Goal: Task Accomplishment & Management: Manage account settings

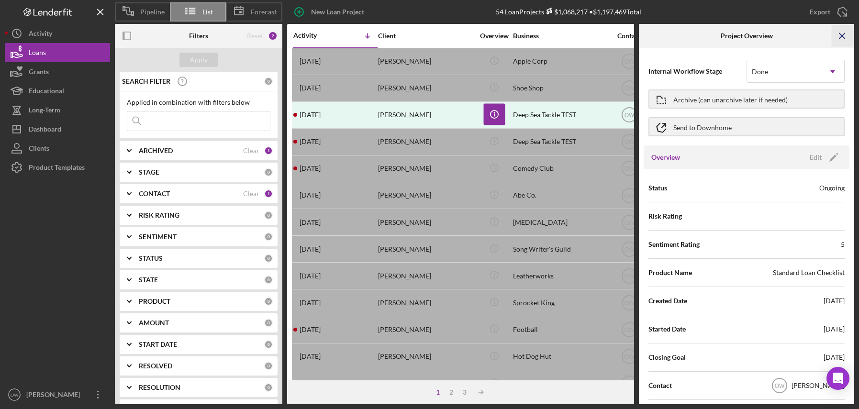
click at [843, 35] on icon "Icon/Menu Close" at bounding box center [843, 36] width 22 height 22
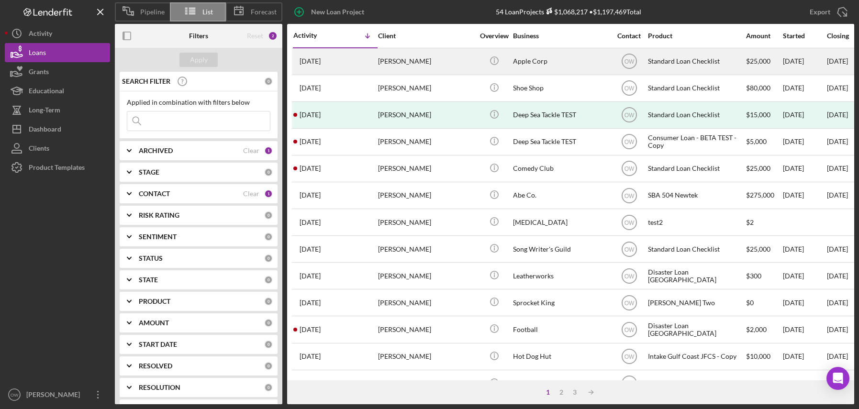
click at [408, 55] on div "[PERSON_NAME]" at bounding box center [426, 61] width 96 height 25
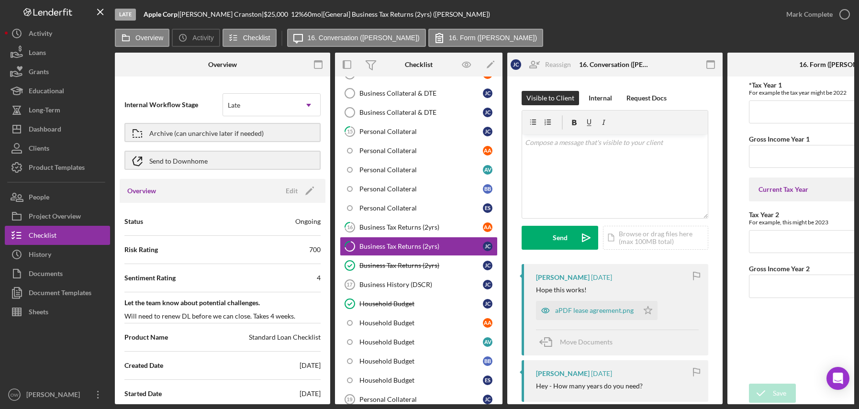
scroll to position [410, 0]
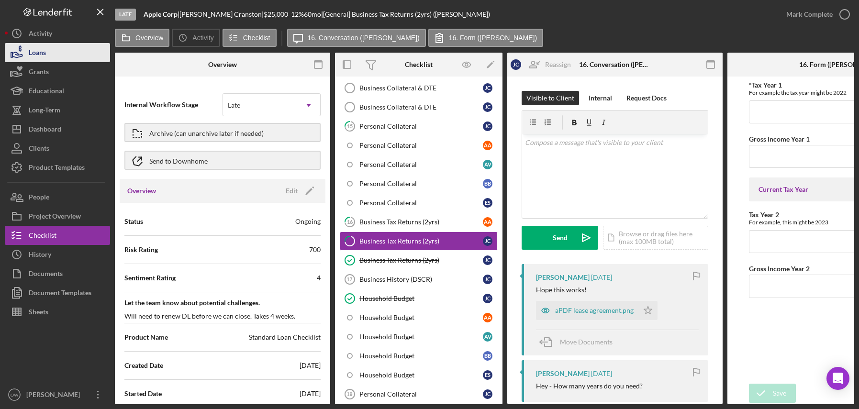
click at [44, 50] on div "Loans" at bounding box center [37, 54] width 17 height 22
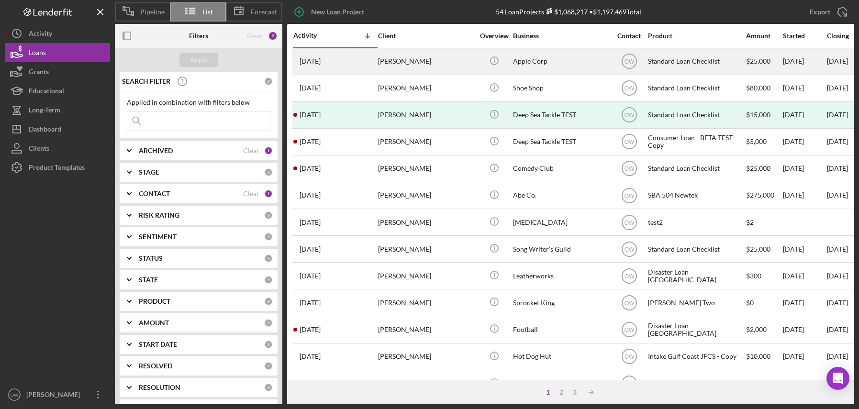
click at [359, 61] on div "[DATE] [PERSON_NAME]" at bounding box center [335, 61] width 84 height 25
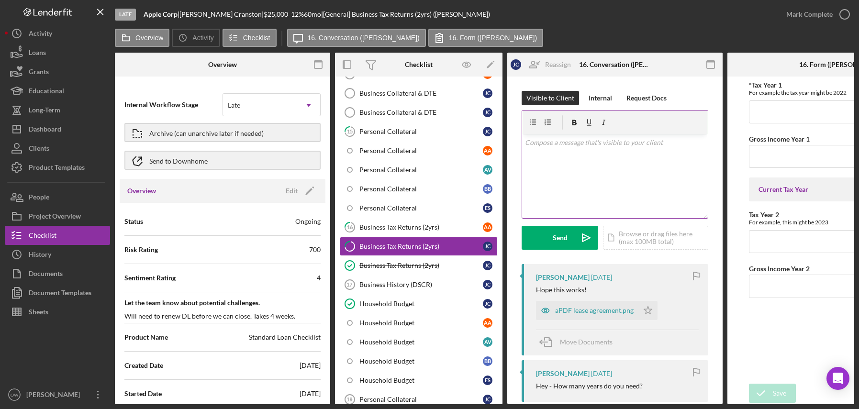
scroll to position [410, 0]
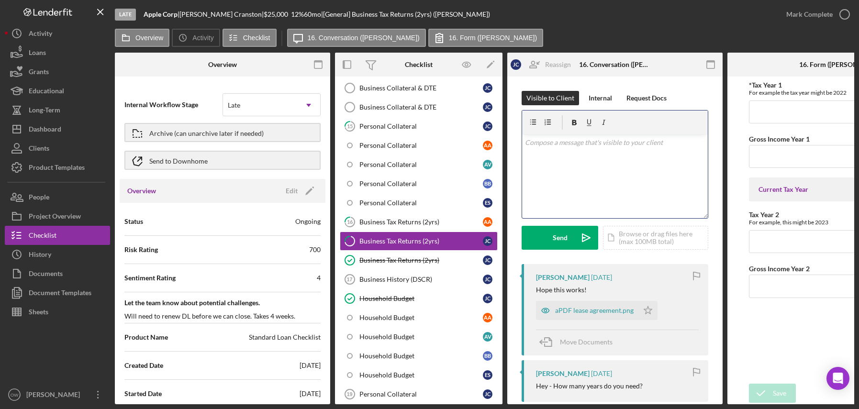
click at [611, 156] on div "v Color teal Color pink Remove color Add row above Add row below Add column bef…" at bounding box center [615, 176] width 186 height 84
click at [573, 238] on button "Send Icon/icon-invite-send" at bounding box center [559, 238] width 77 height 24
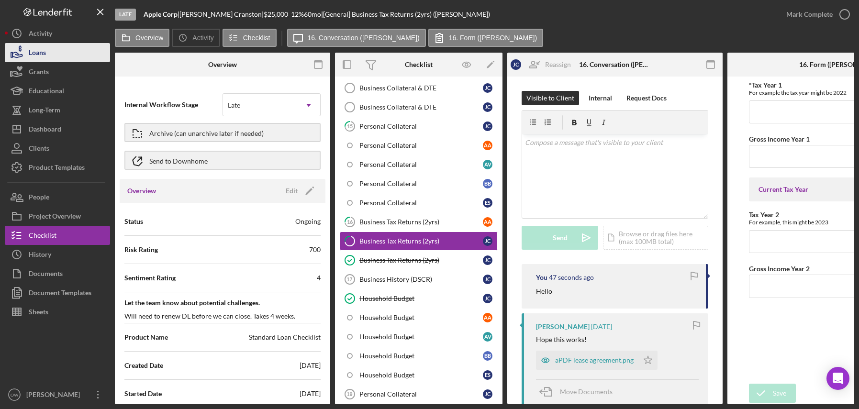
click at [70, 51] on button "Loans" at bounding box center [57, 52] width 105 height 19
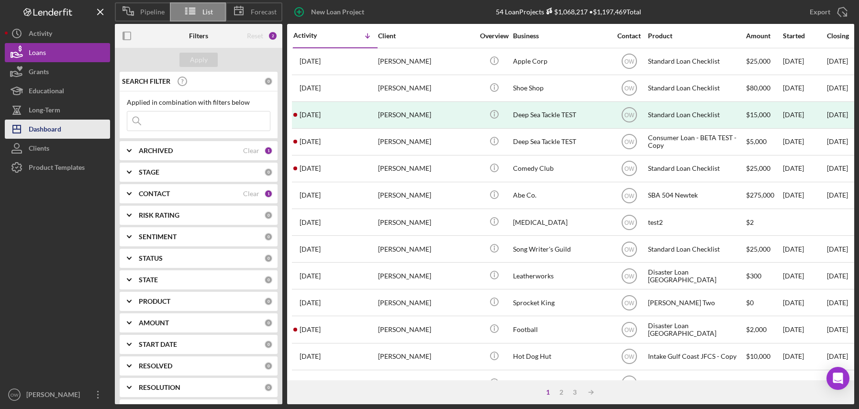
click at [56, 130] on div "Dashboard" at bounding box center [45, 131] width 33 height 22
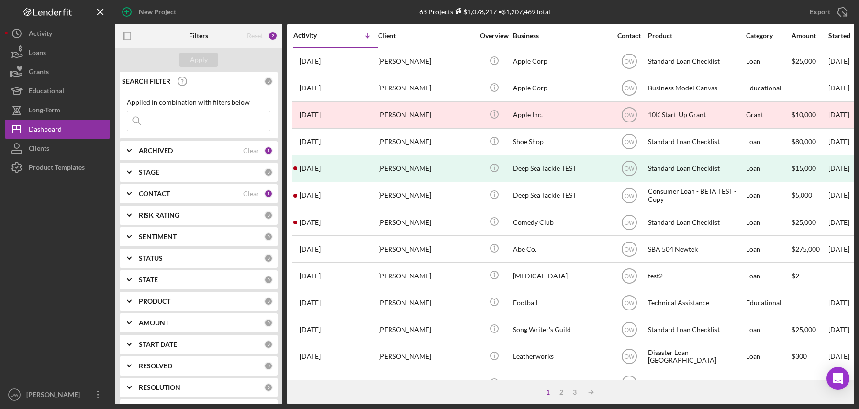
scroll to position [65, 0]
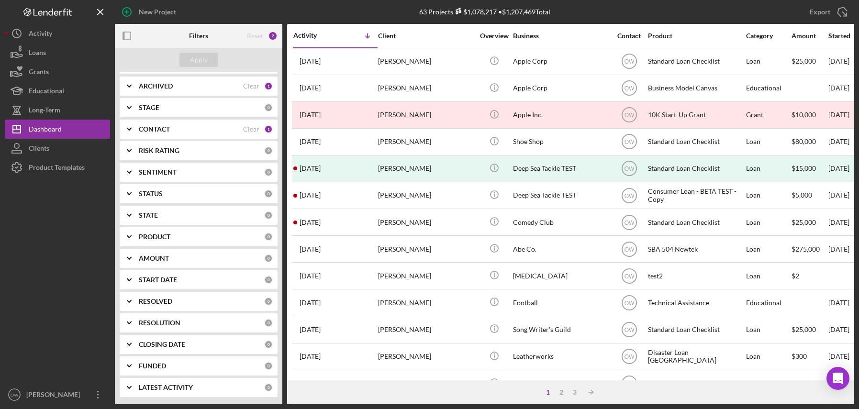
click at [174, 322] on b "RESOLUTION" at bounding box center [160, 323] width 42 height 8
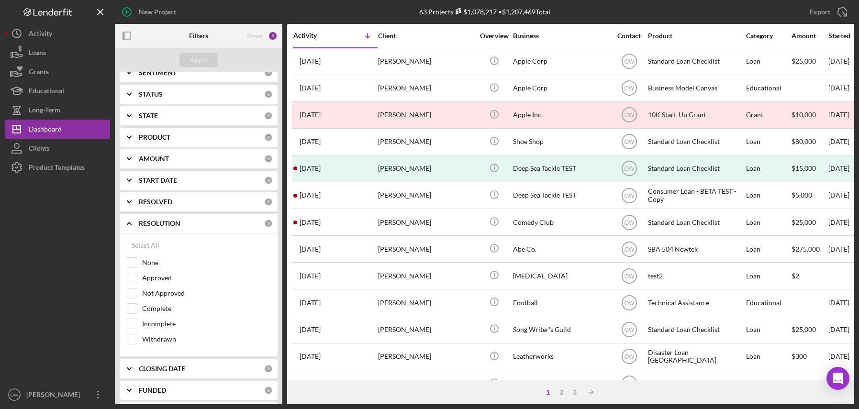
scroll to position [189, 0]
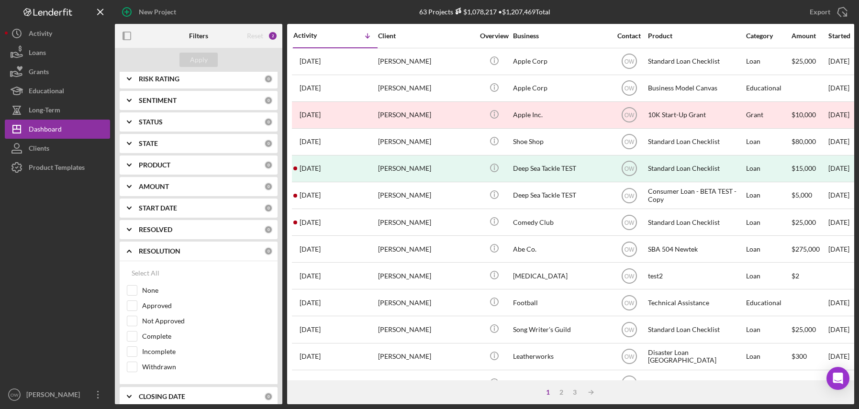
click at [165, 250] on b "RESOLUTION" at bounding box center [160, 251] width 42 height 8
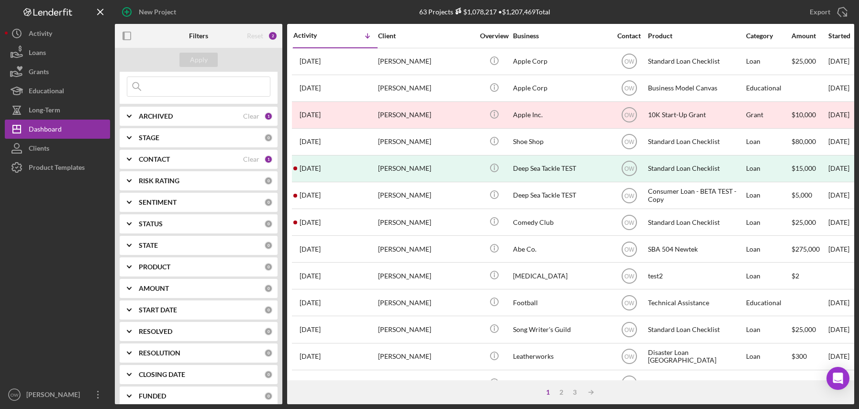
scroll to position [0, 0]
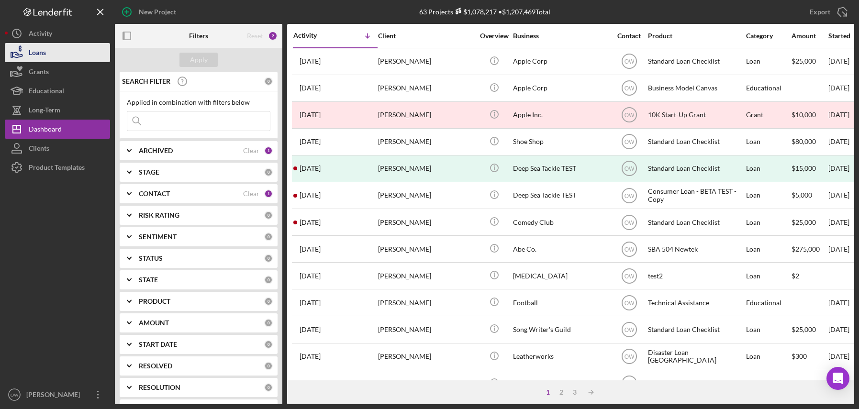
click at [50, 52] on button "Loans" at bounding box center [57, 52] width 105 height 19
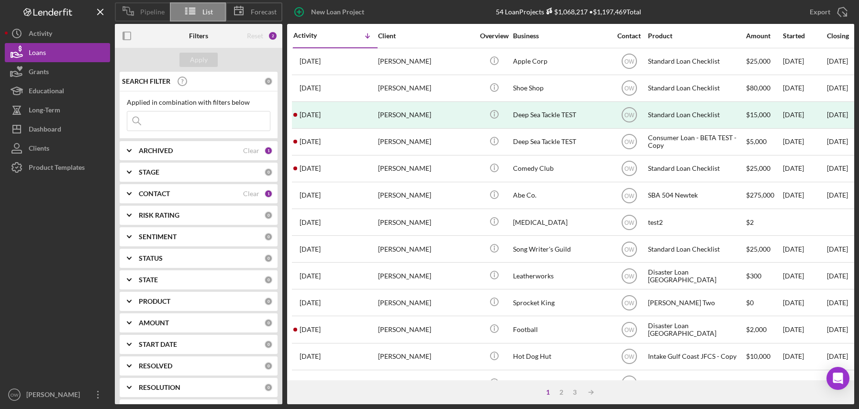
click at [142, 15] on span "Pipeline" at bounding box center [152, 12] width 24 height 8
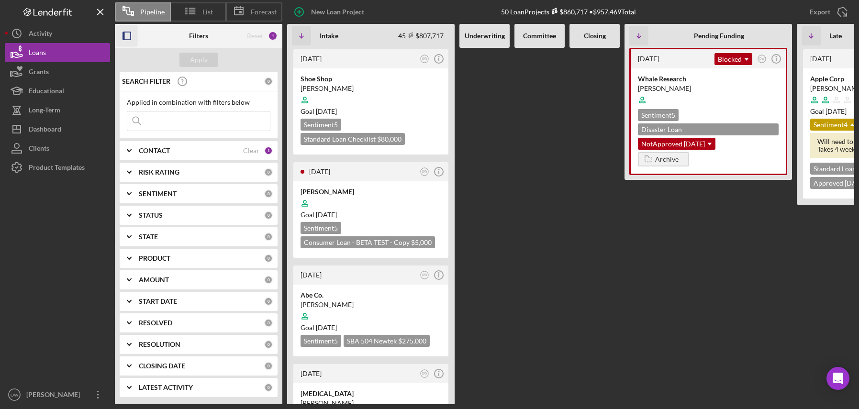
click at [128, 35] on icon "button" at bounding box center [127, 36] width 22 height 22
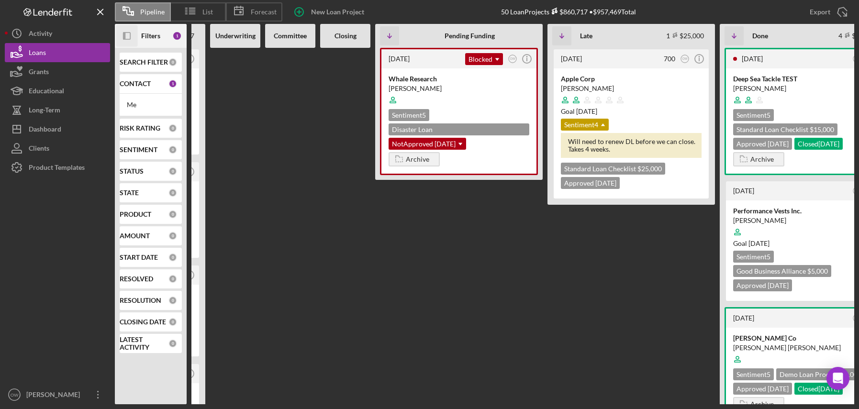
scroll to position [0, 191]
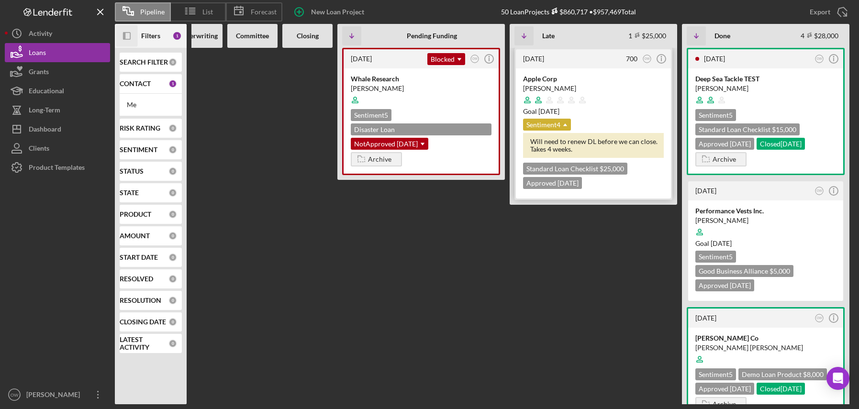
click at [558, 121] on icon "Icon/Dropdown Arrow" at bounding box center [564, 124] width 19 height 19
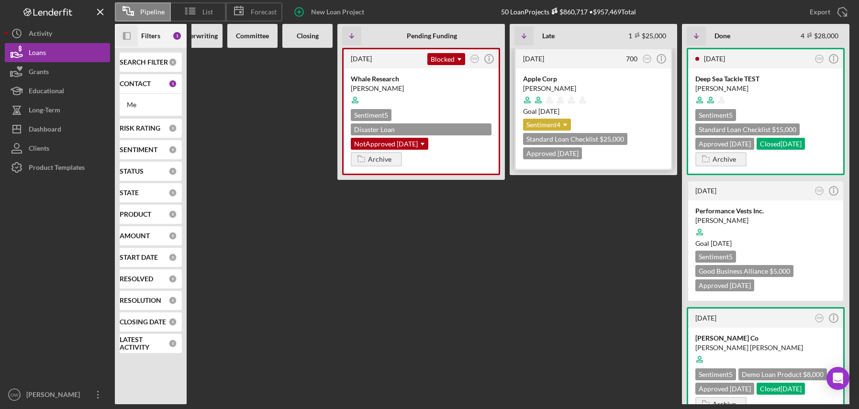
click at [559, 122] on icon "Icon/Dropdown Arrow" at bounding box center [564, 124] width 19 height 19
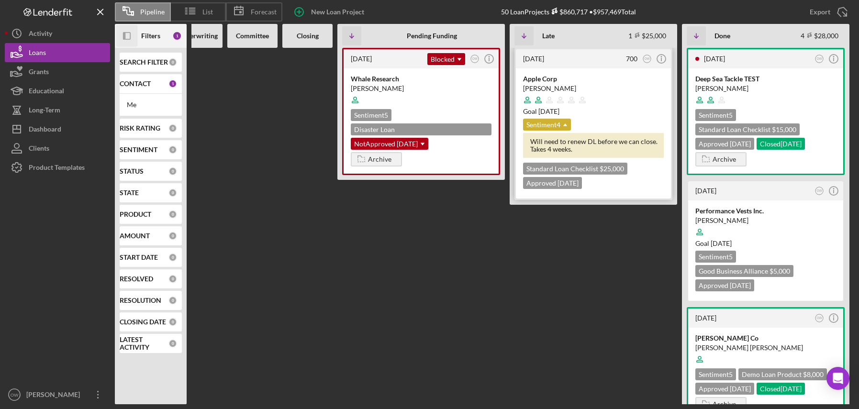
click at [558, 122] on icon "Icon/Dropdown Arrow" at bounding box center [564, 124] width 19 height 19
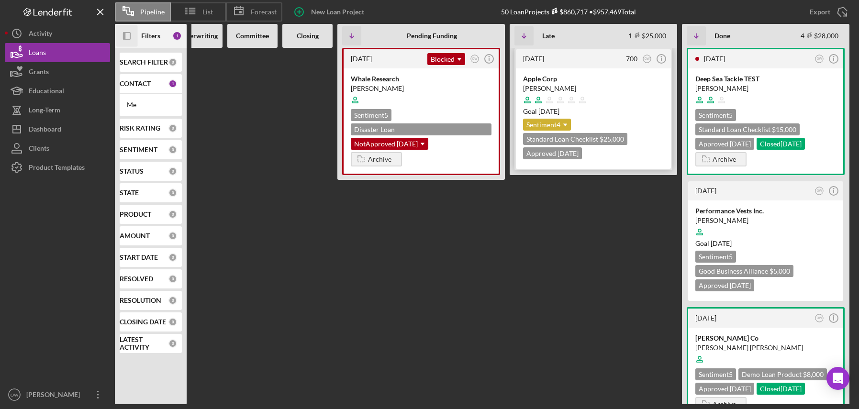
click at [558, 122] on icon "Icon/Dropdown Arrow" at bounding box center [564, 124] width 19 height 19
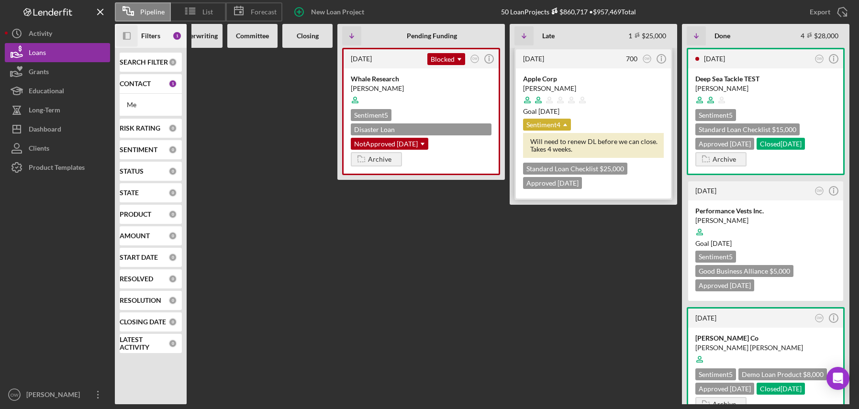
click at [558, 122] on icon "Icon/Dropdown Arrow" at bounding box center [564, 124] width 19 height 19
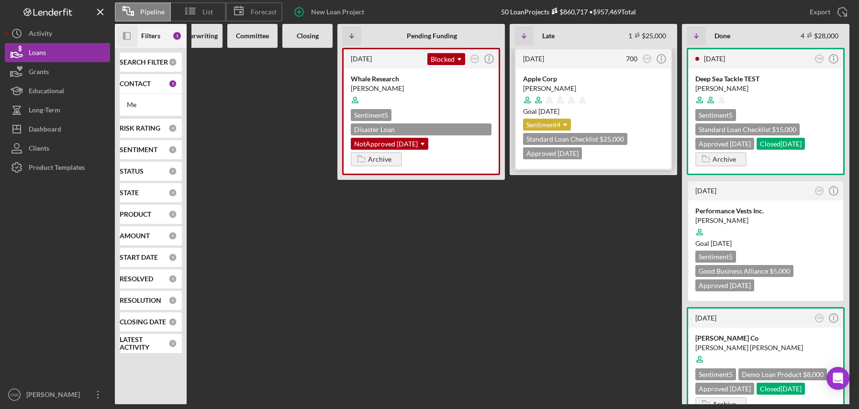
click at [558, 122] on icon "Icon/Dropdown Arrow" at bounding box center [564, 124] width 19 height 19
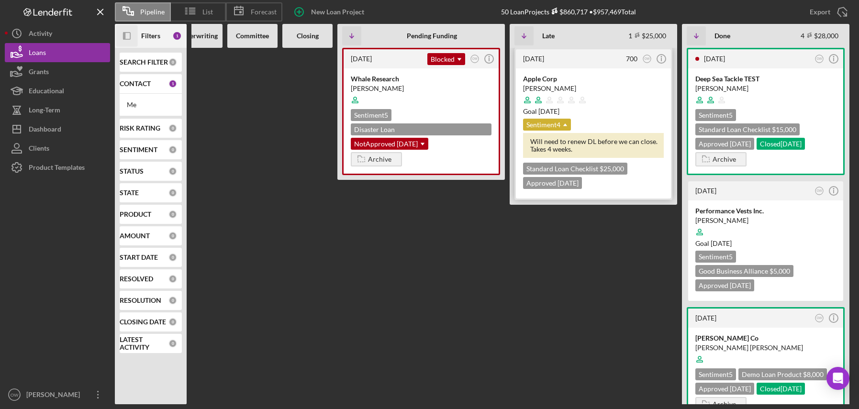
click at [556, 127] on icon "Icon/Dropdown Arrow" at bounding box center [564, 124] width 19 height 19
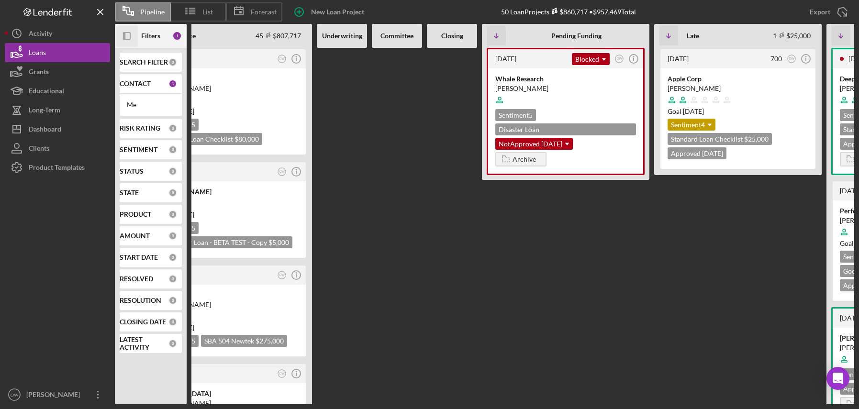
scroll to position [0, 0]
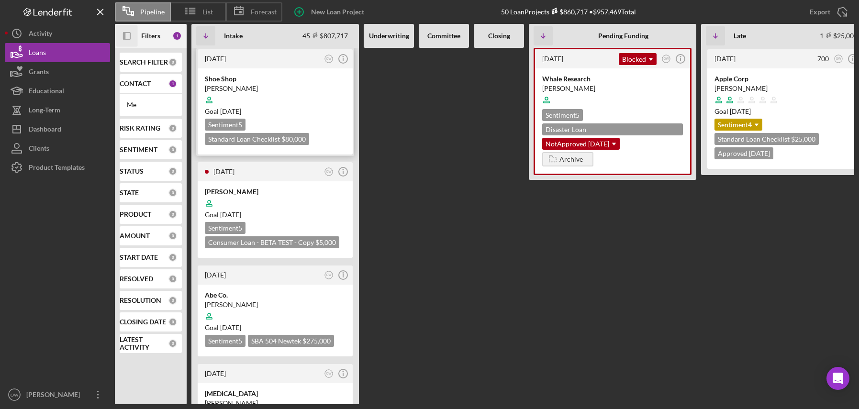
click at [318, 100] on div at bounding box center [275, 100] width 141 height 18
click at [344, 58] on icon "Icon/Info" at bounding box center [343, 59] width 24 height 24
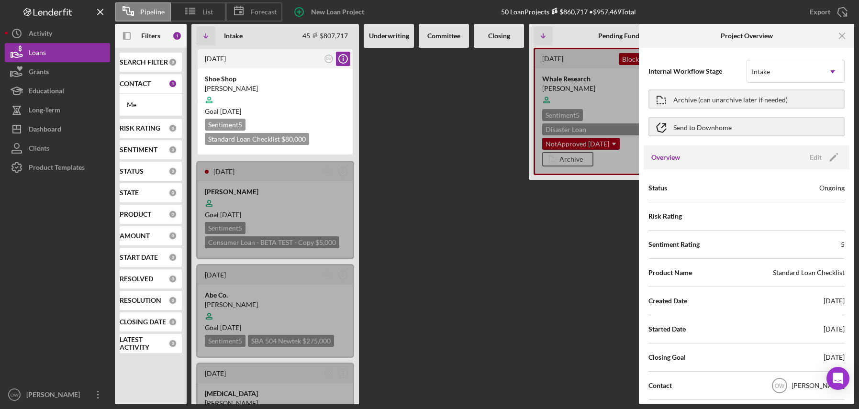
scroll to position [0, 0]
click at [797, 159] on div "Overview Edit Icon/Edit" at bounding box center [747, 157] width 206 height 24
click at [822, 156] on icon "Icon/Edit" at bounding box center [833, 157] width 24 height 24
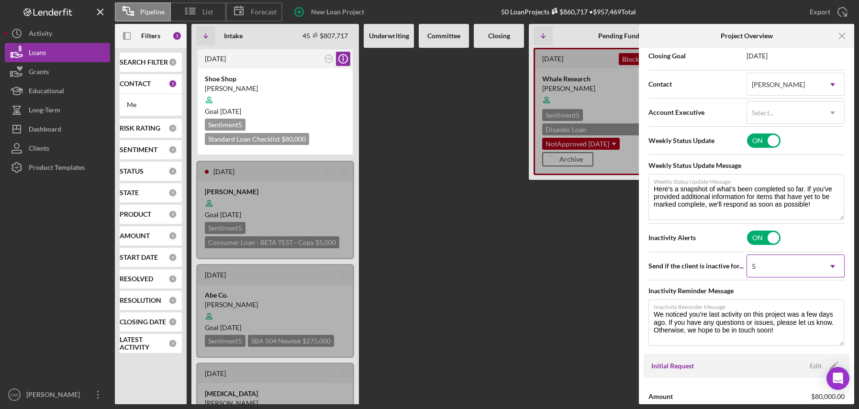
scroll to position [302, 0]
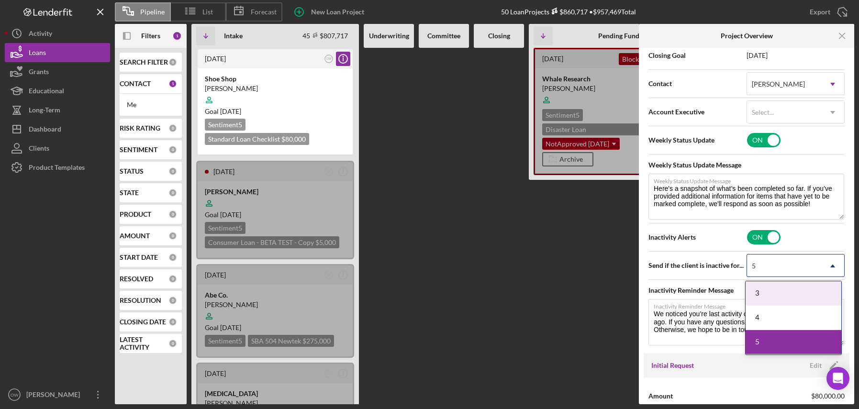
click at [776, 262] on div "5" at bounding box center [784, 266] width 74 height 22
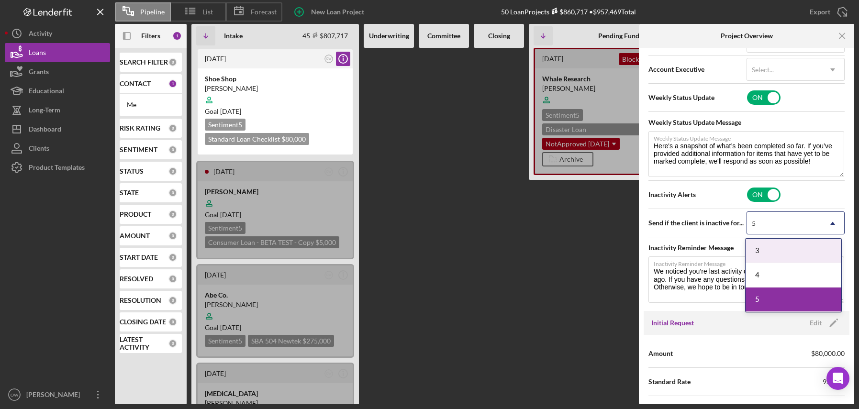
click at [692, 224] on span "Send if the client is inactive for..." at bounding box center [697, 223] width 98 height 10
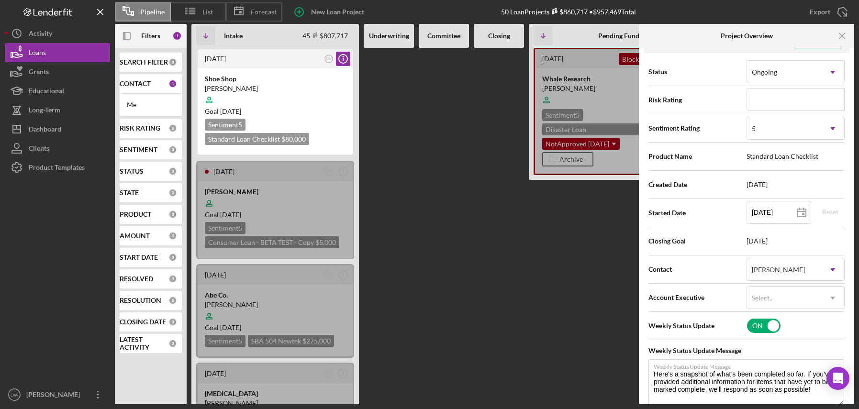
scroll to position [115, 0]
click at [769, 125] on div "5" at bounding box center [784, 130] width 74 height 22
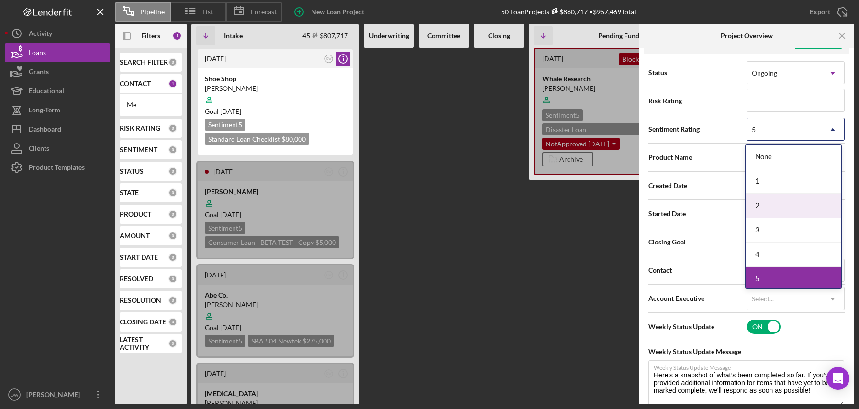
click at [778, 206] on div "2" at bounding box center [793, 206] width 96 height 24
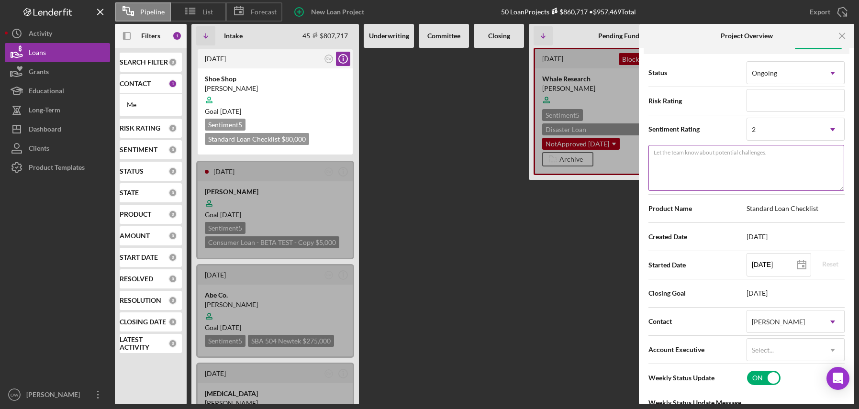
click at [713, 145] on textarea "Let the team know about potential challenges." at bounding box center [746, 168] width 196 height 46
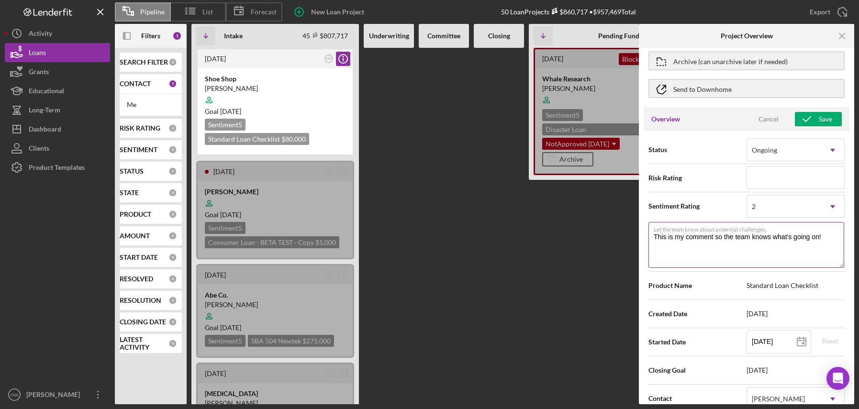
scroll to position [7, 0]
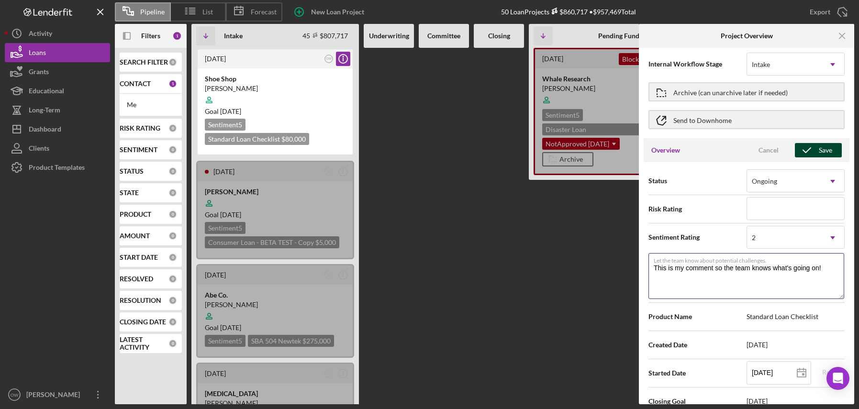
type textarea "This is my comment so the team knows what's going on!"
click at [821, 146] on div "Save" at bounding box center [825, 150] width 13 height 14
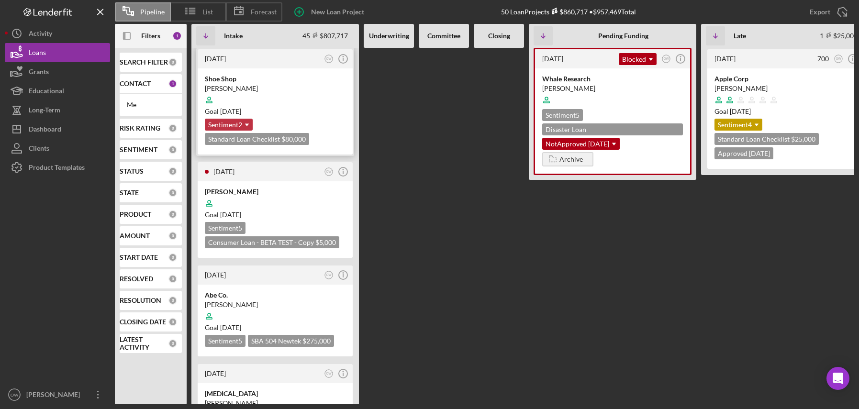
click at [235, 124] on div "Sentiment 2 Icon/Dropdown Arrow" at bounding box center [229, 125] width 48 height 12
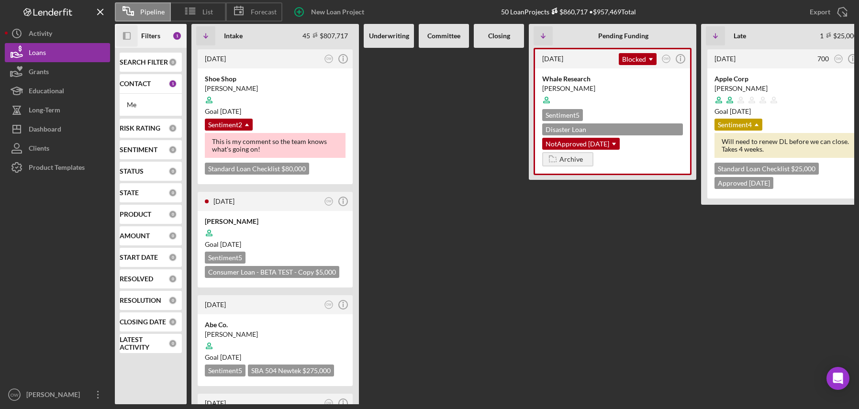
click at [126, 35] on icon "Icon/Panel Side Expand" at bounding box center [127, 36] width 22 height 22
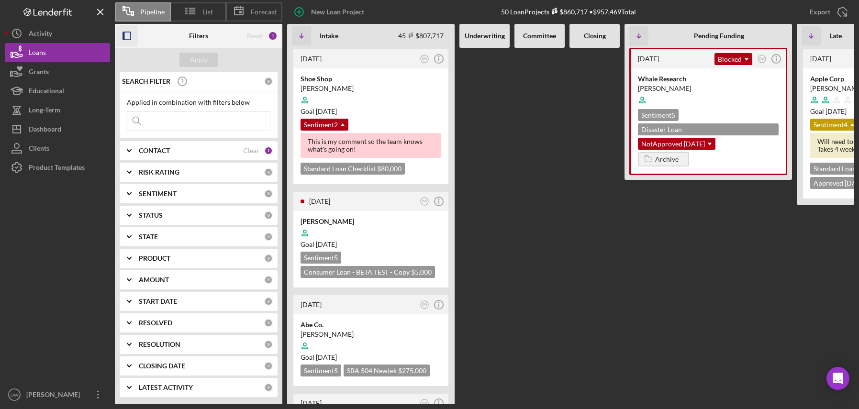
click at [161, 200] on div "SENTIMENT 0" at bounding box center [206, 193] width 134 height 19
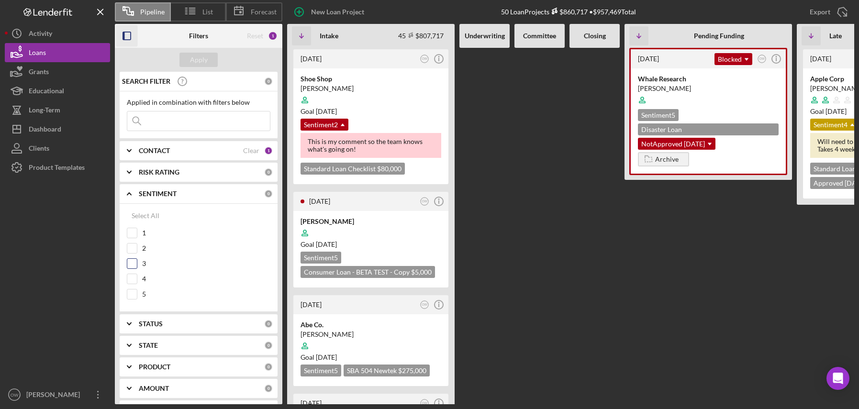
click at [134, 263] on input "3" at bounding box center [132, 264] width 10 height 10
checkbox input "true"
click at [133, 240] on div "1" at bounding box center [199, 235] width 144 height 15
click at [131, 251] on input "2" at bounding box center [132, 249] width 10 height 10
checkbox input "true"
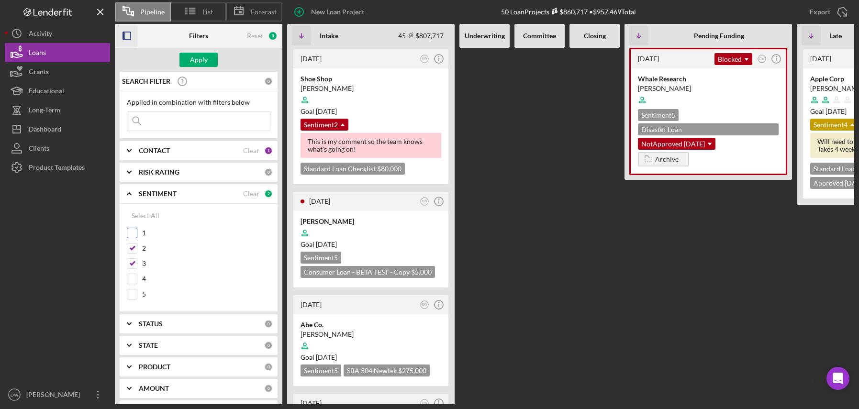
click at [130, 238] on div at bounding box center [132, 233] width 11 height 11
click at [131, 274] on input "4" at bounding box center [132, 279] width 10 height 10
checkbox input "true"
click at [129, 231] on input "1" at bounding box center [132, 233] width 10 height 10
checkbox input "true"
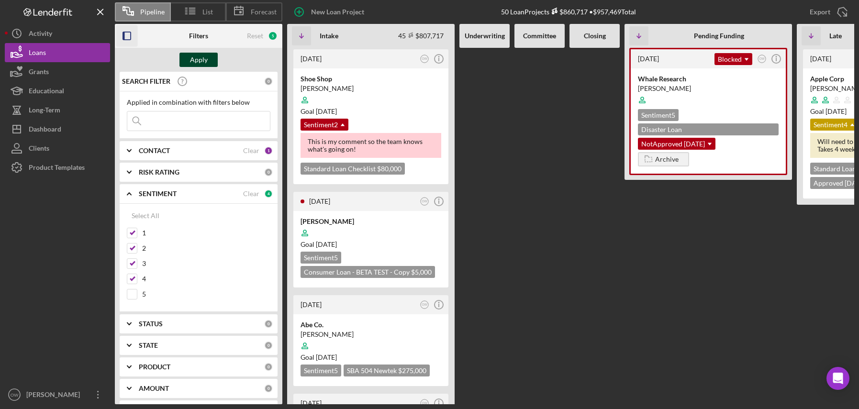
click at [199, 63] on div "Apply" at bounding box center [199, 60] width 18 height 14
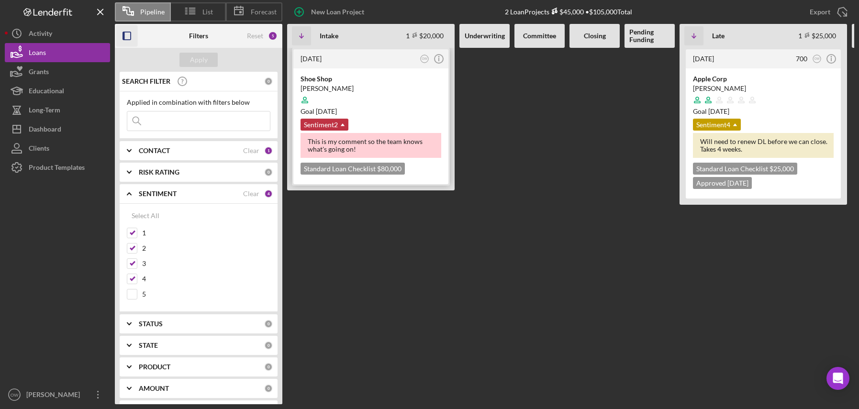
click at [325, 124] on div "Sentiment 2 Icon/Dropdown Arrow" at bounding box center [324, 125] width 48 height 12
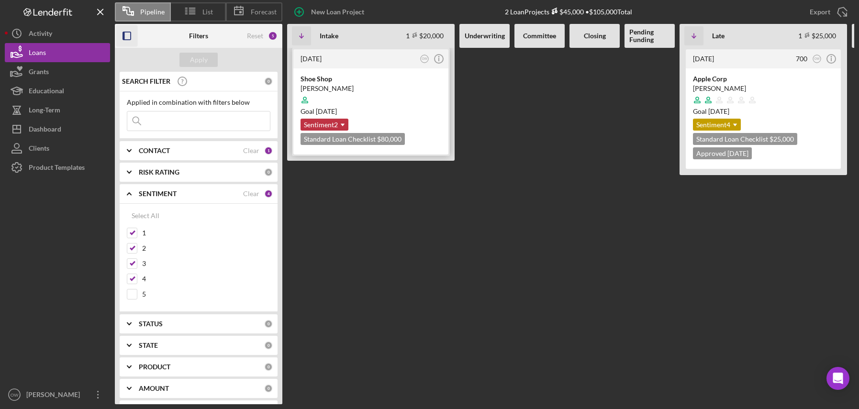
click at [325, 124] on div "Sentiment 2 Icon/Dropdown Arrow" at bounding box center [324, 125] width 48 height 12
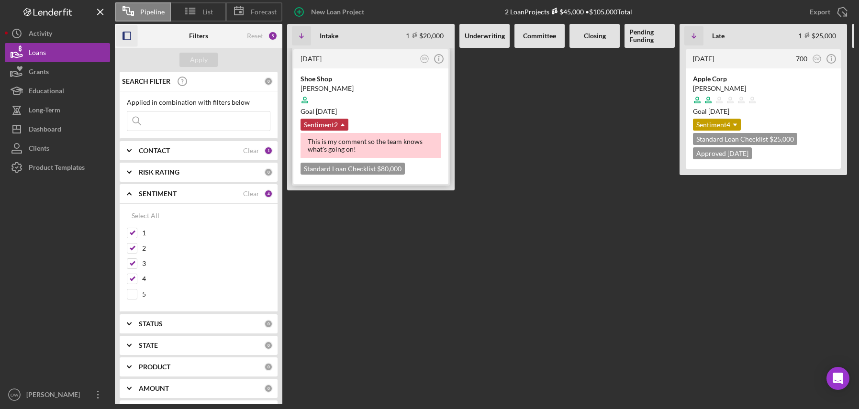
click at [325, 124] on div "Sentiment 2 Icon/Dropdown Arrow" at bounding box center [324, 125] width 48 height 12
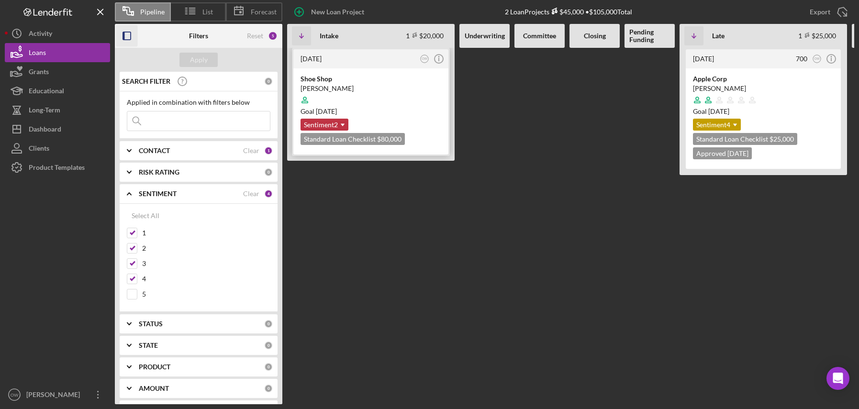
click at [324, 125] on div "Sentiment 2 Icon/Dropdown Arrow" at bounding box center [324, 125] width 48 height 12
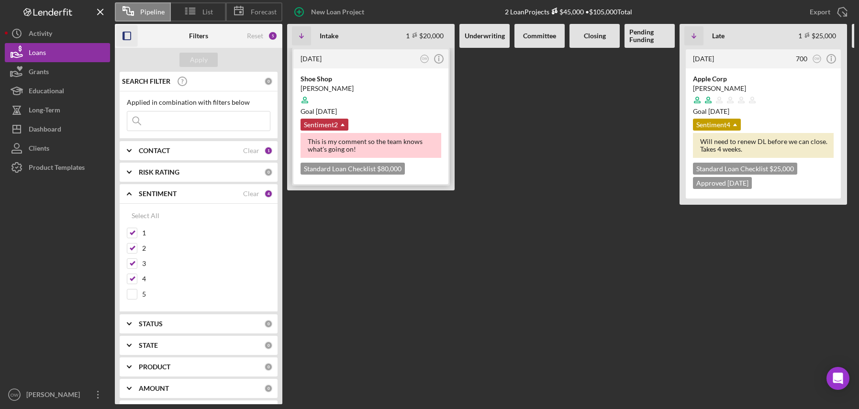
click at [324, 125] on div "Sentiment 2 Icon/Dropdown Arrow" at bounding box center [324, 125] width 48 height 12
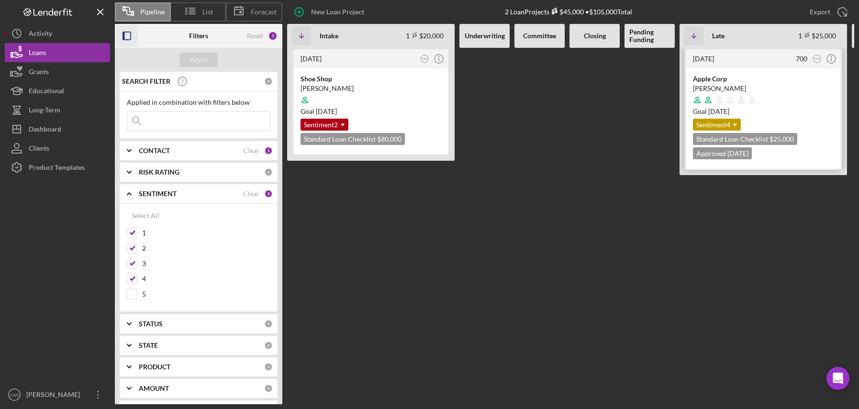
click at [765, 84] on div "[PERSON_NAME]" at bounding box center [763, 89] width 141 height 10
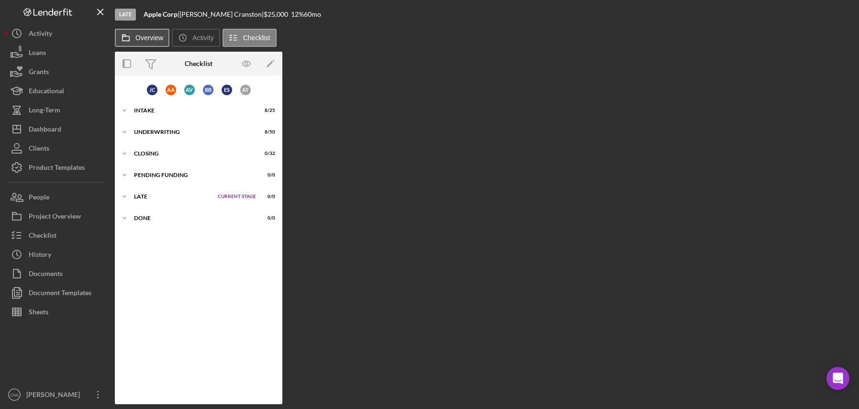
click at [144, 40] on label "Overview" at bounding box center [149, 38] width 28 height 8
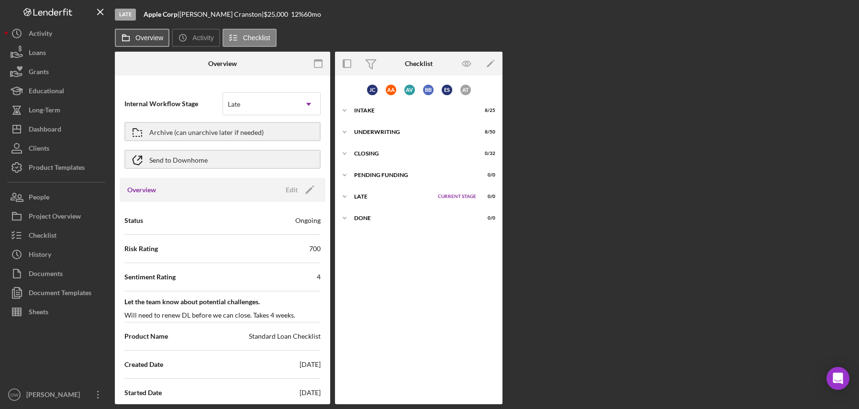
click at [140, 34] on label "Overview" at bounding box center [149, 38] width 28 height 8
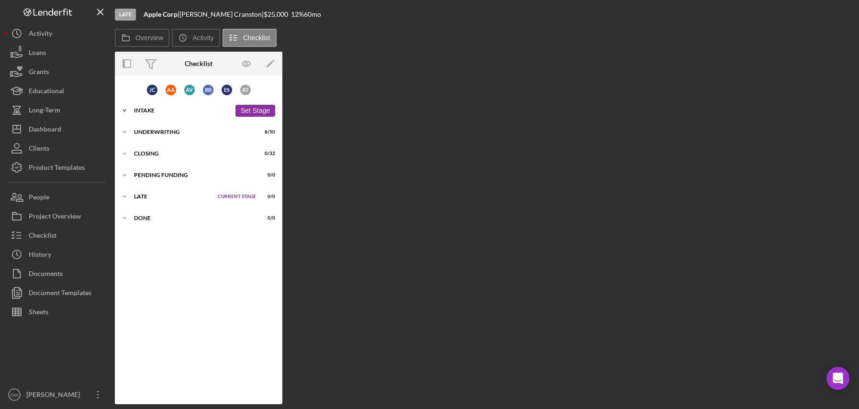
click at [162, 115] on div "Icon/Expander Intake 8 / 25 Set Stage" at bounding box center [198, 110] width 167 height 19
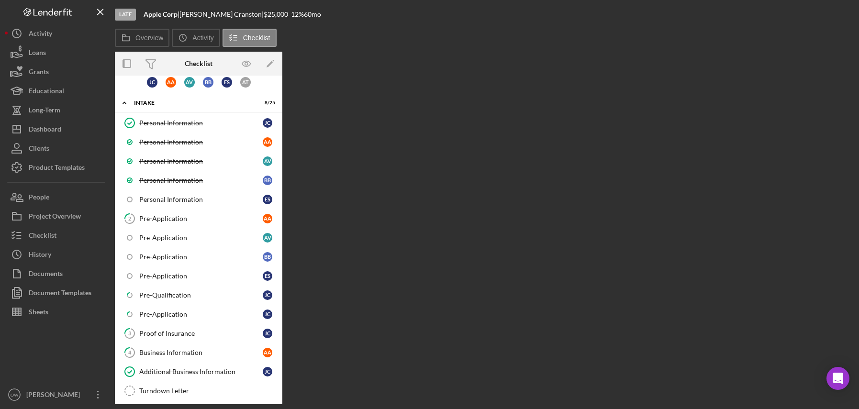
scroll to position [10, 0]
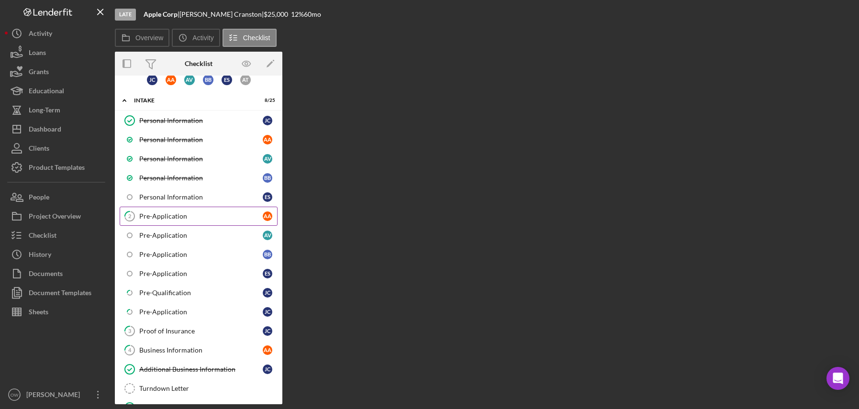
click at [196, 218] on div "Pre-Application" at bounding box center [200, 216] width 123 height 8
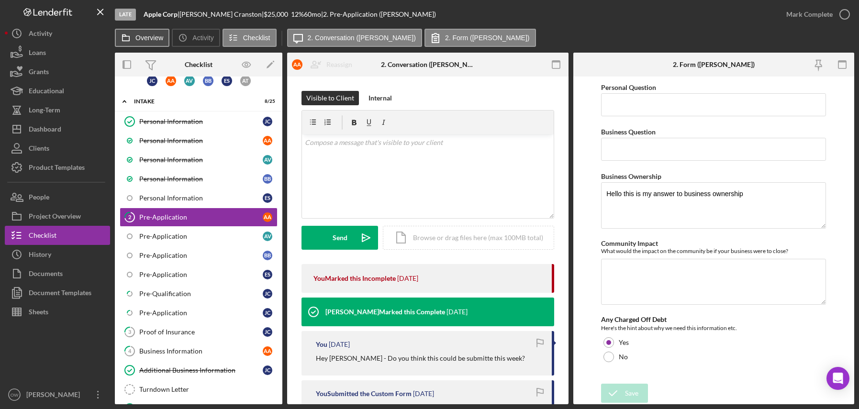
click at [143, 30] on button "Overview" at bounding box center [142, 38] width 55 height 18
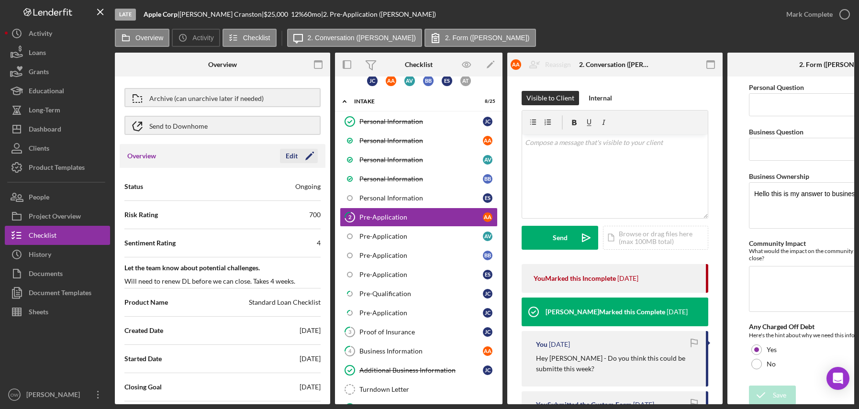
scroll to position [40, 0]
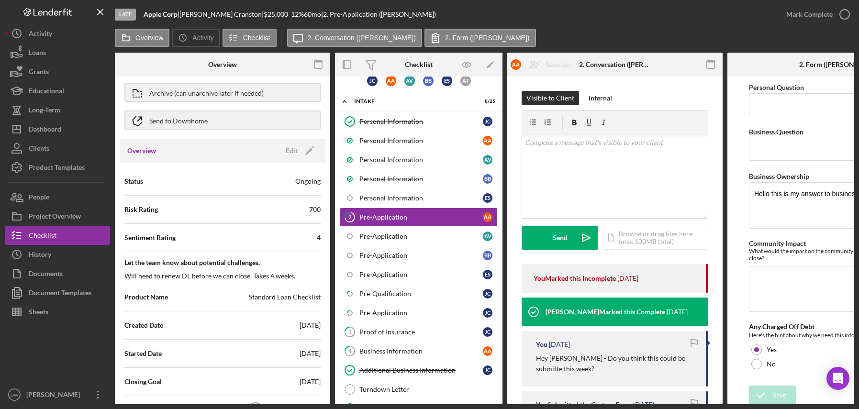
click at [304, 139] on div "Overview Edit Icon/Edit" at bounding box center [223, 151] width 206 height 24
click at [298, 147] on icon "Icon/Edit" at bounding box center [310, 151] width 24 height 24
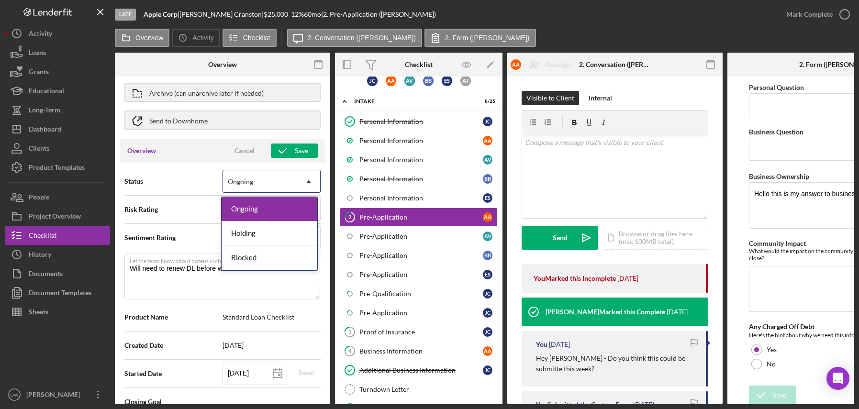
click at [249, 181] on div "Ongoing" at bounding box center [240, 182] width 25 height 8
click at [276, 254] on div "Blocked" at bounding box center [270, 258] width 96 height 24
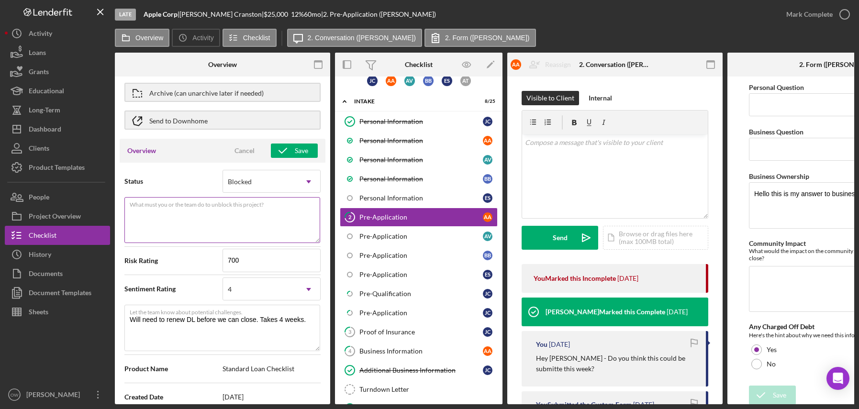
click at [209, 214] on textarea "What must you or the team do to unblock this project?" at bounding box center [222, 220] width 196 height 46
type textarea "Here's a snapshot of information that has been fully approved, as well as the i…"
type textarea "W"
type textarea "Here's a snapshot of information that has been fully approved, as well as the i…"
type textarea "We"
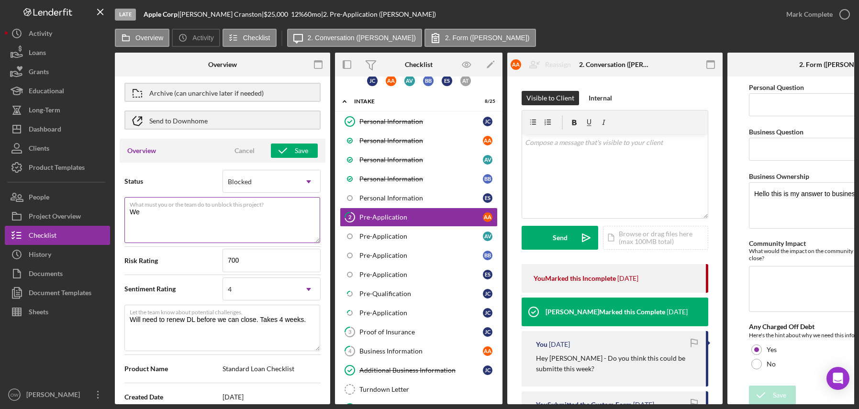
type textarea "Here's a snapshot of information that has been fully approved, as well as the i…"
type textarea "We"
type textarea "Here's a snapshot of information that has been fully approved, as well as the i…"
type textarea "We n"
type textarea "Here's a snapshot of information that has been fully approved, as well as the i…"
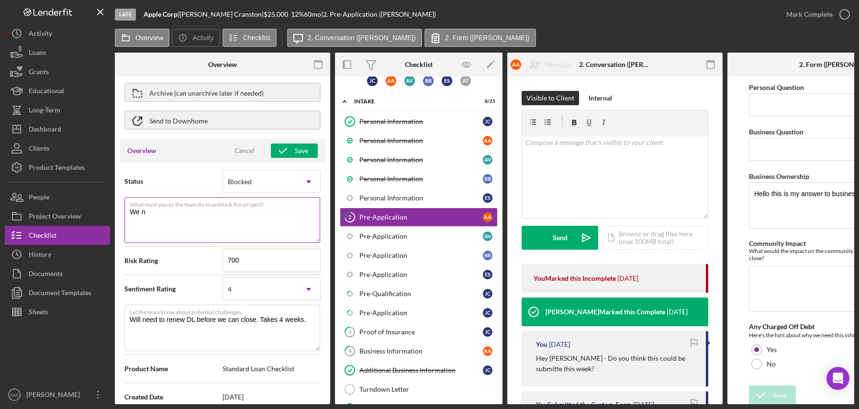
type textarea "We ne"
type textarea "Here's a snapshot of information that has been fully approved, as well as the i…"
type textarea "We nee"
type textarea "Here's a snapshot of information that has been fully approved, as well as the i…"
type textarea "We need"
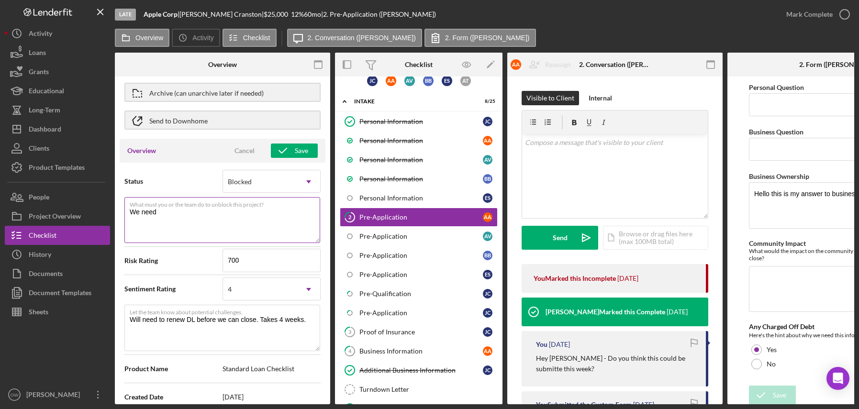
type textarea "Here's a snapshot of information that has been fully approved, as well as the i…"
type textarea "We need fi"
type textarea "Here's a snapshot of information that has been fully approved, as well as the i…"
type textarea "We need fina"
type textarea "Here's a snapshot of information that has been fully approved, as well as the i…"
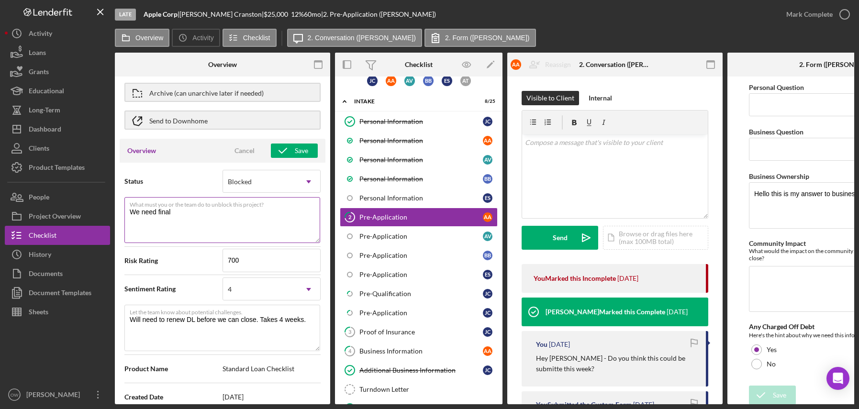
type textarea "We need final"
type textarea "Here's a snapshot of information that has been fully approved, as well as the i…"
type textarea "We need final L"
type textarea "Here's a snapshot of information that has been fully approved, as well as the i…"
type textarea "We need final Lo"
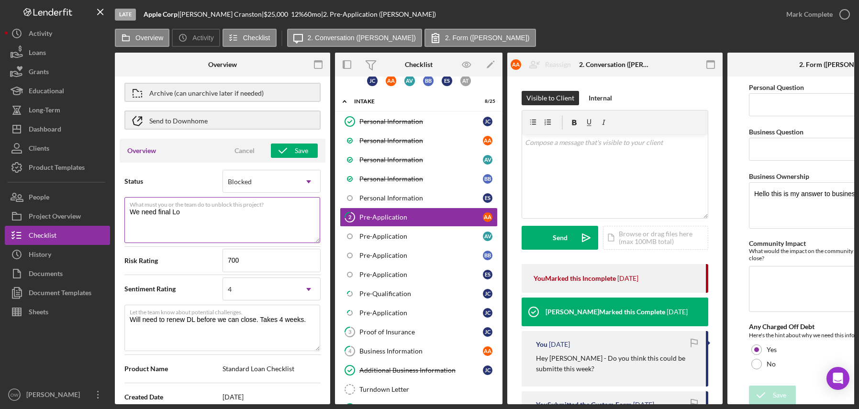
type textarea "Here's a snapshot of information that has been fully approved, as well as the i…"
type textarea "We need final Loan"
type textarea "Here's a snapshot of information that has been fully approved, as well as the i…"
type textarea "We need final Loan p"
type textarea "Here's a snapshot of information that has been fully approved, as well as the i…"
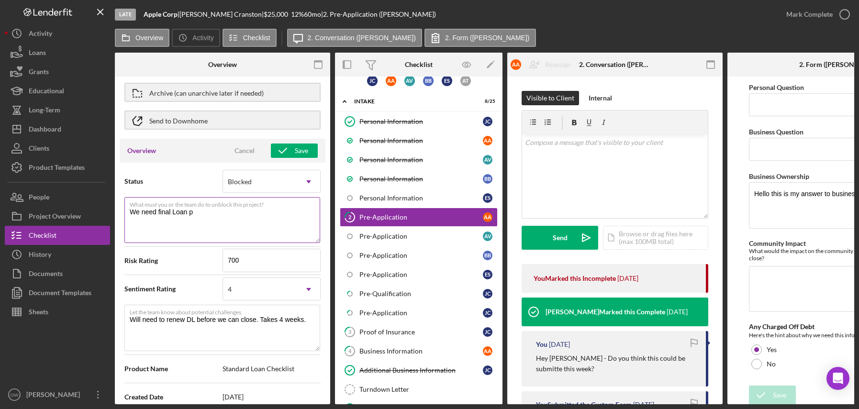
type textarea "We need final Loan"
type textarea "Here's a snapshot of information that has been fully approved, as well as the i…"
type textarea "We need final Loan P"
type textarea "Here's a snapshot of information that has been fully approved, as well as the i…"
type textarea "We need final Loan Po"
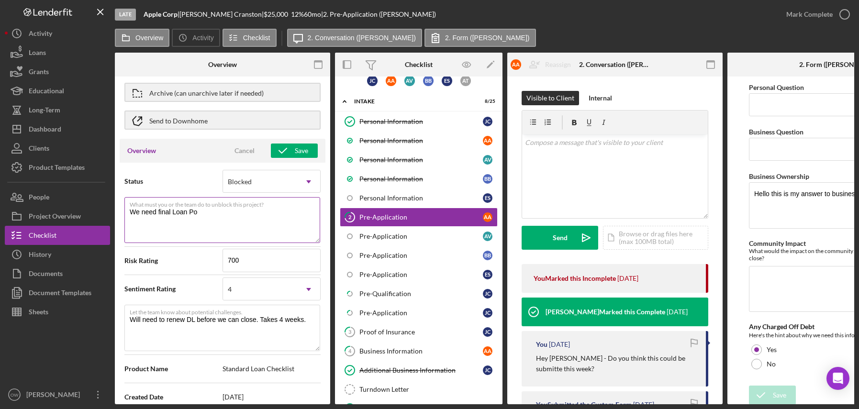
type textarea "Here's a snapshot of information that has been fully approved, as well as the i…"
type textarea "We need final Loan Pol"
type textarea "Here's a snapshot of information that has been fully approved, as well as the i…"
type textarea "We need final Loan Poli"
type textarea "Here's a snapshot of information that has been fully approved, as well as the i…"
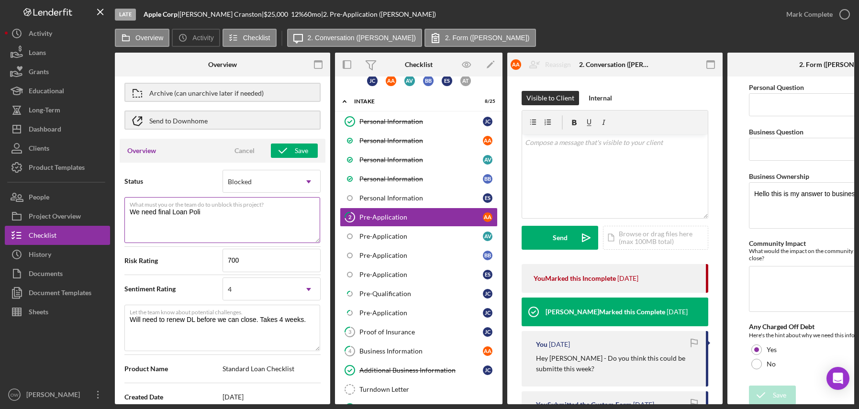
type textarea "We need final Loan Polic"
type textarea "Here's a snapshot of information that has been fully approved, as well as the i…"
type textarea "We need final Loan Policy"
type textarea "Here's a snapshot of information that has been fully approved, as well as the i…"
type textarea "We need final Loan Policy"
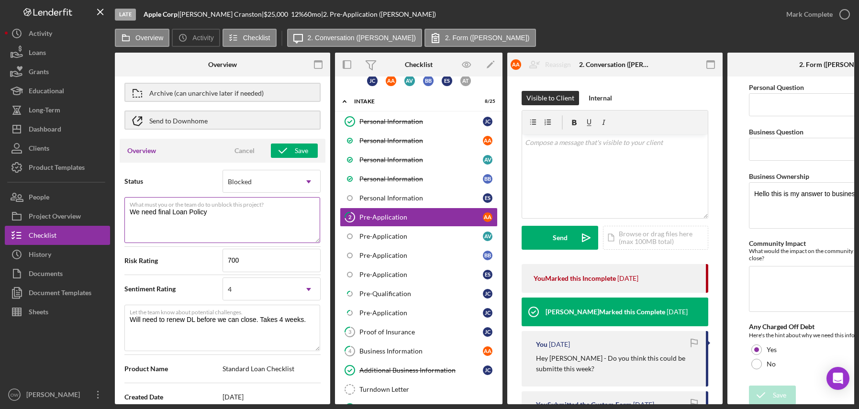
type textarea "Here's a snapshot of information that has been fully approved, as well as the i…"
type textarea "We need final Loan Policy u"
type textarea "Here's a snapshot of information that has been fully approved, as well as the i…"
type textarea "We need final Loan Policy upd"
type textarea "Here's a snapshot of information that has been fully approved, as well as the i…"
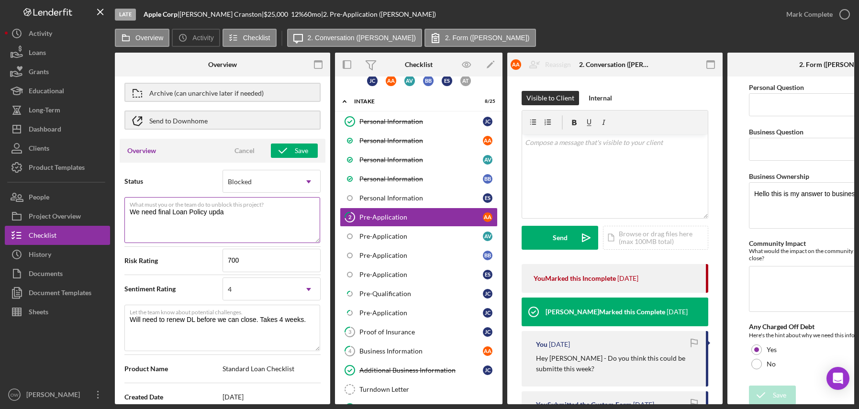
type textarea "We need final Loan Policy updat"
type textarea "Here's a snapshot of information that has been fully approved, as well as the i…"
type textarea "We need final Loan Policy update"
type textarea "Here's a snapshot of information that has been fully approved, as well as the i…"
type textarea "We need final Loan Policy updates"
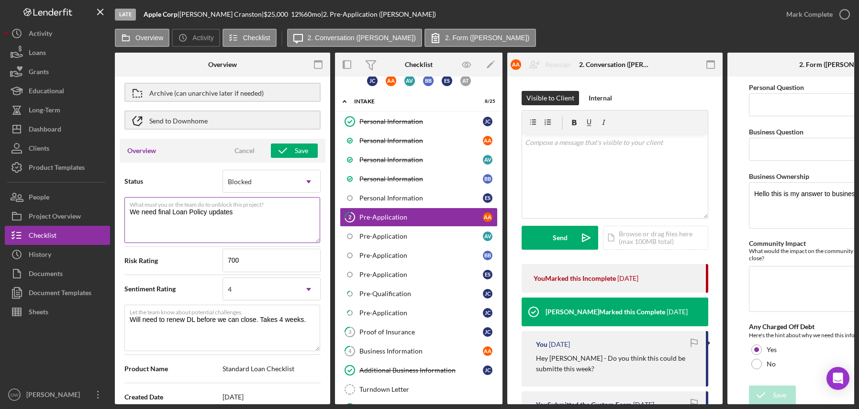
type textarea "Here's a snapshot of information that has been fully approved, as well as the i…"
type textarea "We need final Loan Policy updates"
type textarea "Here's a snapshot of information that has been fully approved, as well as the i…"
type textarea "We need final Loan Policy updates t"
type textarea "Here's a snapshot of information that has been fully approved, as well as the i…"
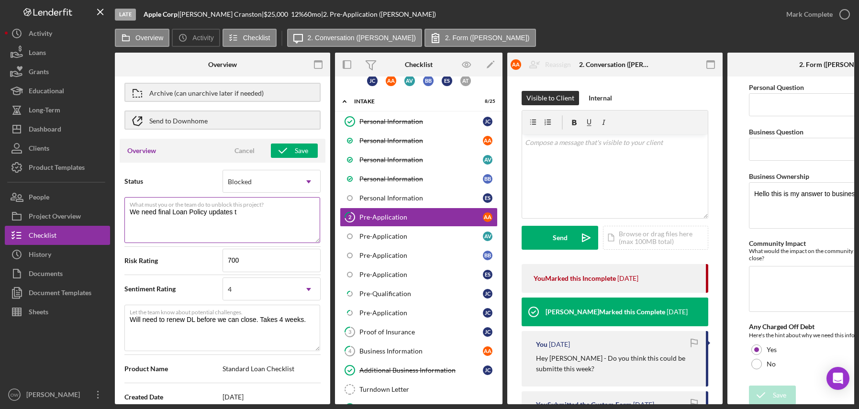
type textarea "We need final Loan Policy updates"
type textarea "Here's a snapshot of information that has been fully approved, as well as the i…"
type textarea "We need final Loan Policy updates b"
type textarea "Here's a snapshot of information that has been fully approved, as well as the i…"
type textarea "We need final Loan Policy updates bef"
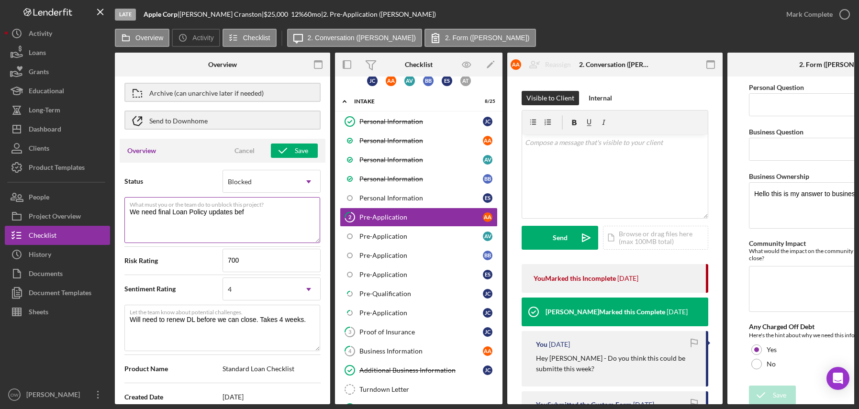
type textarea "Here's a snapshot of information that has been fully approved, as well as the i…"
type textarea "We need final Loan Policy updates befor"
type textarea "Here's a snapshot of information that has been fully approved, as well as the i…"
type textarea "We need final Loan Policy updates before"
type textarea "Here's a snapshot of information that has been fully approved, as well as the i…"
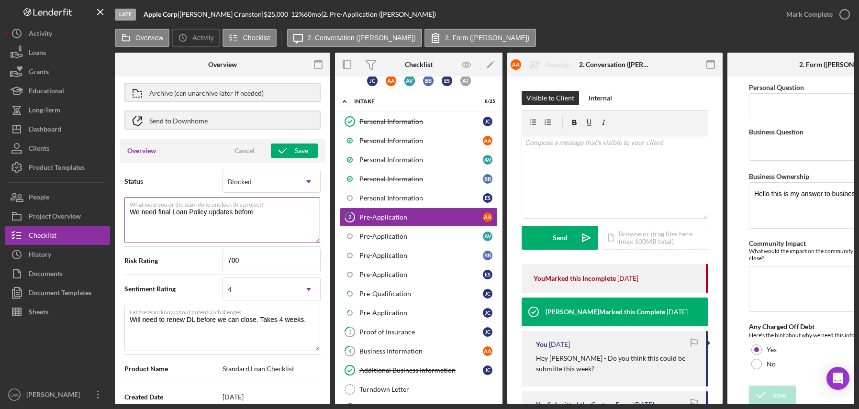
type textarea "We need final Loan Policy updates before w"
type textarea "Here's a snapshot of information that has been fully approved, as well as the i…"
type textarea "We need final Loan Policy updates before we"
type textarea "Here's a snapshot of information that has been fully approved, as well as the i…"
type textarea "We need final Loan Policy updates before we"
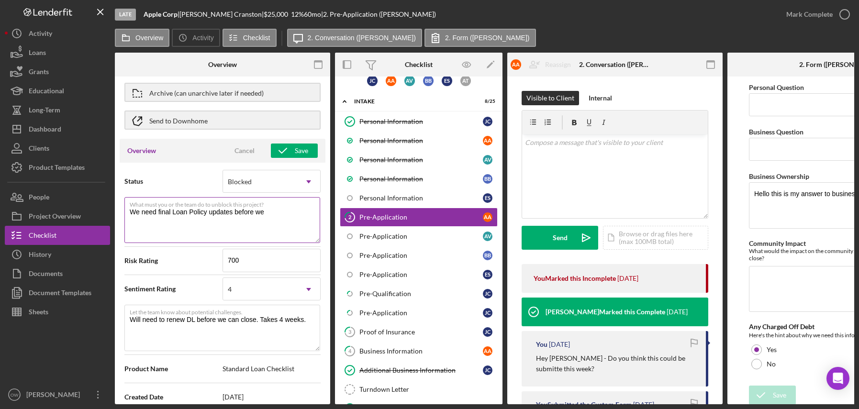
type textarea "Here's a snapshot of information that has been fully approved, as well as the i…"
type textarea "We need final Loan Policy updates before we c"
type textarea "Here's a snapshot of information that has been fully approved, as well as the i…"
type textarea "We need final Loan Policy updates before we ca"
type textarea "Here's a snapshot of information that has been fully approved, as well as the i…"
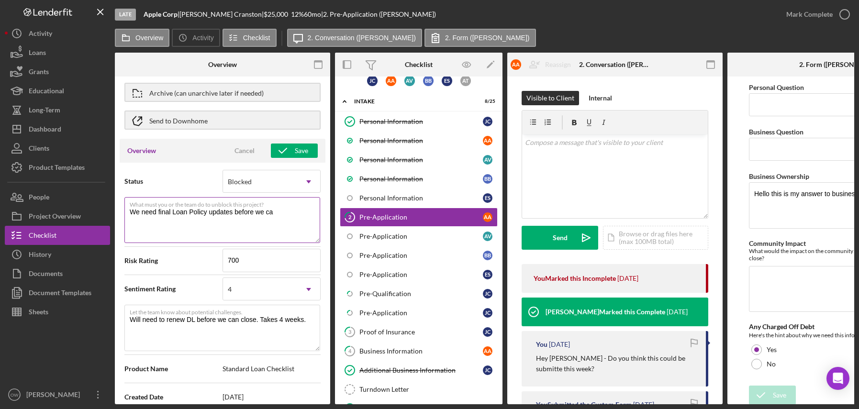
type textarea "We need final Loan Policy updates before we can"
type textarea "Here's a snapshot of information that has been fully approved, as well as the i…"
type textarea "We need final Loan Policy updates before we can c"
type textarea "Here's a snapshot of information that has been fully approved, as well as the i…"
type textarea "We need final Loan Policy updates before we can cl"
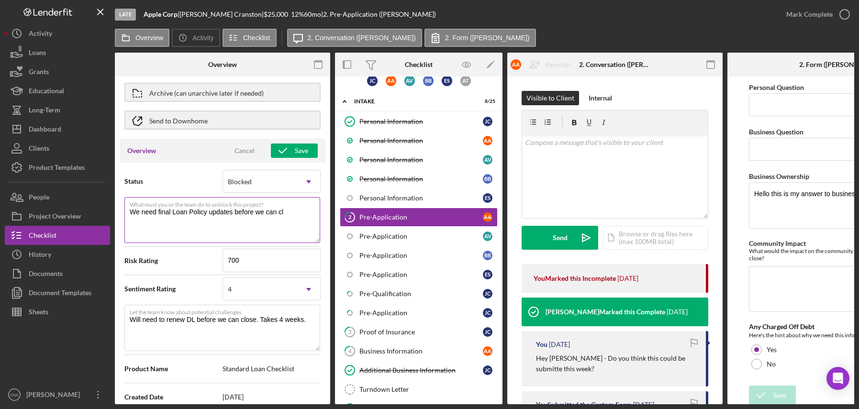
type textarea "Here's a snapshot of information that has been fully approved, as well as the i…"
type textarea "We need final Loan Policy updates before we can clo"
type textarea "Here's a snapshot of information that has been fully approved, as well as the i…"
type textarea "We need final Loan Policy updates before we can clos"
type textarea "Here's a snapshot of information that has been fully approved, as well as the i…"
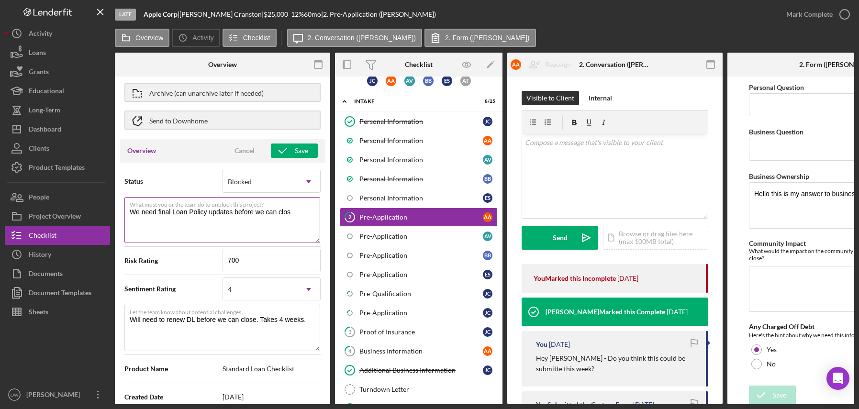
type textarea "We need final Loan Policy updates before we can close"
type textarea "Here's a snapshot of information that has been fully approved, as well as the i…"
type textarea "We need final Loan Policy updates before we can close"
type textarea "Here's a snapshot of information that has been fully approved, as well as the i…"
type textarea "We need final Loan Policy updates before we can close t"
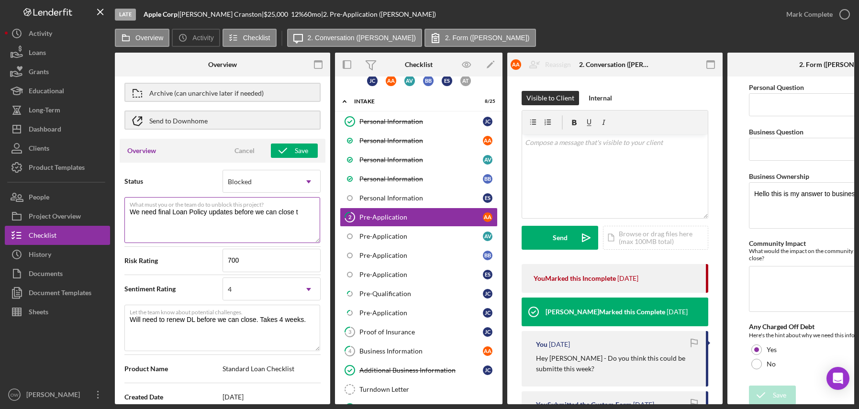
type textarea "Here's a snapshot of information that has been fully approved, as well as the i…"
type textarea "We need final Loan Policy updates before we can close th"
type textarea "Here's a snapshot of information that has been fully approved, as well as the i…"
type textarea "We need final Loan Policy updates before we can close tho"
type textarea "Here's a snapshot of information that has been fully approved, as well as the i…"
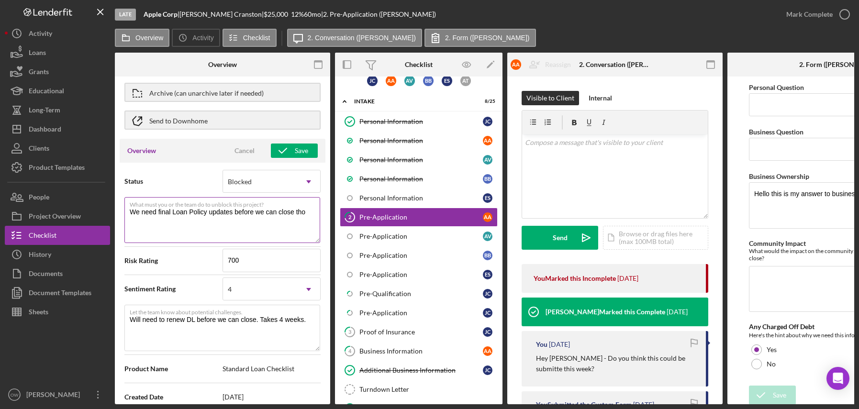
type textarea "We need final Loan Policy updates before we can close thos"
type textarea "Here's a snapshot of information that has been fully approved, as well as the i…"
type textarea "We need final Loan Policy updates before we can close thos"
type textarea "Here's a snapshot of information that has been fully approved, as well as the i…"
type textarea "We need final Loan Policy updates before we can close thos"
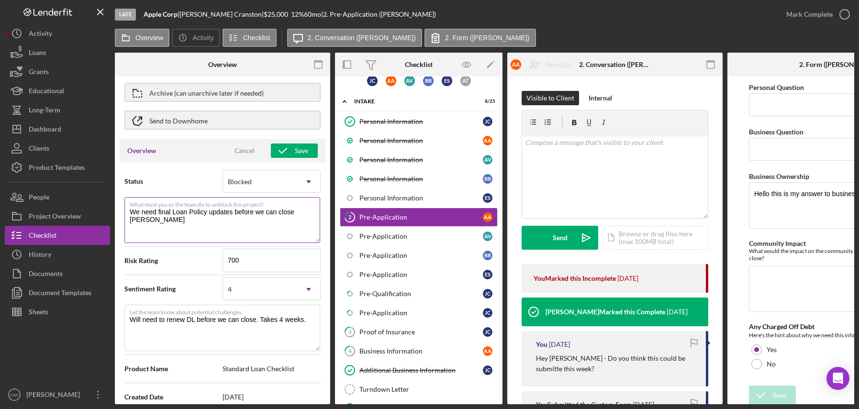
type textarea "Here's a snapshot of information that has been fully approved, as well as the i…"
type textarea "We need final Loan Policy updates before we can close tho"
type textarea "Here's a snapshot of information that has been fully approved, as well as the i…"
type textarea "We need final Loan Policy updates before we can close th"
type textarea "Here's a snapshot of information that has been fully approved, as well as the i…"
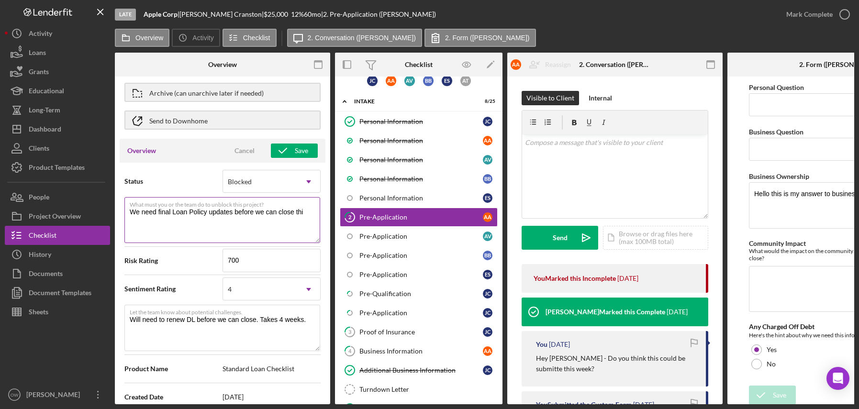
type textarea "We need final Loan Policy updates before we can close this"
type textarea "Here's a snapshot of information that has been fully approved, as well as the i…"
type textarea "We need final Loan Policy updates before we can close this l"
type textarea "Here's a snapshot of information that has been fully approved, as well as the i…"
type textarea "We need final Loan Policy updates before we can close this lo"
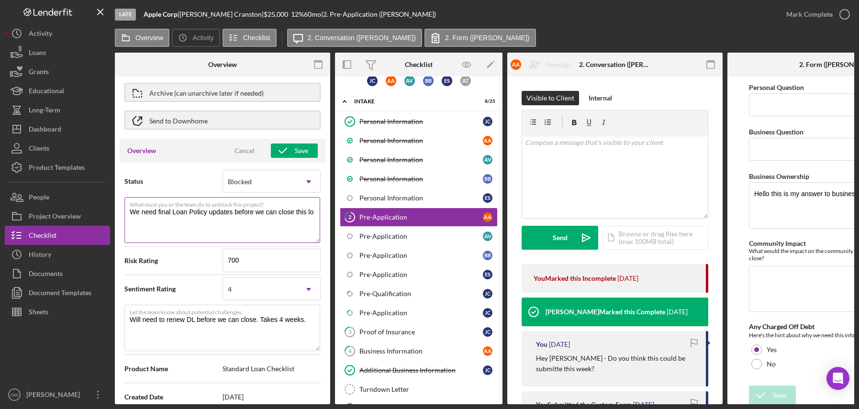
type textarea "Here's a snapshot of information that has been fully approved, as well as the i…"
type textarea "We need final Loan Policy updates before we can close this"
type textarea "Here's a snapshot of information that has been fully approved, as well as the i…"
type textarea "We need final Loan Policy updates before we can close this l"
type textarea "Here's a snapshot of information that has been fully approved, as well as the i…"
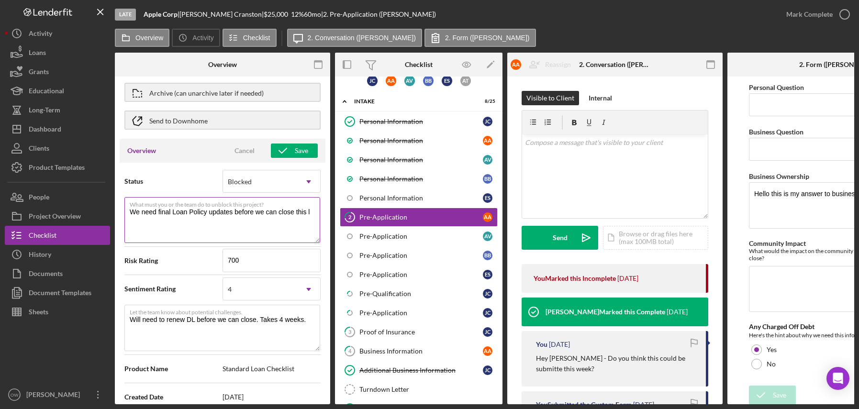
type textarea "We need final Loan Policy updates before we can close this lo"
type textarea "Here's a snapshot of information that has been fully approved, as well as the i…"
type textarea "We need final Loan Policy updates before we can close this loa"
type textarea "Here's a snapshot of information that has been fully approved, as well as the i…"
type textarea "We need final Loan Policy updates before we can close this loan"
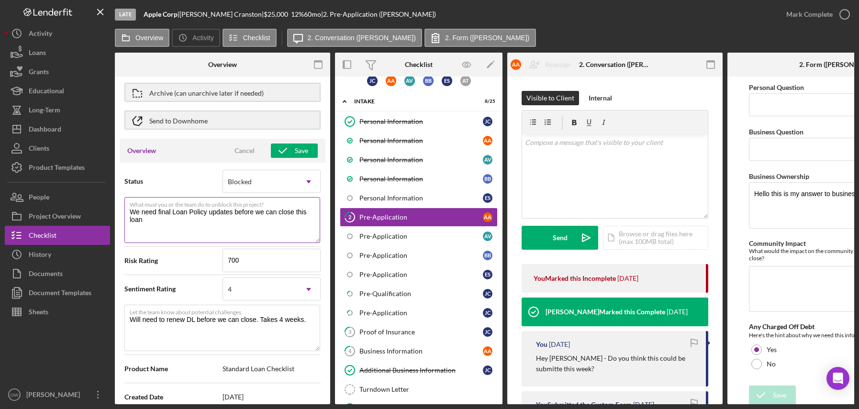
type textarea "Here's a snapshot of information that has been fully approved, as well as the i…"
type textarea "We need final Loan Policy updates before we can close this loan!"
type textarea "Here's a snapshot of information that has been fully approved, as well as the i…"
type textarea "We need final Loan Policy updates before we can close this loan"
type textarea "Here's a snapshot of information that has been fully approved, as well as the i…"
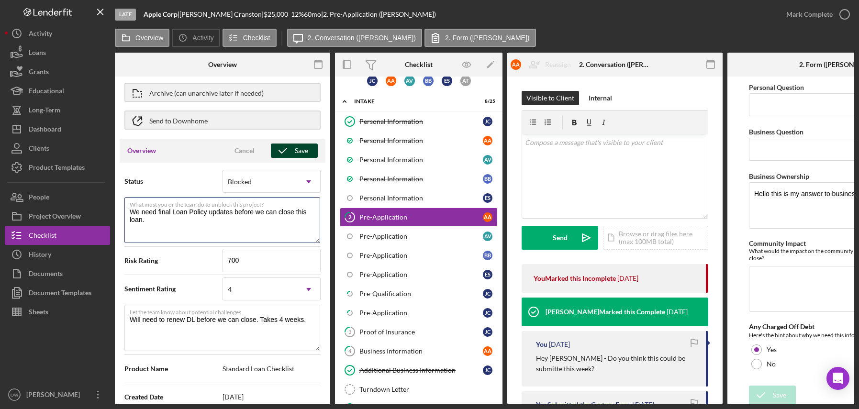
type textarea "We need final Loan Policy updates before we can close this loan."
click at [306, 143] on div "Overview Cancel Save" at bounding box center [223, 151] width 206 height 24
click at [299, 144] on div "Save" at bounding box center [301, 151] width 13 height 14
type textarea "Here's a snapshot of information that has been fully approved, as well as the i…"
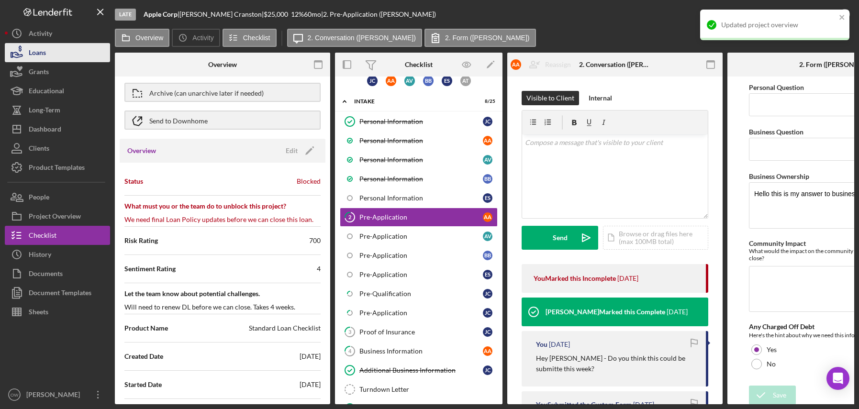
click at [44, 60] on div "Loans" at bounding box center [37, 54] width 17 height 22
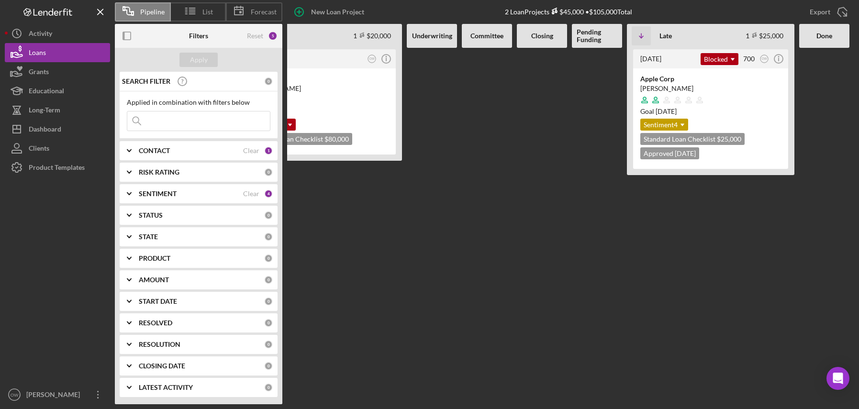
scroll to position [0, 50]
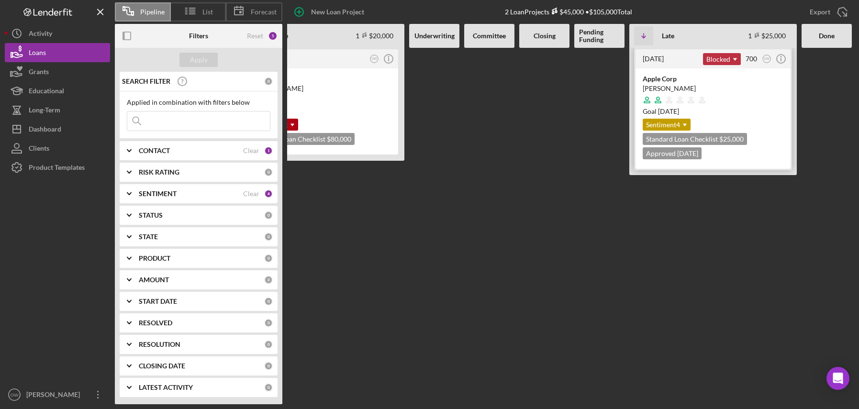
click at [720, 62] on div "Blocked Icon/Dropdown Arrow" at bounding box center [722, 59] width 38 height 12
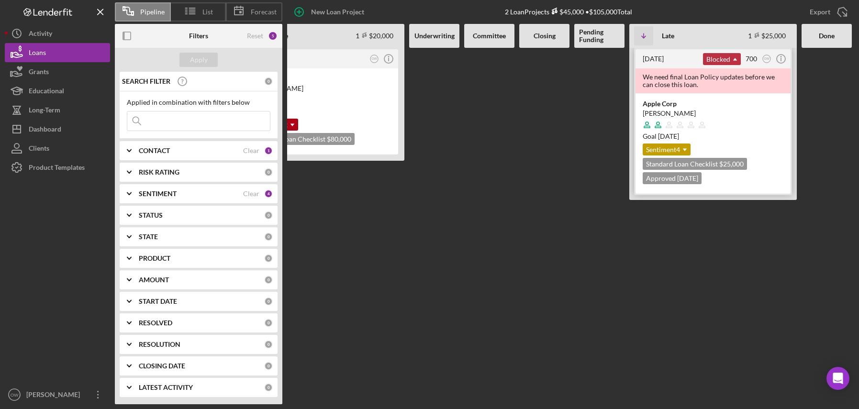
click at [719, 55] on div "Blocked Icon/Dropdown Arrow" at bounding box center [722, 59] width 38 height 12
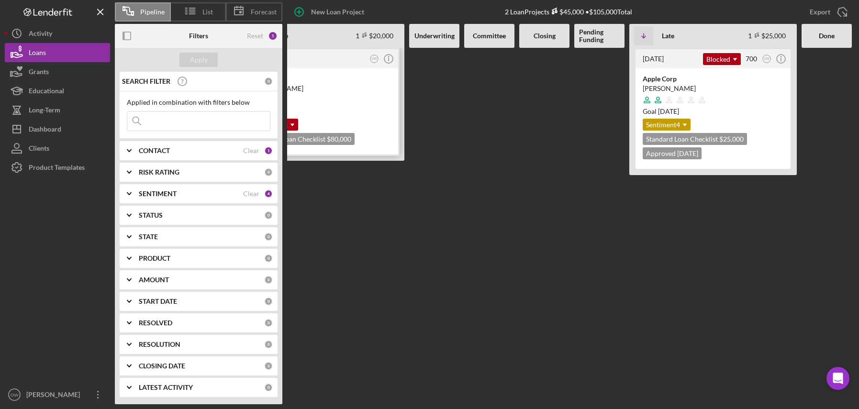
scroll to position [0, 0]
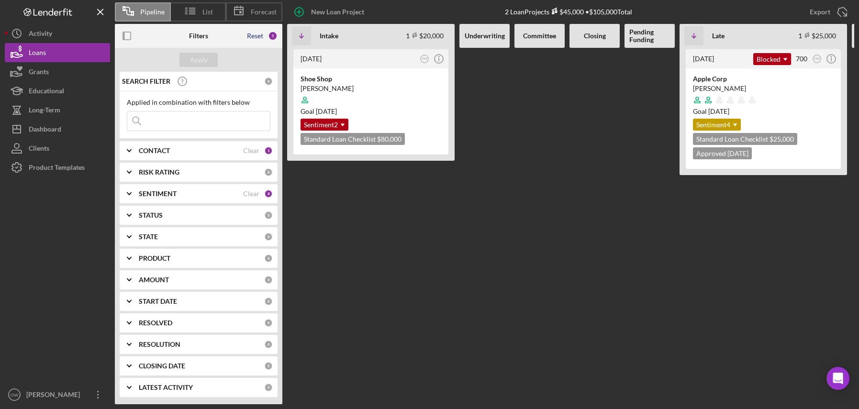
click at [257, 37] on div "Reset" at bounding box center [255, 36] width 16 height 8
click at [202, 61] on div "Apply" at bounding box center [199, 60] width 18 height 14
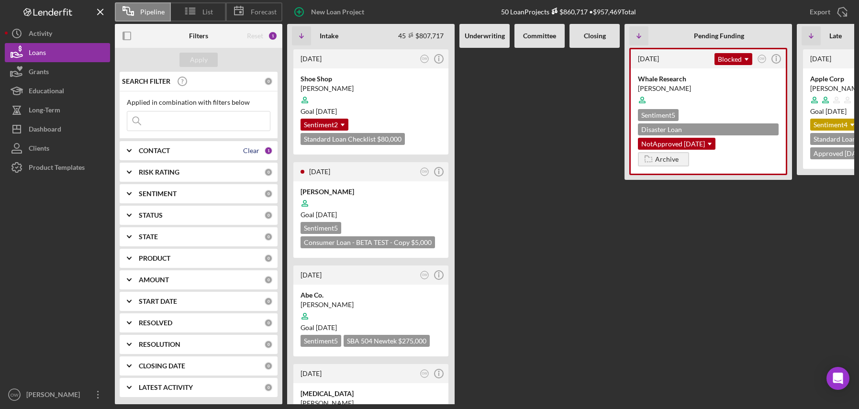
click at [254, 149] on div "Clear" at bounding box center [251, 151] width 16 height 8
click at [210, 66] on button "Apply" at bounding box center [198, 60] width 38 height 14
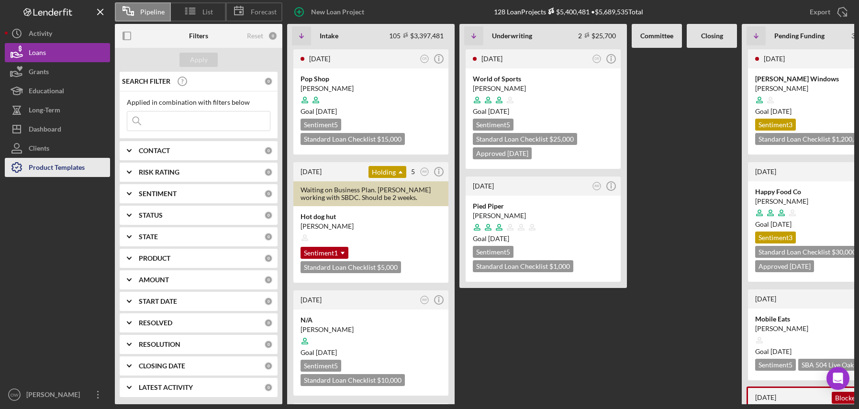
click at [71, 158] on div "Product Templates" at bounding box center [57, 169] width 56 height 22
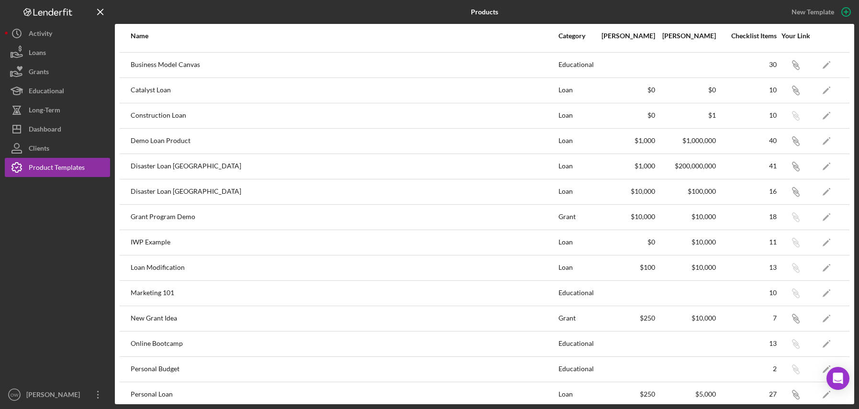
scroll to position [87, 0]
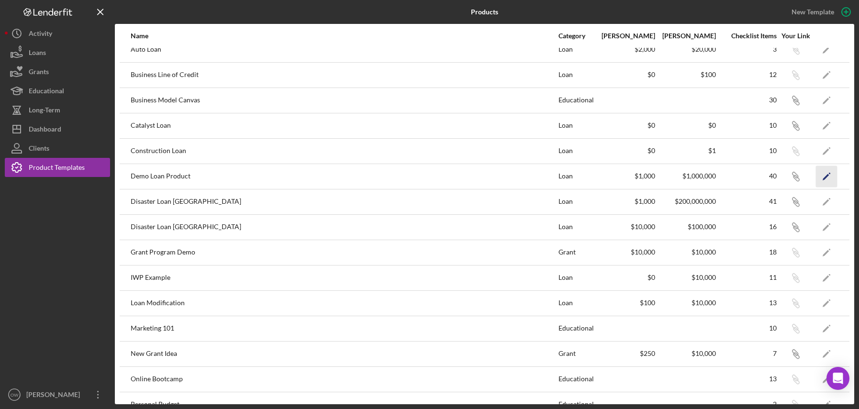
click at [823, 176] on icon "Icon/Edit" at bounding box center [827, 177] width 22 height 22
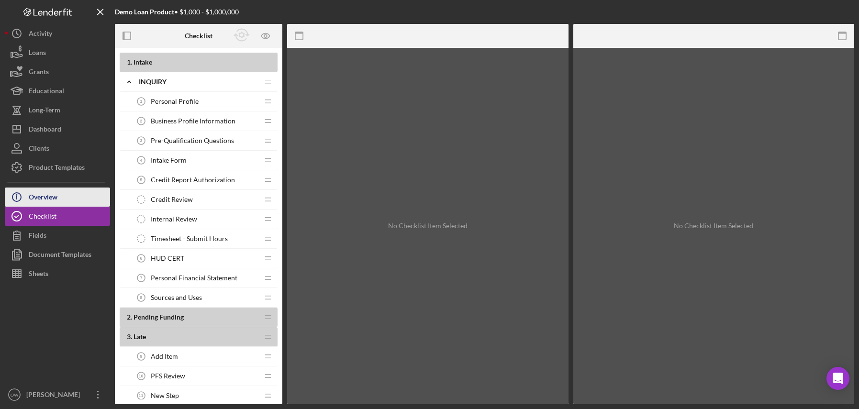
click at [64, 202] on button "Icon/Info Overview" at bounding box center [57, 197] width 105 height 19
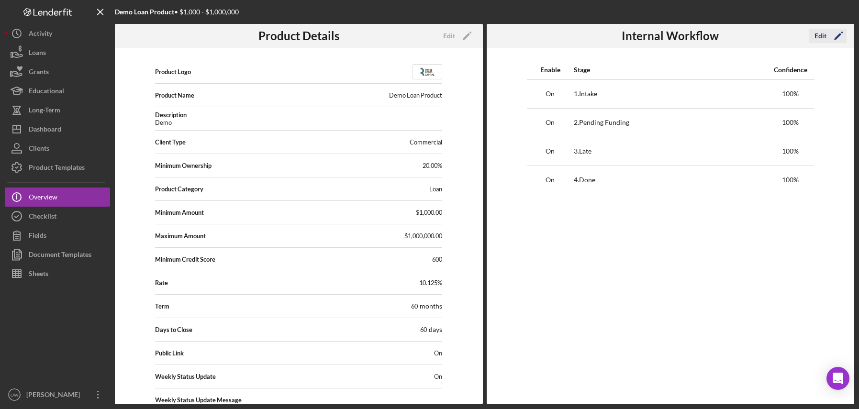
click at [824, 32] on div "Edit" at bounding box center [820, 36] width 12 height 14
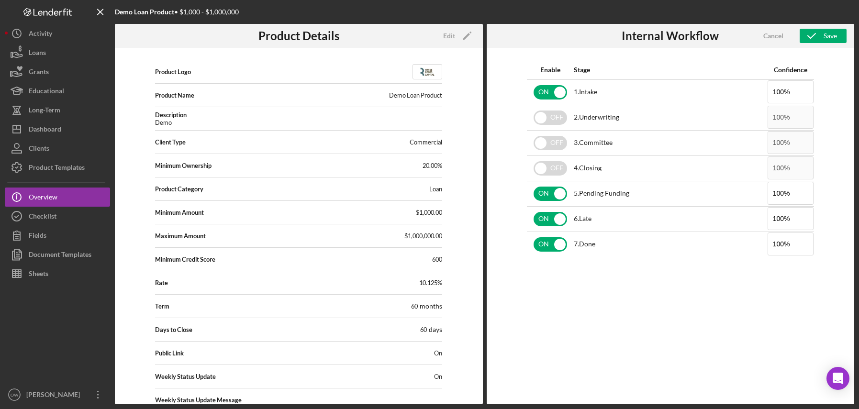
click at [560, 268] on div "Enable Stage Confidence ON 1 . Intake 100% OFF 2 . Underwriting 100% OFF 3 . Co…" at bounding box center [671, 226] width 368 height 356
click at [57, 395] on div "[PERSON_NAME]" at bounding box center [55, 396] width 62 height 22
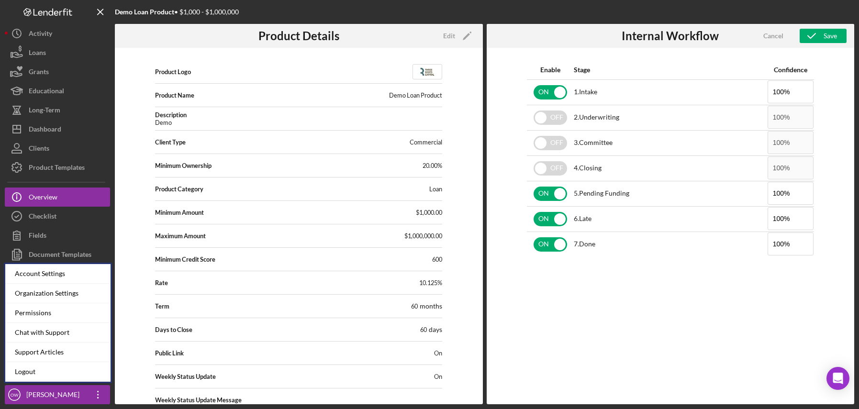
click at [57, 290] on div "Organization Settings" at bounding box center [57, 294] width 105 height 20
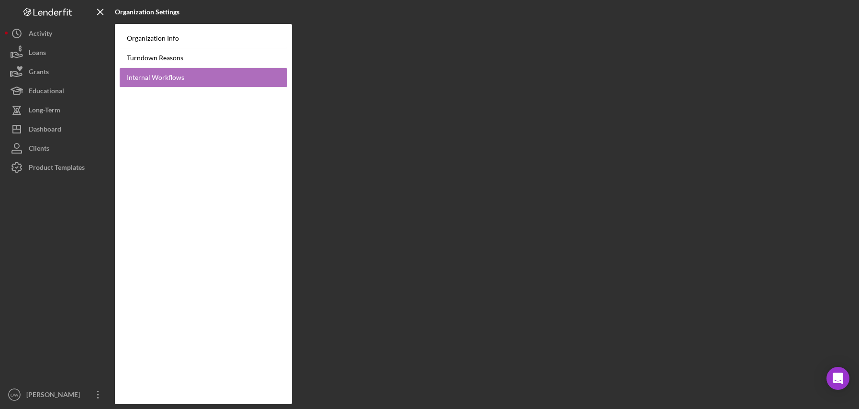
click at [170, 77] on link "Internal Workflows" at bounding box center [203, 78] width 167 height 20
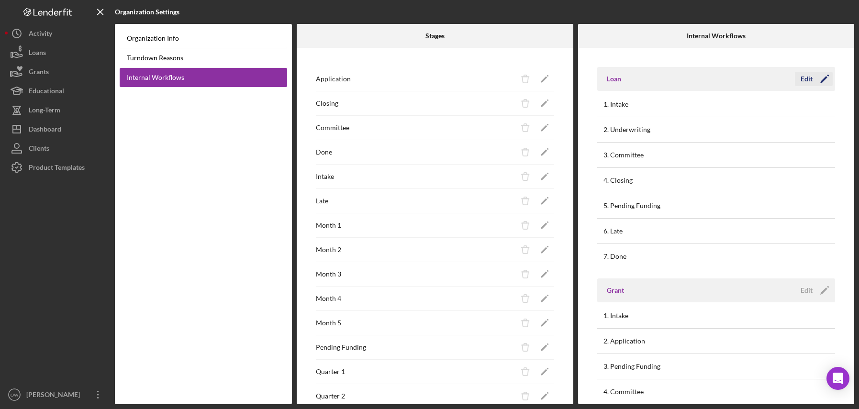
click at [804, 74] on div "Edit" at bounding box center [806, 79] width 12 height 14
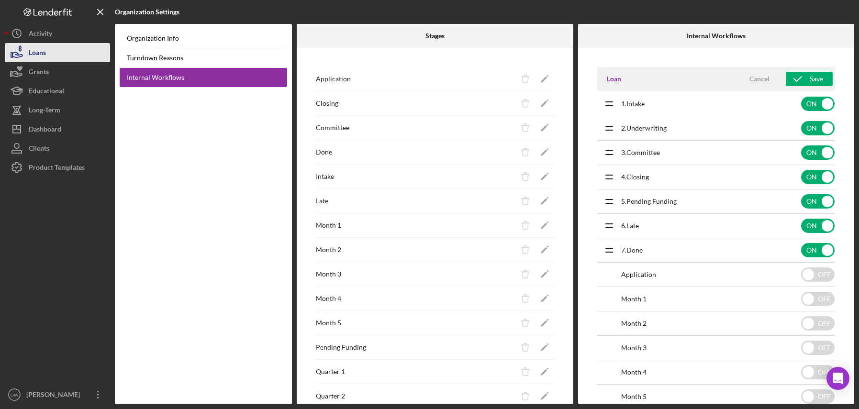
click at [55, 55] on button "Loans" at bounding box center [57, 52] width 105 height 19
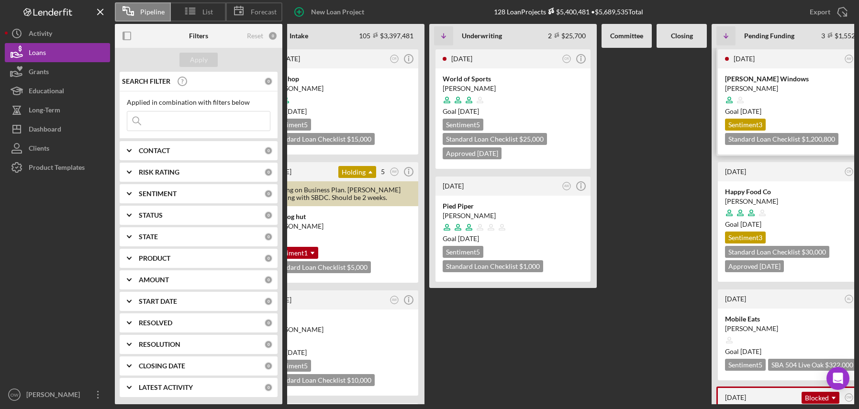
scroll to position [0, 31]
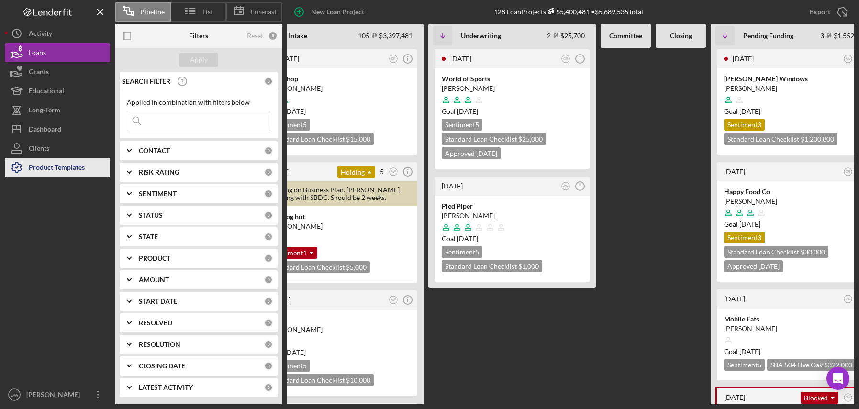
click at [57, 164] on div "Product Templates" at bounding box center [57, 169] width 56 height 22
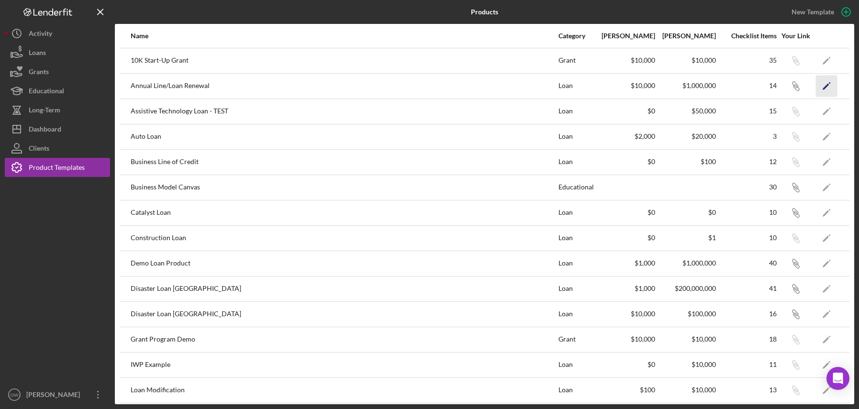
click at [831, 84] on icon "Icon/Edit" at bounding box center [827, 86] width 22 height 22
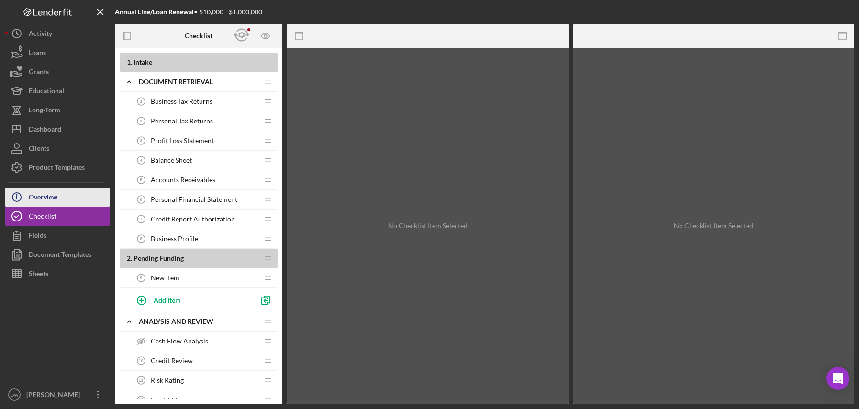
click at [62, 202] on button "Icon/Info Overview" at bounding box center [57, 197] width 105 height 19
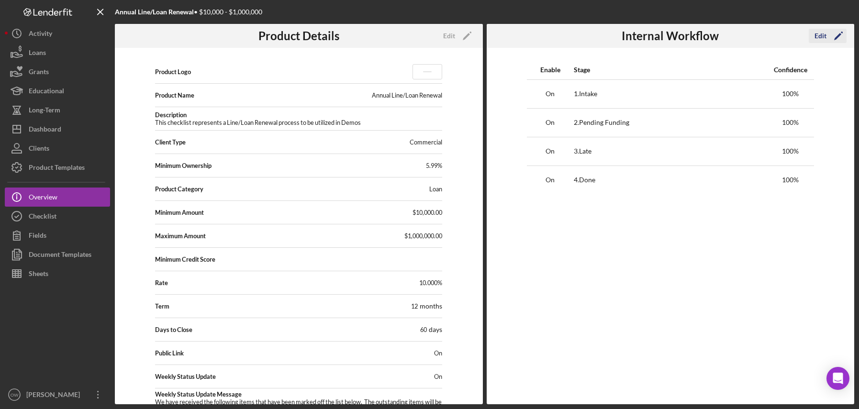
click at [819, 41] on div "Edit" at bounding box center [820, 36] width 12 height 14
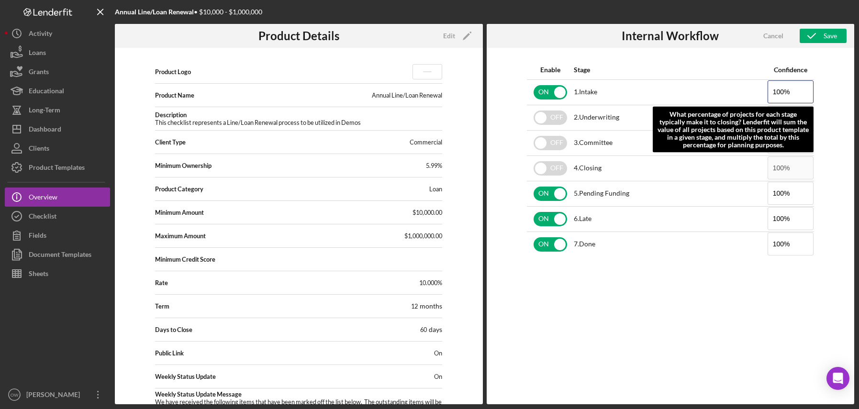
drag, startPoint x: 794, startPoint y: 92, endPoint x: 755, endPoint y: 92, distance: 38.3
click at [759, 92] on tr "ON 1 . Intake 100% What percentage of projects for each stage typically make it…" at bounding box center [670, 91] width 287 height 25
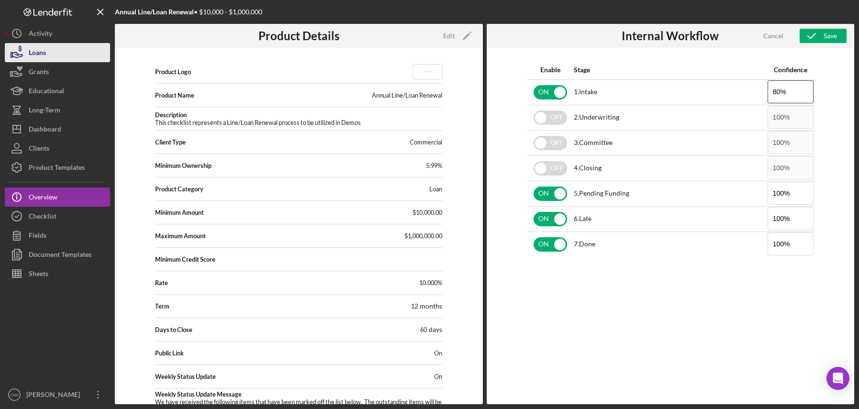
type input "80%"
click at [36, 51] on div "Loans" at bounding box center [37, 54] width 17 height 22
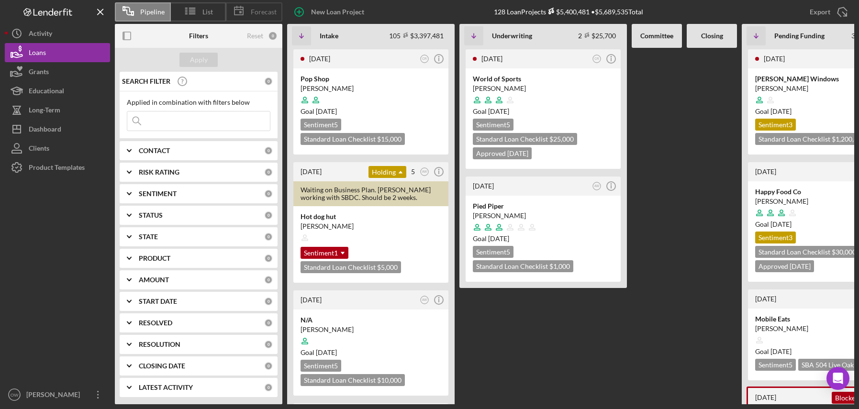
click at [263, 14] on span "Forecast" at bounding box center [264, 12] width 26 height 8
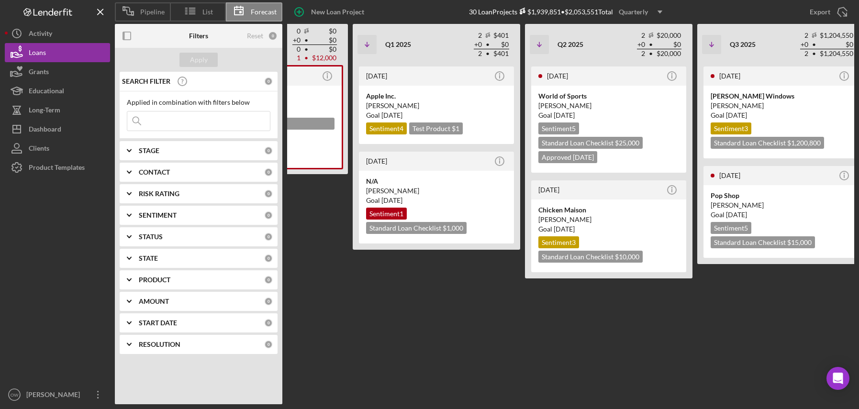
scroll to position [0, 173]
click at [466, 81] on div "11 months ago Icon/Info" at bounding box center [436, 76] width 155 height 19
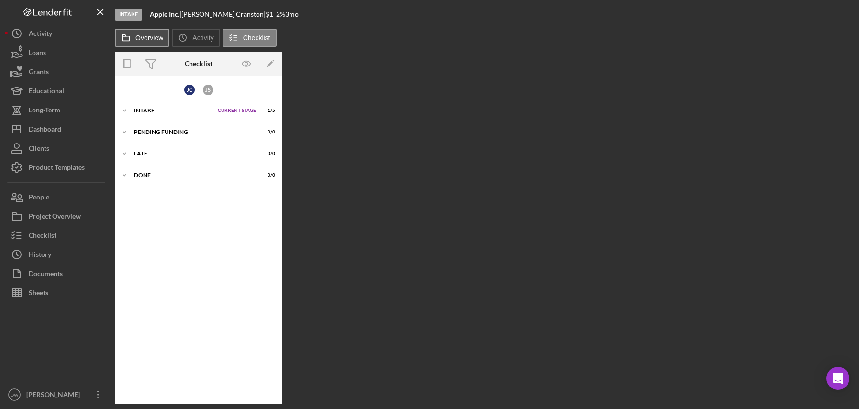
click at [155, 41] on label "Overview" at bounding box center [149, 38] width 28 height 8
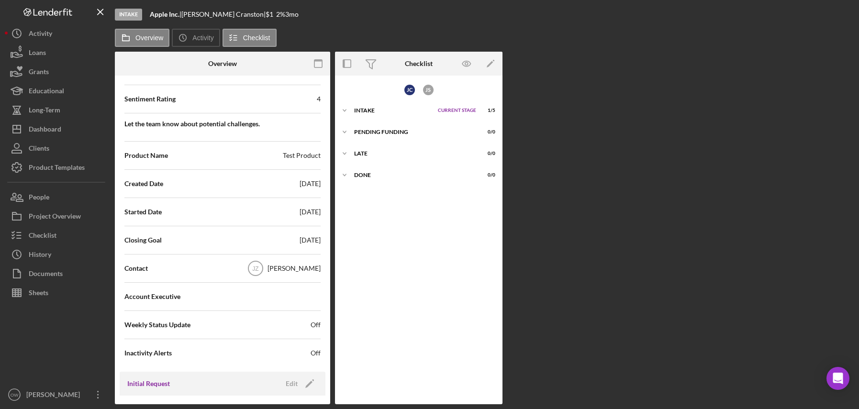
scroll to position [176, 0]
drag, startPoint x: 319, startPoint y: 239, endPoint x: 277, endPoint y: 240, distance: 42.6
click at [277, 240] on div "Status Ongoing Risk Rating Sentiment Rating 4 Let the team know about potential…" at bounding box center [223, 200] width 206 height 348
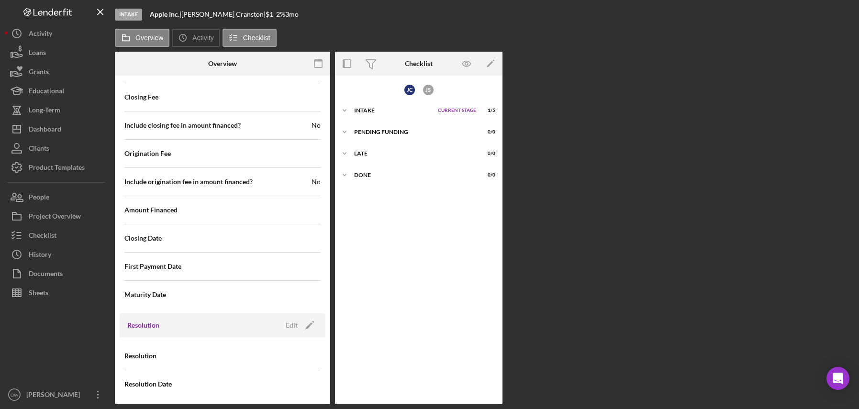
scroll to position [1016, 0]
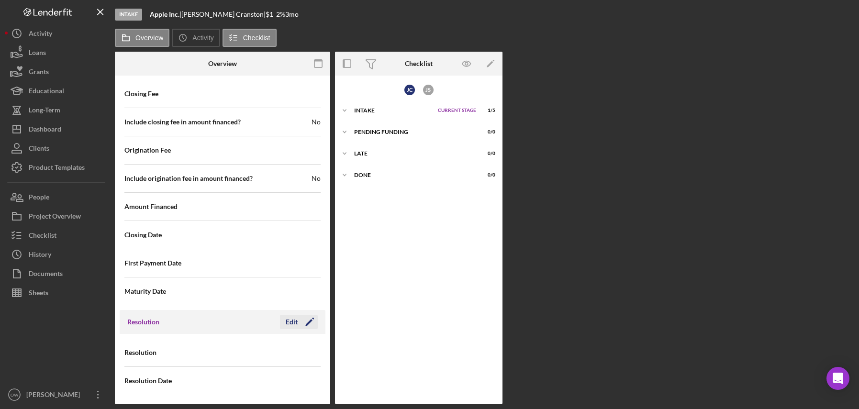
click at [286, 319] on div "Edit" at bounding box center [292, 322] width 12 height 14
click at [250, 353] on div "Select..." at bounding box center [260, 353] width 74 height 22
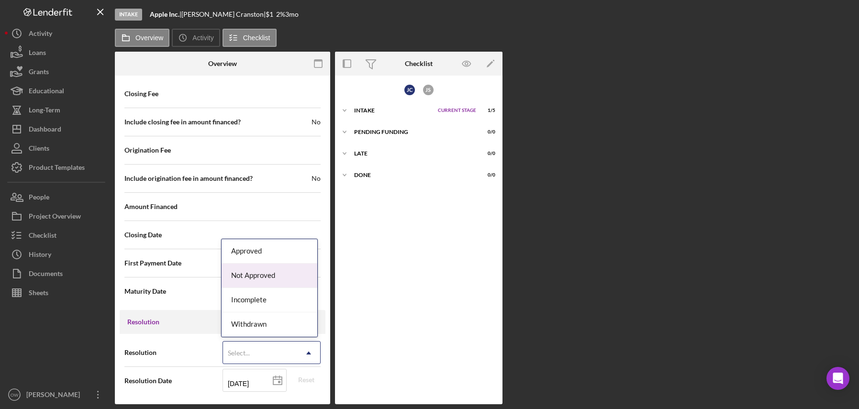
click at [274, 279] on div "Not Approved" at bounding box center [270, 276] width 96 height 24
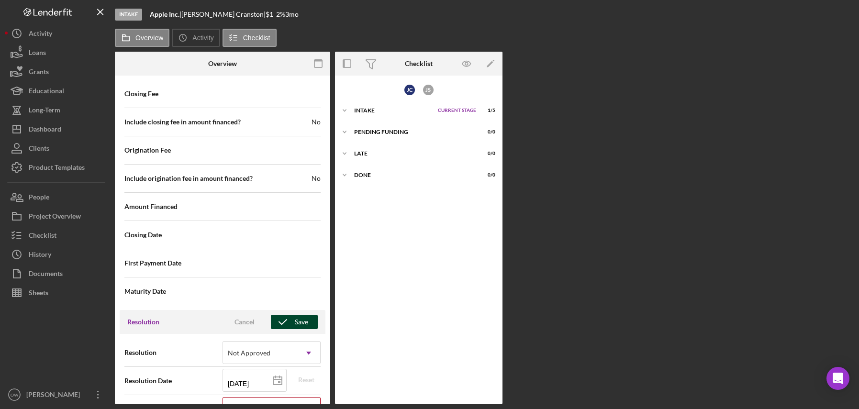
scroll to position [1077, 0]
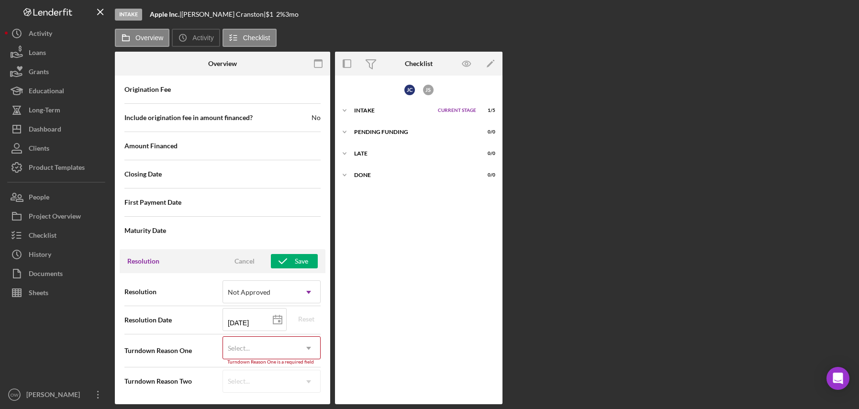
click at [260, 349] on div "Select..." at bounding box center [260, 348] width 74 height 22
click at [177, 304] on div "Resolution Not Approved Icon/Dropdown Arrow" at bounding box center [222, 292] width 196 height 28
click at [255, 288] on div "Not Approved" at bounding box center [249, 292] width 43 height 8
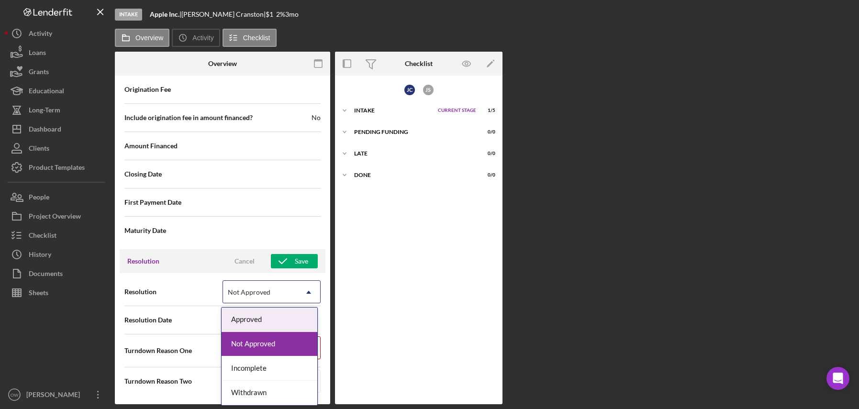
click at [265, 324] on div "Approved" at bounding box center [270, 320] width 96 height 24
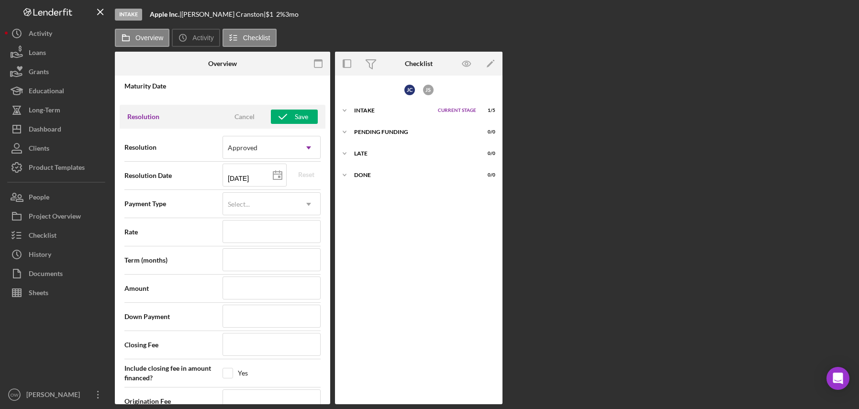
scroll to position [1264, 0]
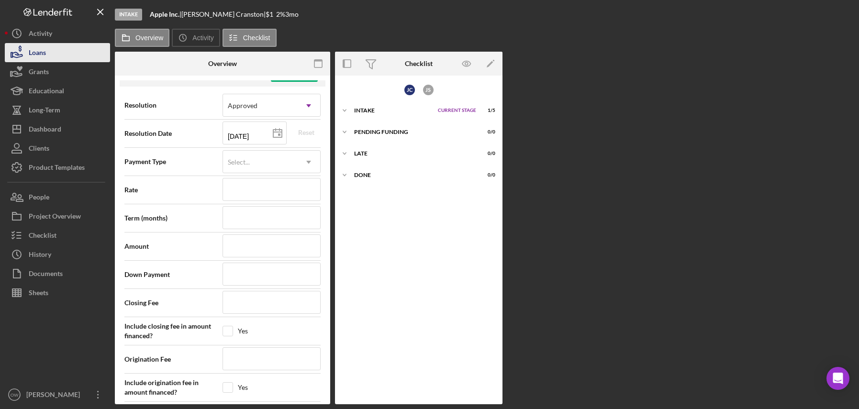
click at [43, 57] on div "Loans" at bounding box center [37, 54] width 17 height 22
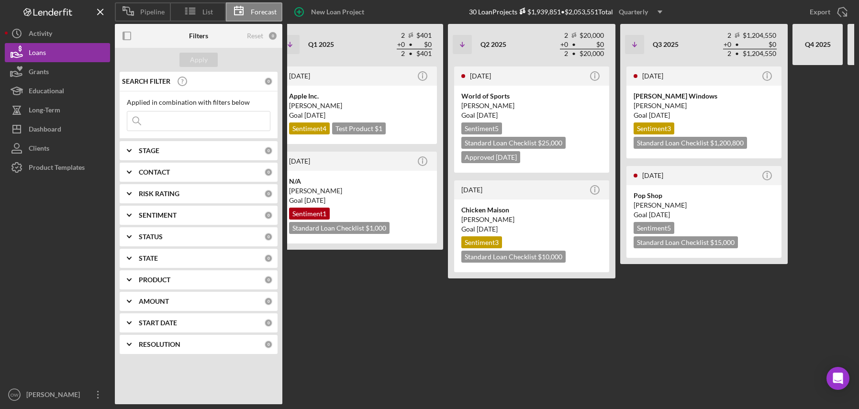
scroll to position [0, 259]
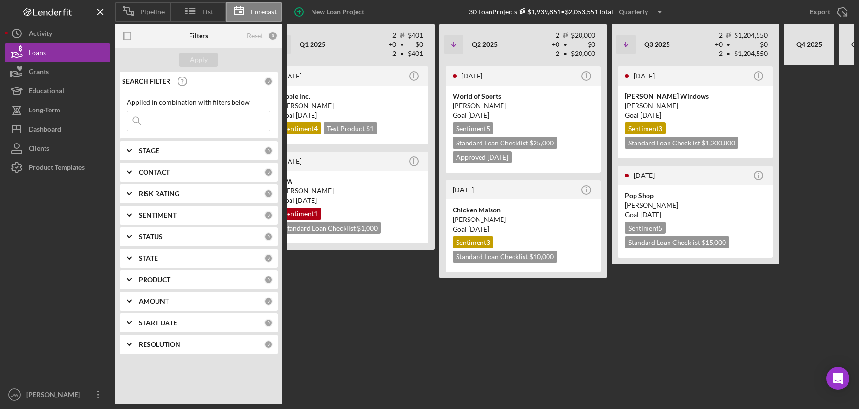
click at [191, 348] on div "RESOLUTION 0" at bounding box center [206, 344] width 134 height 9
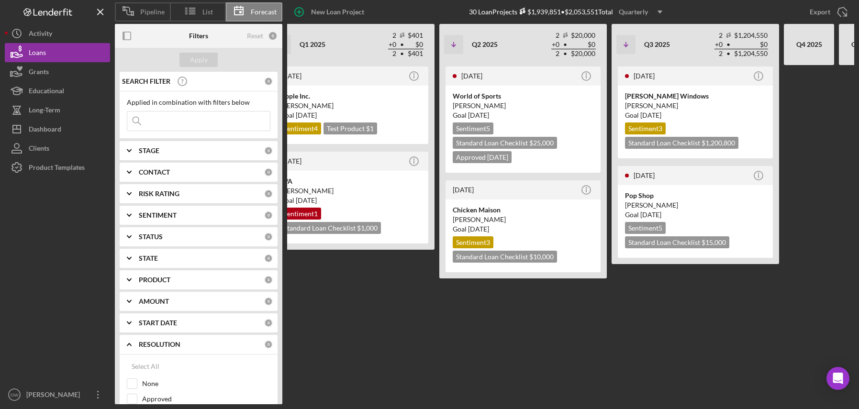
scroll to position [66, 0]
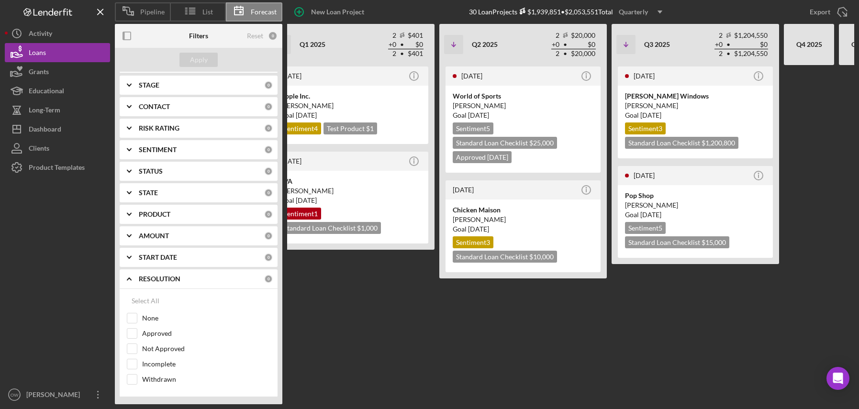
click at [475, 326] on div "1 month ago Icon/Info World of Sports Oscar Dukes Goal 3 months ago Sentiment 5…" at bounding box center [522, 234] width 167 height 339
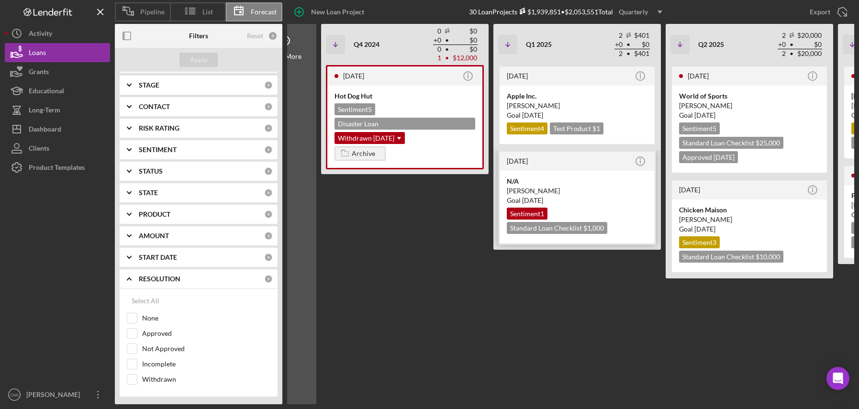
scroll to position [0, 0]
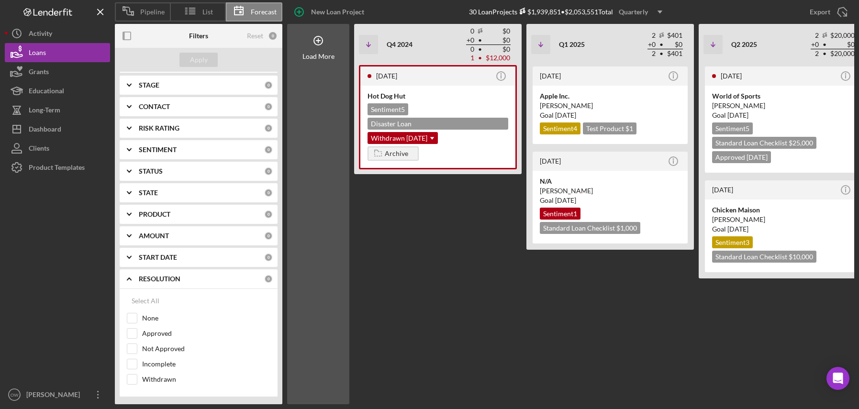
click at [635, 10] on div "Quarterly" at bounding box center [633, 12] width 29 height 14
click at [646, 32] on div "Monthly" at bounding box center [642, 35] width 39 height 20
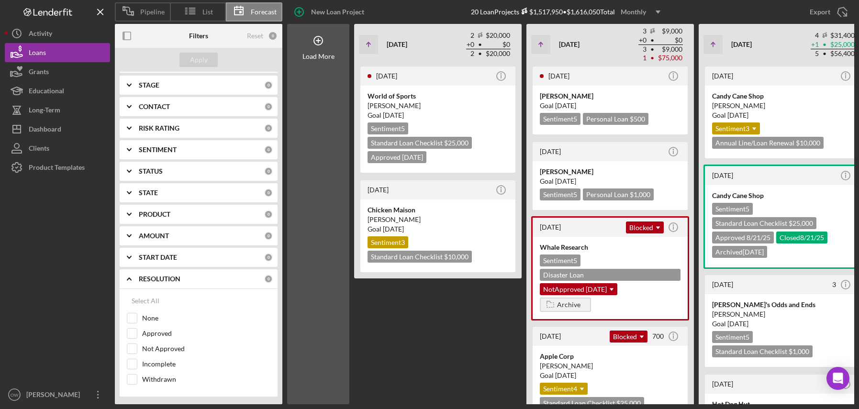
click at [644, 11] on div "Monthly" at bounding box center [633, 12] width 25 height 14
click at [646, 55] on div "Quarterly" at bounding box center [642, 54] width 39 height 20
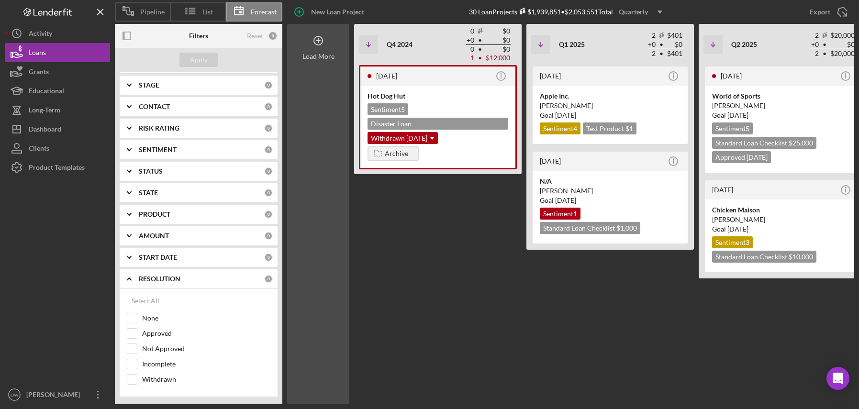
click at [335, 56] on div "Load More" at bounding box center [318, 42] width 62 height 36
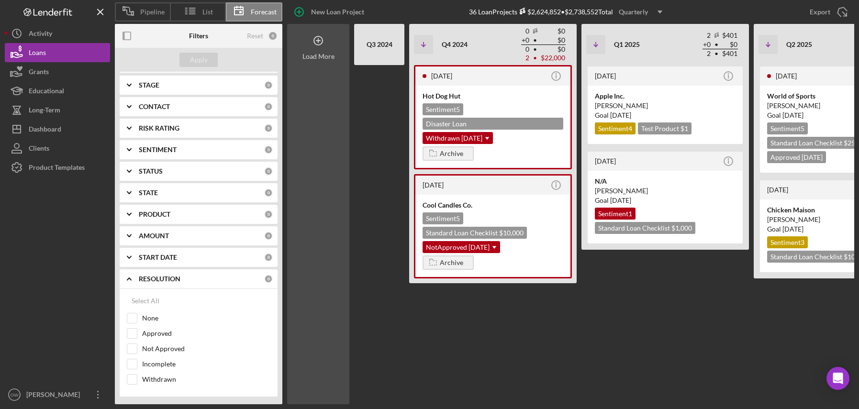
click at [329, 59] on div "Load More" at bounding box center [318, 57] width 32 height 8
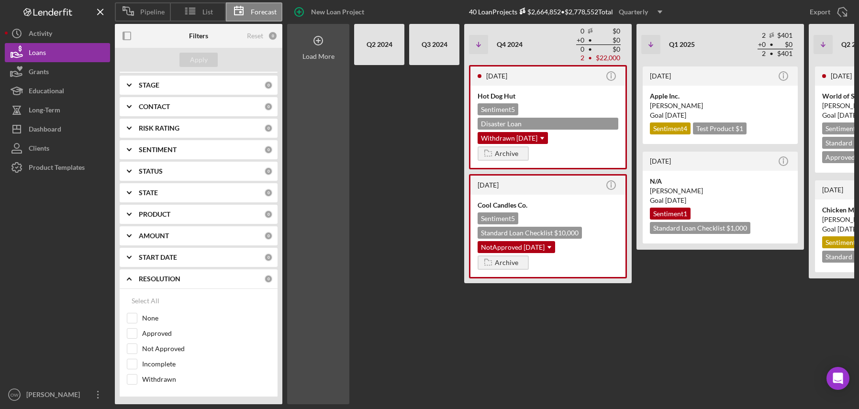
click at [329, 59] on div "Load More" at bounding box center [318, 57] width 32 height 8
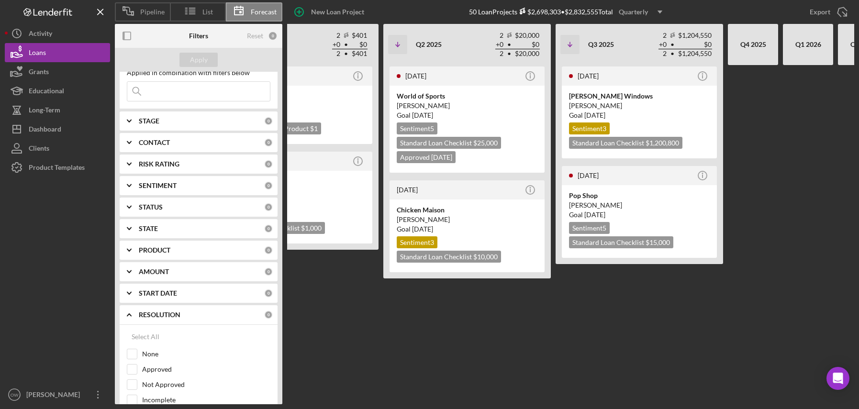
scroll to position [66, 0]
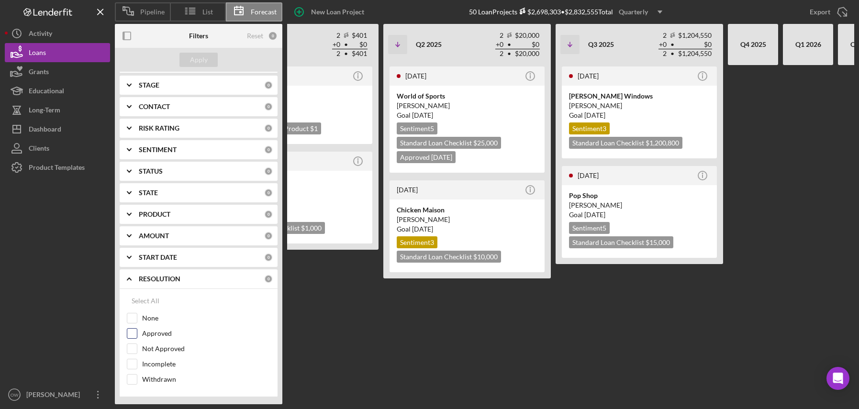
click at [132, 333] on input "Approved" at bounding box center [132, 334] width 10 height 10
checkbox input "true"
click at [133, 345] on input "Not Approved" at bounding box center [132, 349] width 10 height 10
checkbox input "true"
click at [133, 359] on input "Incomplete" at bounding box center [132, 364] width 10 height 10
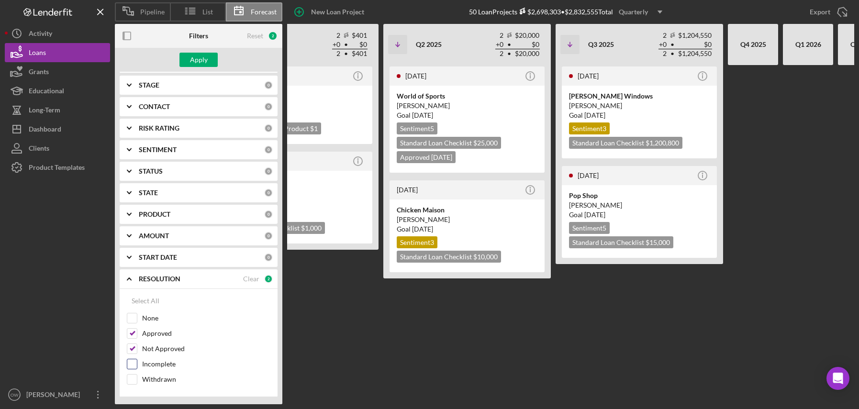
checkbox input "true"
click at [133, 380] on input "Withdrawn" at bounding box center [132, 380] width 10 height 10
checkbox input "true"
click at [207, 62] on button "Apply" at bounding box center [198, 60] width 38 height 14
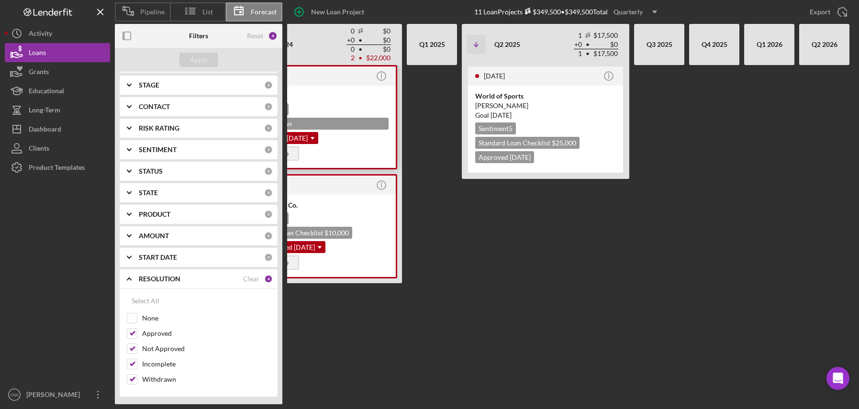
scroll to position [0, 0]
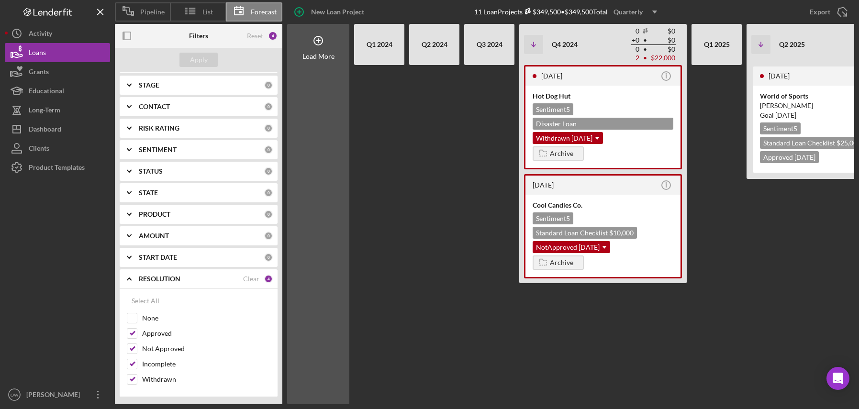
click at [634, 19] on div "Quarterly" at bounding box center [627, 12] width 29 height 14
click at [635, 31] on div "Monthly" at bounding box center [637, 35] width 39 height 20
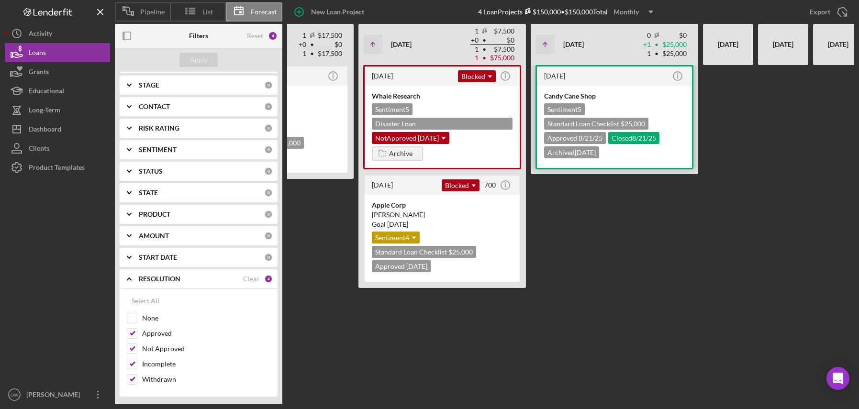
scroll to position [0, 157]
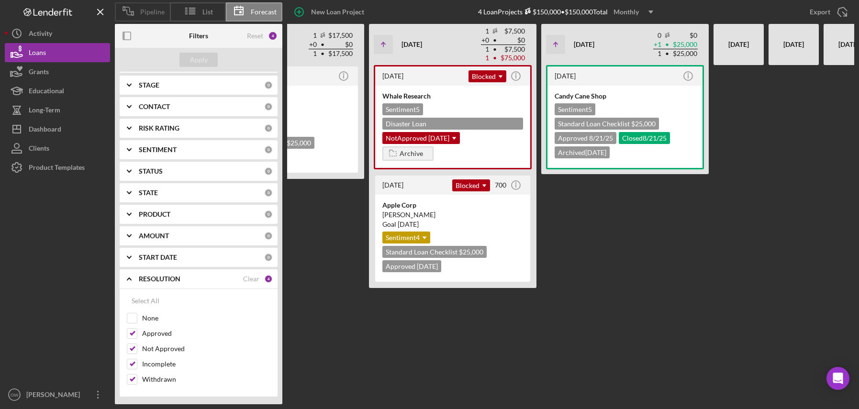
click at [151, 13] on span "Pipeline" at bounding box center [152, 12] width 24 height 8
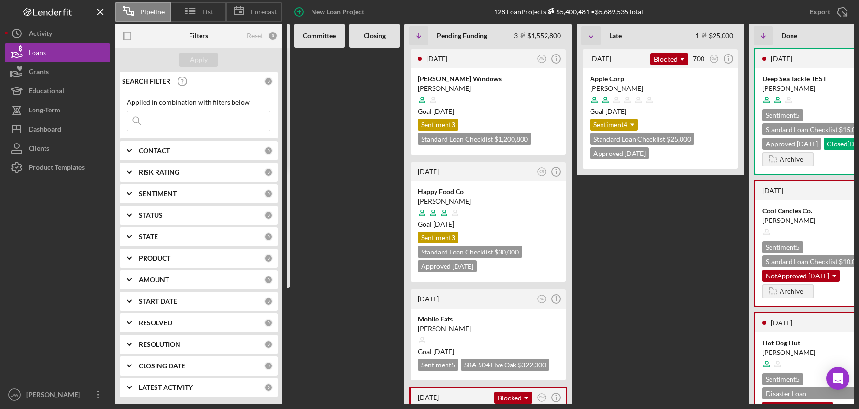
scroll to position [0, 404]
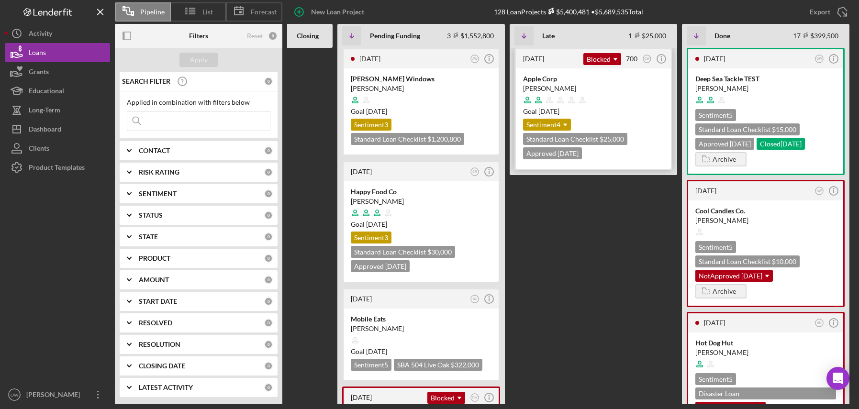
click at [655, 89] on div "[PERSON_NAME]" at bounding box center [593, 89] width 141 height 10
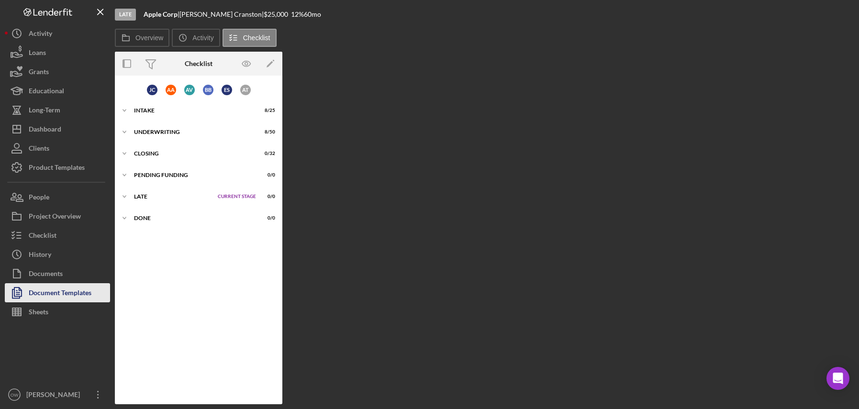
click at [53, 286] on div "Document Templates" at bounding box center [60, 294] width 63 height 22
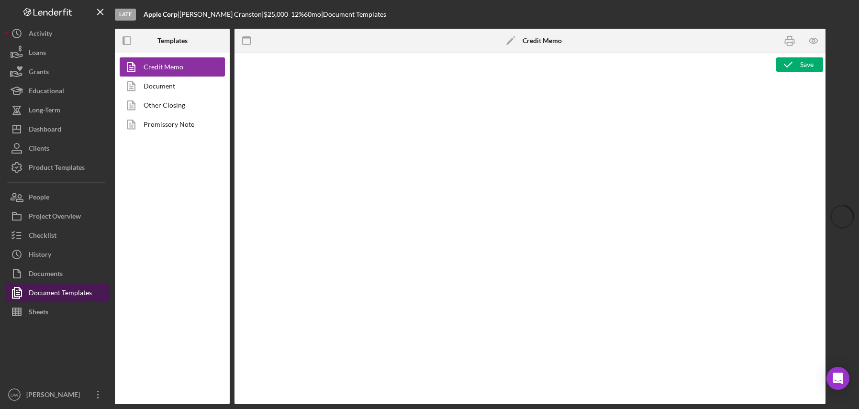
type textarea "<h2><strong><span id="Lender_Title" class="template-field mceNonEditable">Lende…"
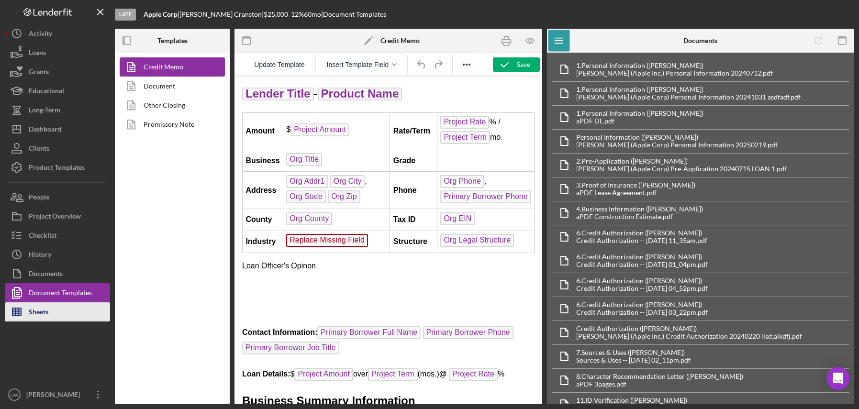
click at [43, 311] on div "Sheets" at bounding box center [39, 313] width 20 height 22
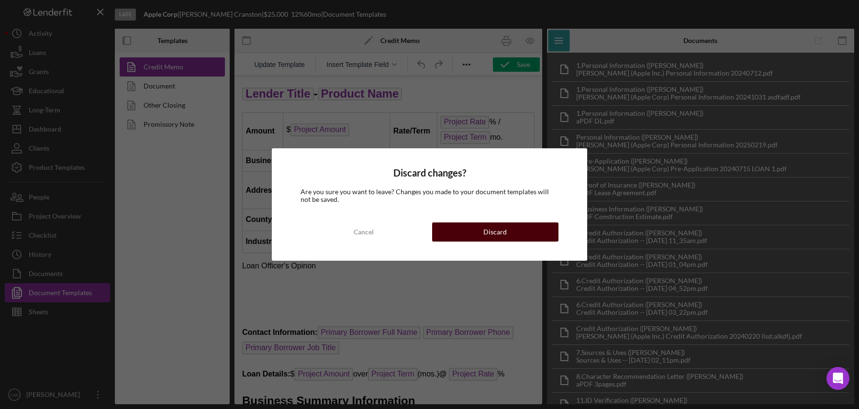
click at [512, 226] on button "Discard" at bounding box center [495, 231] width 126 height 19
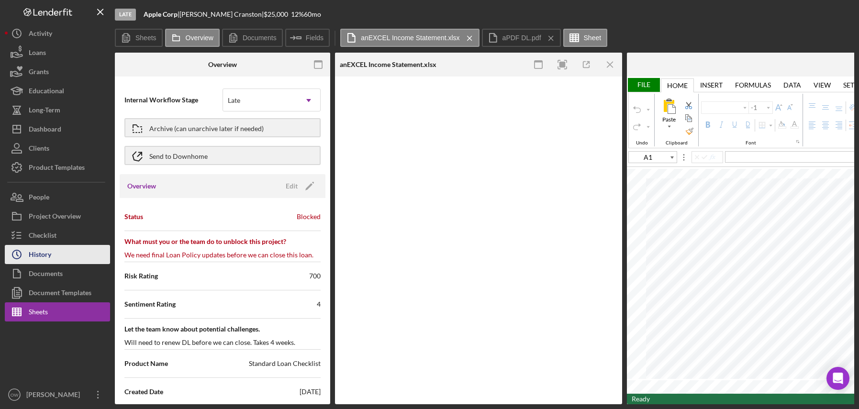
type input "B10"
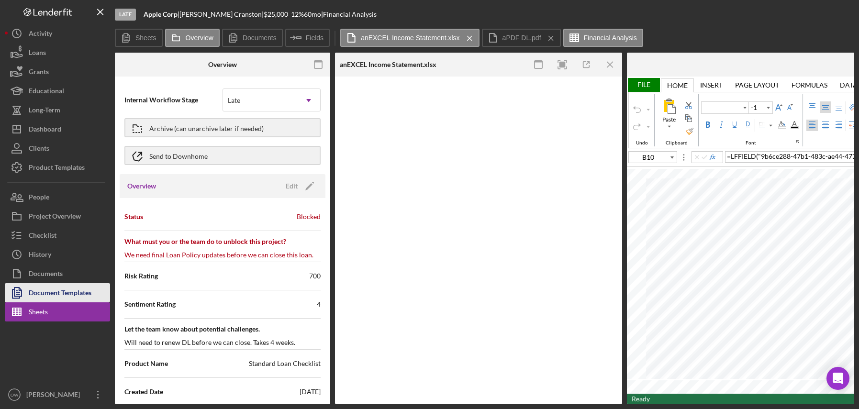
type input "Calibri"
type input "11"
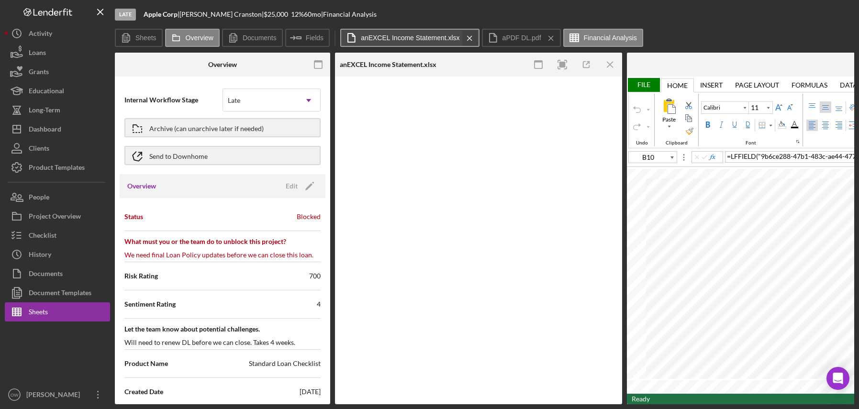
click at [470, 34] on icon "Icon/Menu Close" at bounding box center [469, 38] width 17 height 24
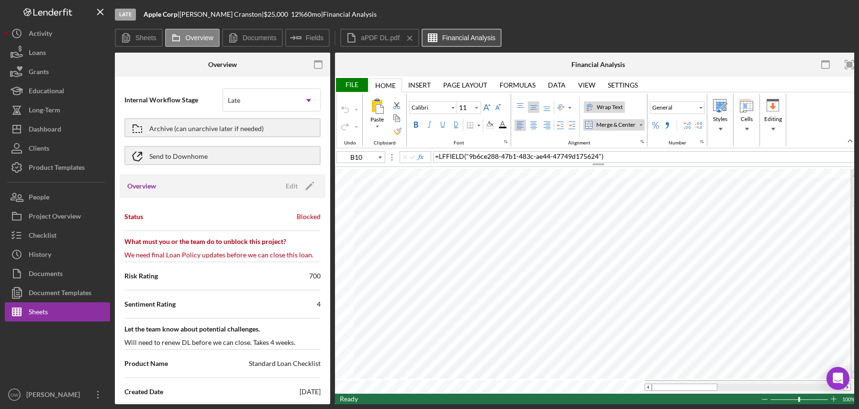
click at [477, 36] on label "Financial Analysis" at bounding box center [468, 38] width 53 height 8
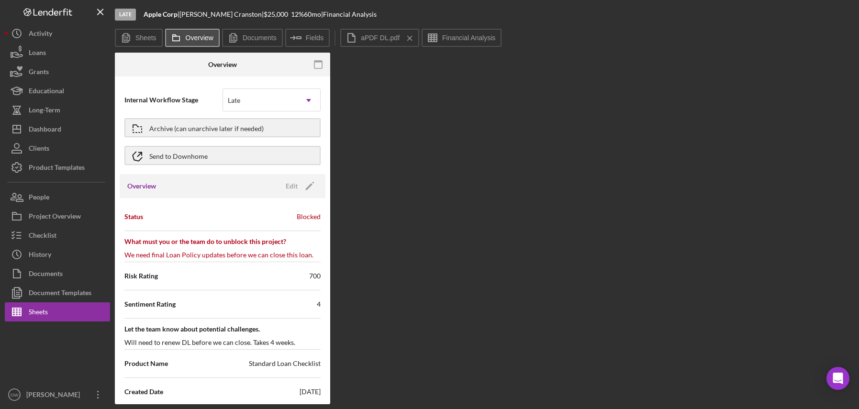
click at [187, 41] on label "Overview" at bounding box center [200, 38] width 28 height 8
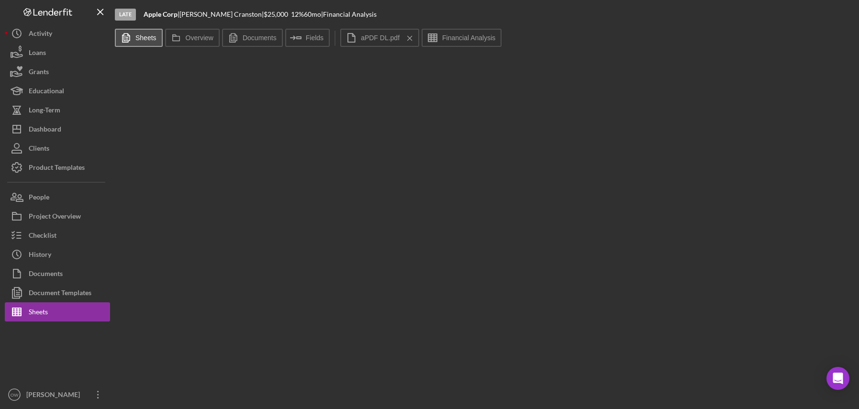
click at [146, 40] on label "Sheets" at bounding box center [145, 38] width 21 height 8
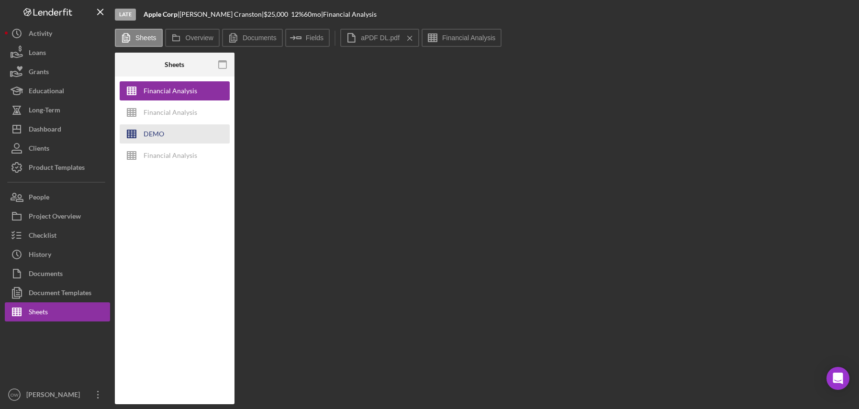
click at [156, 127] on div "DEMO" at bounding box center [154, 133] width 21 height 19
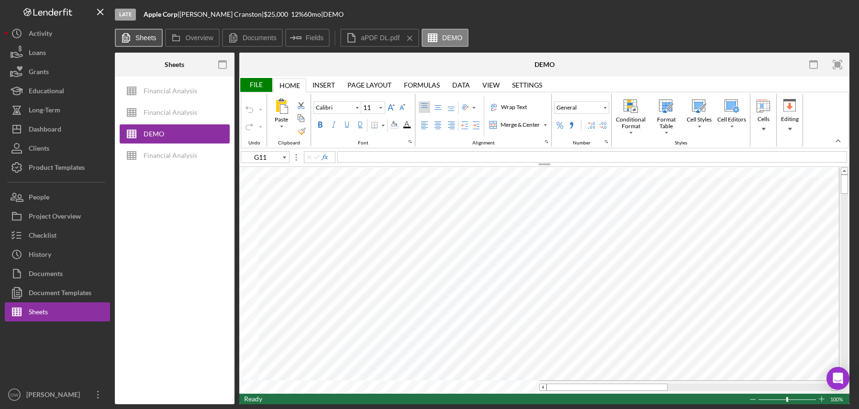
click at [135, 36] on icon at bounding box center [125, 37] width 19 height 19
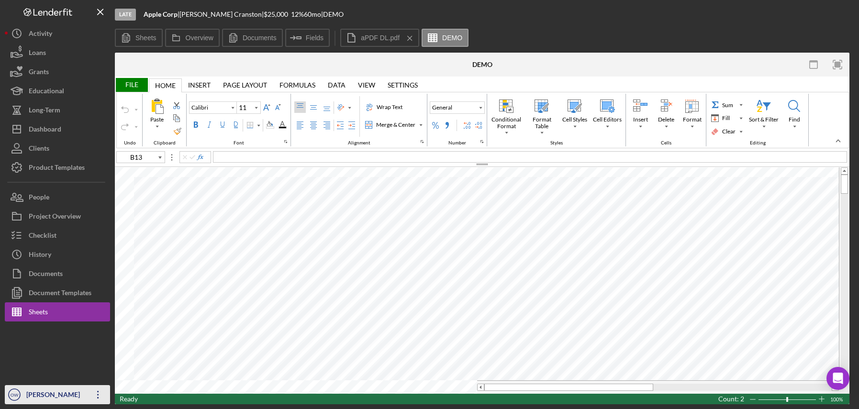
type input "C15"
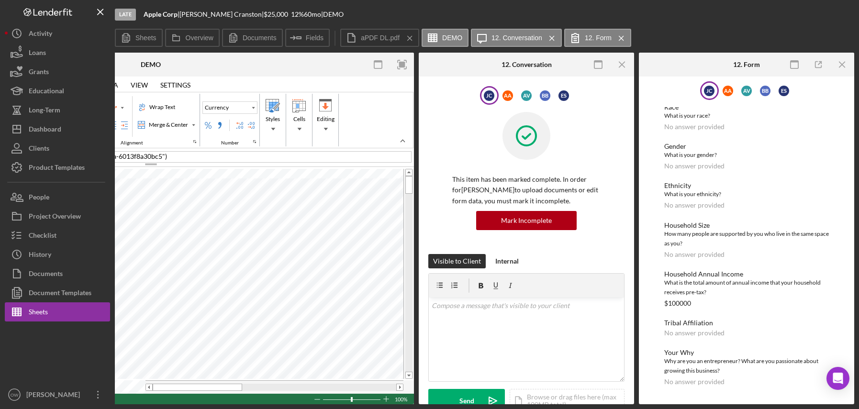
scroll to position [91, 0]
click at [732, 86] on div "A A" at bounding box center [727, 91] width 11 height 11
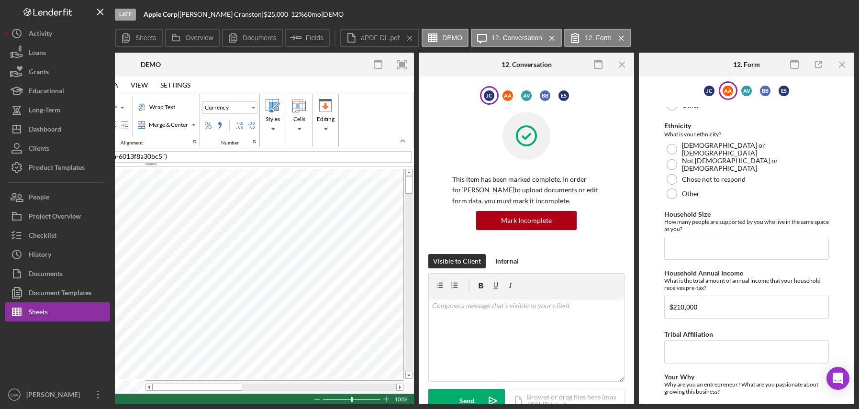
scroll to position [299, 0]
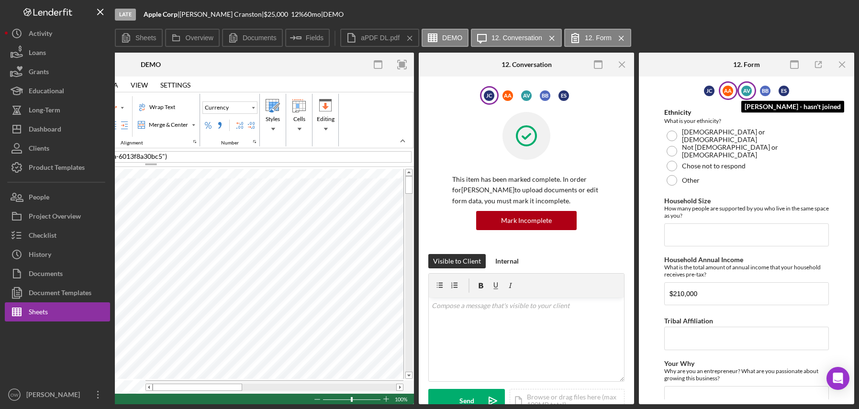
click at [748, 86] on div "A V" at bounding box center [746, 91] width 11 height 11
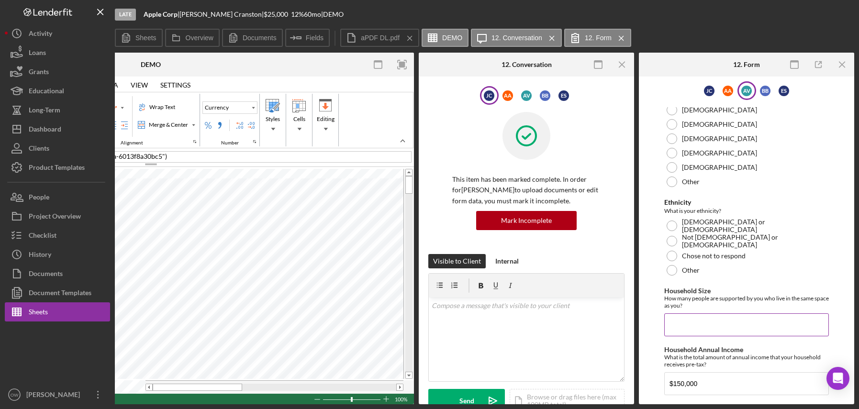
scroll to position [243, 0]
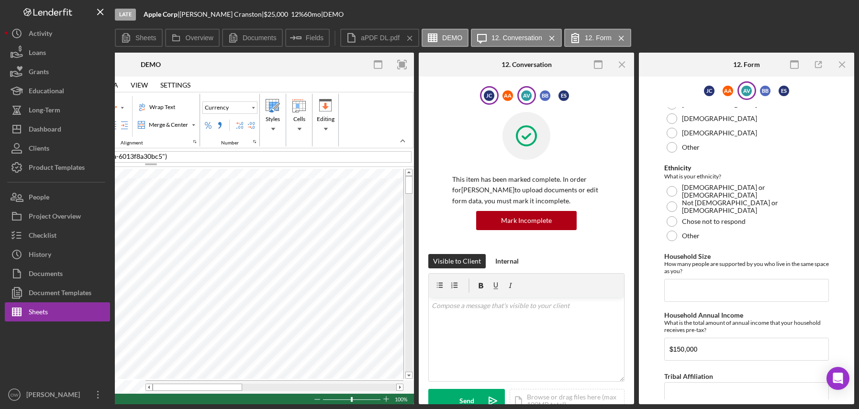
click at [531, 96] on div "A V" at bounding box center [526, 95] width 19 height 19
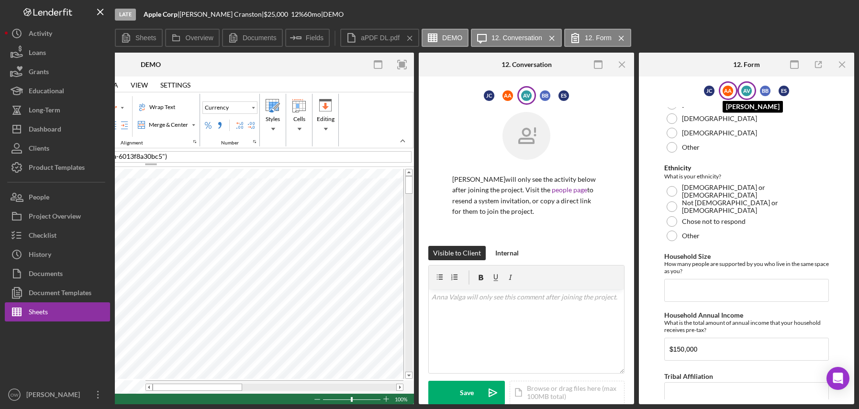
click at [732, 87] on div "A A" at bounding box center [727, 91] width 11 height 11
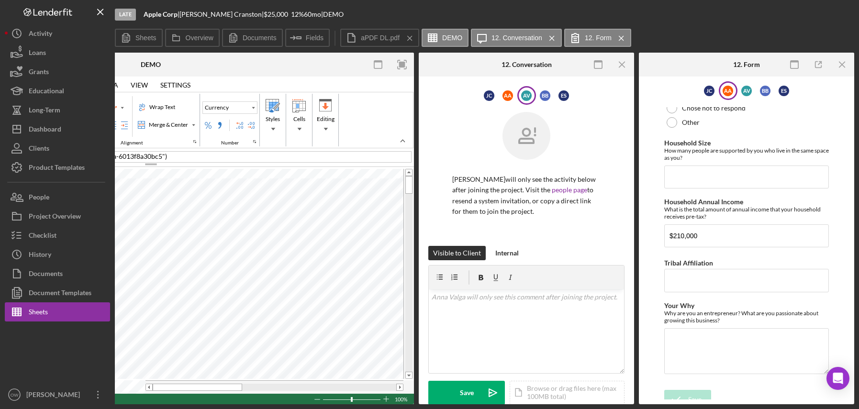
scroll to position [366, 0]
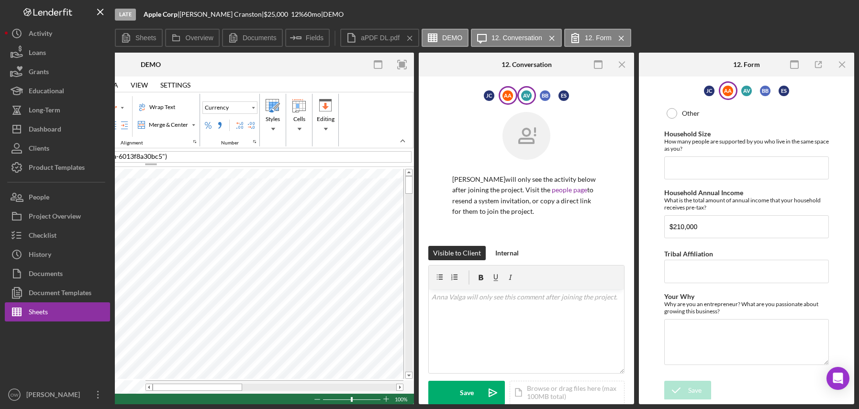
click at [503, 100] on div "A A" at bounding box center [507, 95] width 11 height 11
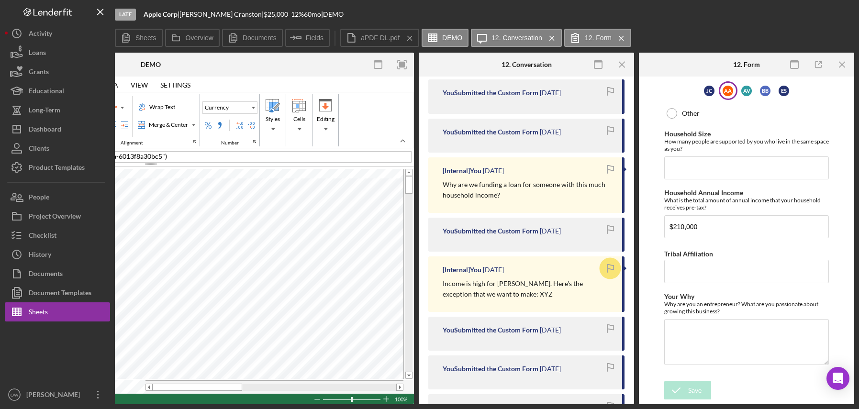
scroll to position [264, 0]
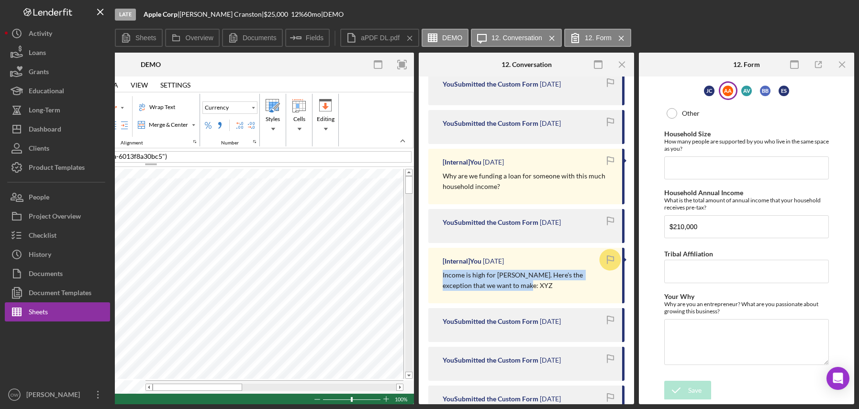
drag, startPoint x: 443, startPoint y: 275, endPoint x: 540, endPoint y: 288, distance: 98.0
click at [537, 287] on p "Income is high for Adriana. Here's the exception that we want to make: XYZ" at bounding box center [528, 281] width 170 height 22
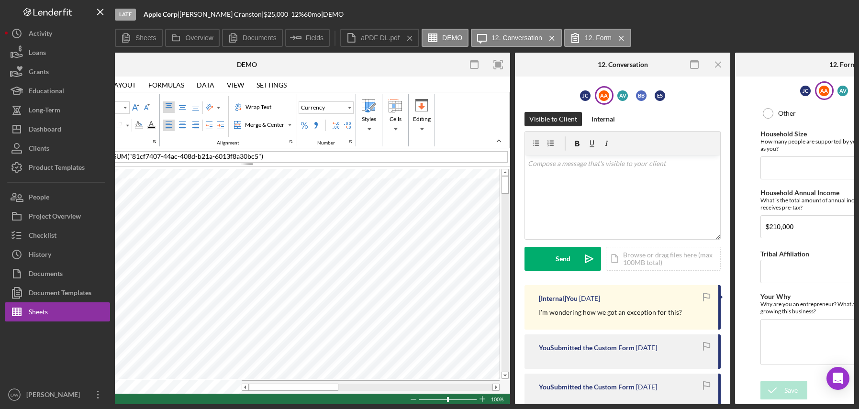
scroll to position [0, 155]
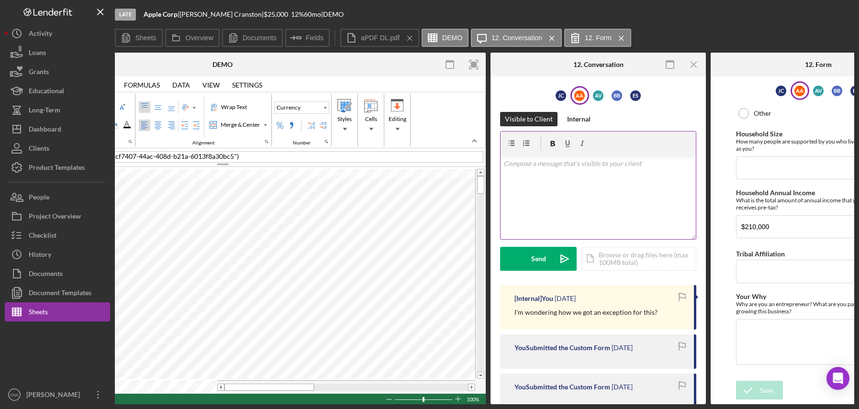
click at [627, 186] on div "v Color teal Color pink Remove color Add row above Add row below Add column bef…" at bounding box center [597, 197] width 195 height 84
click at [588, 116] on div "Internal" at bounding box center [578, 119] width 23 height 14
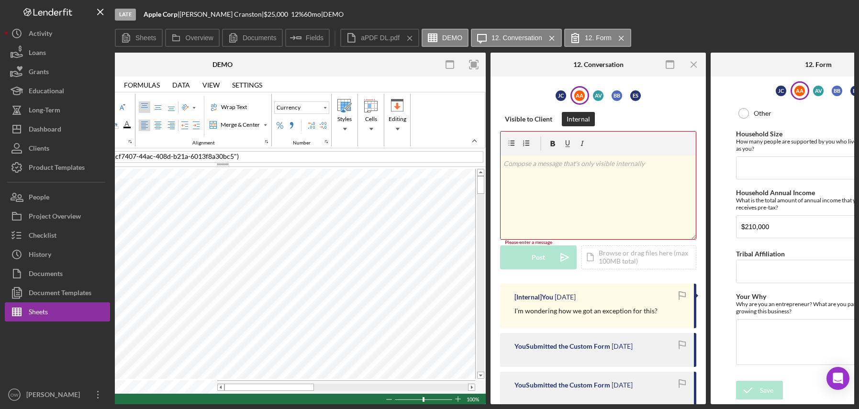
click at [583, 157] on div "v Color teal Color pink Remove color Add row above Add row below Add column bef…" at bounding box center [597, 197] width 195 height 84
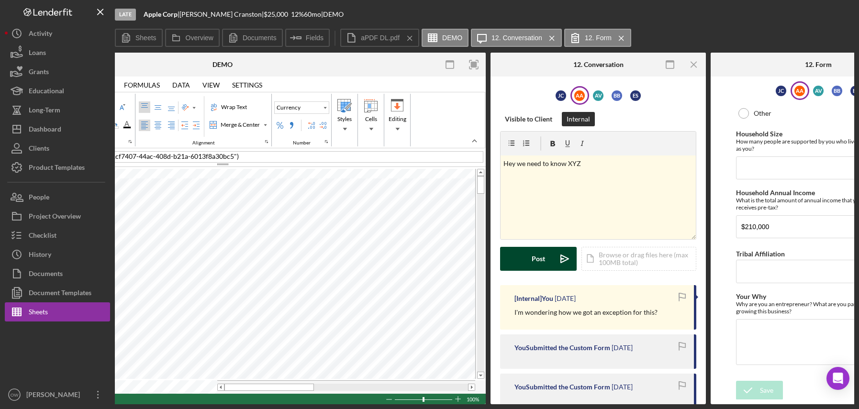
click at [562, 257] on icon "Icon/icon-invite-send" at bounding box center [565, 259] width 24 height 24
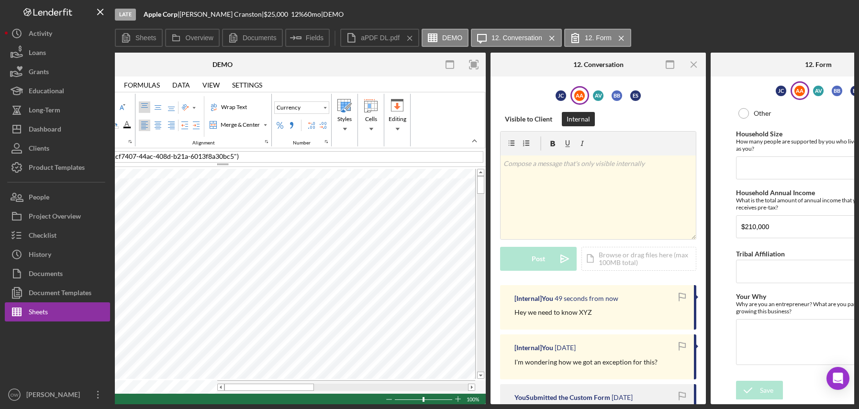
click at [678, 294] on icon "button" at bounding box center [682, 298] width 22 height 22
click at [36, 253] on div "History" at bounding box center [40, 256] width 22 height 22
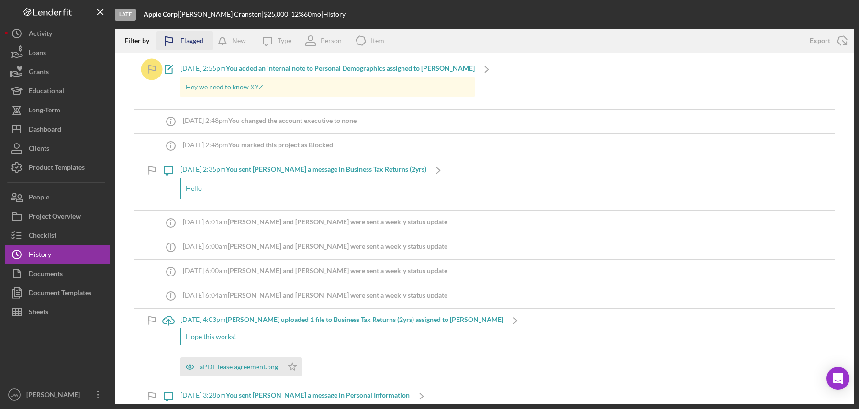
click at [190, 40] on div "Flagged" at bounding box center [191, 40] width 23 height 19
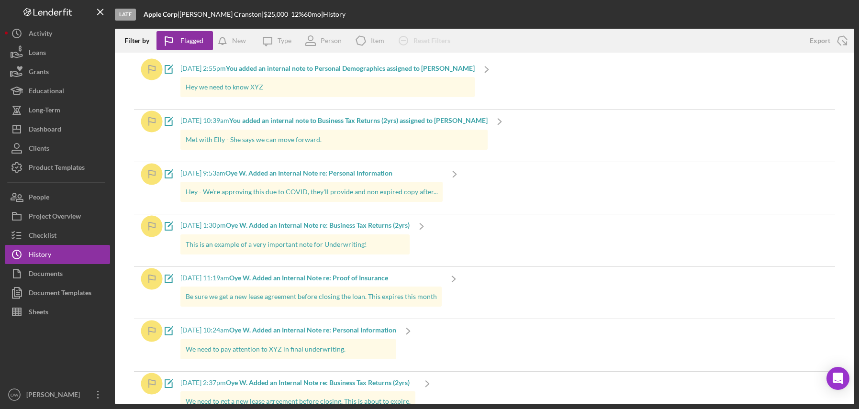
click at [332, 68] on b "You added an internal note to Personal Demographics assigned to Adriana A." at bounding box center [350, 68] width 249 height 8
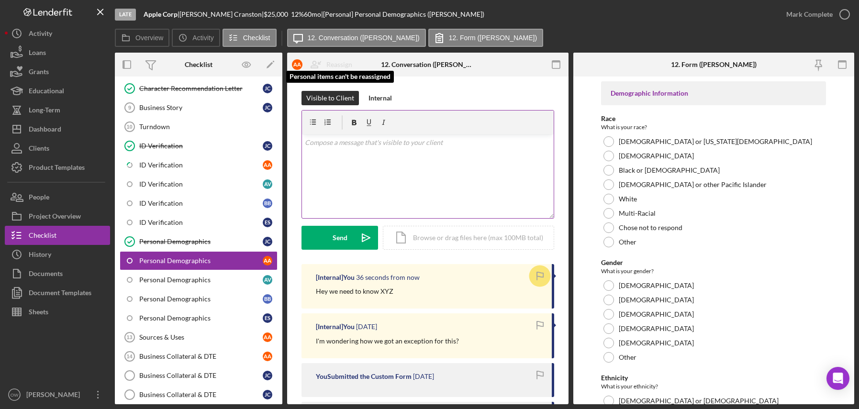
scroll to position [142, 0]
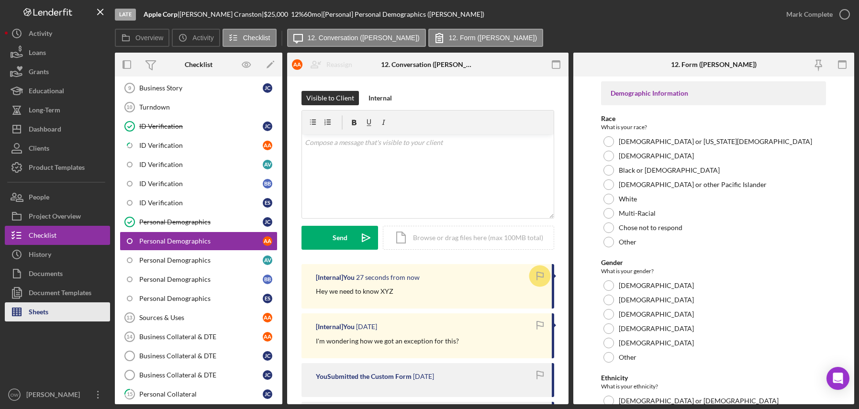
click at [46, 317] on div "Sheets" at bounding box center [39, 313] width 20 height 22
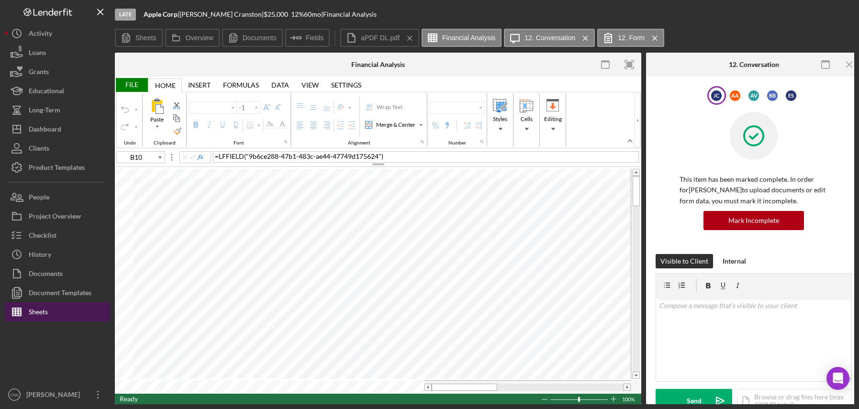
type input "Calibri"
type input "11"
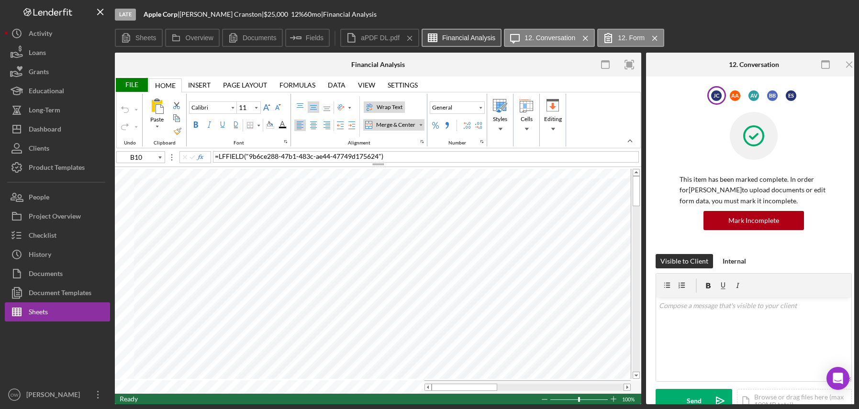
click at [474, 35] on label "Financial Analysis" at bounding box center [468, 38] width 53 height 8
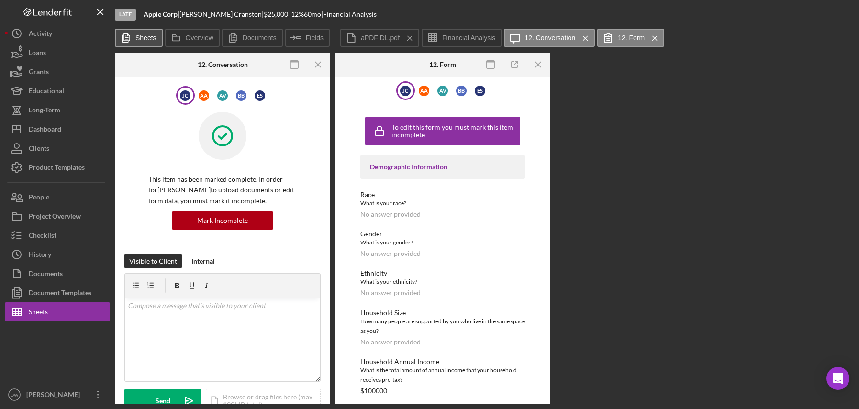
click at [135, 40] on icon at bounding box center [125, 37] width 19 height 19
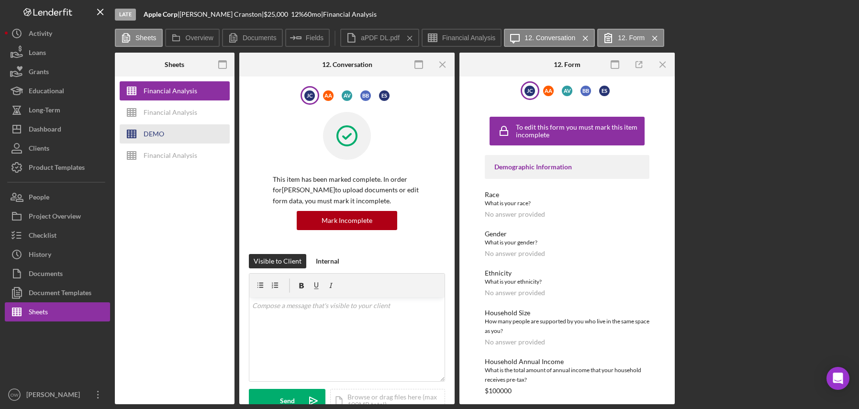
click at [152, 133] on div "DEMO" at bounding box center [154, 133] width 21 height 19
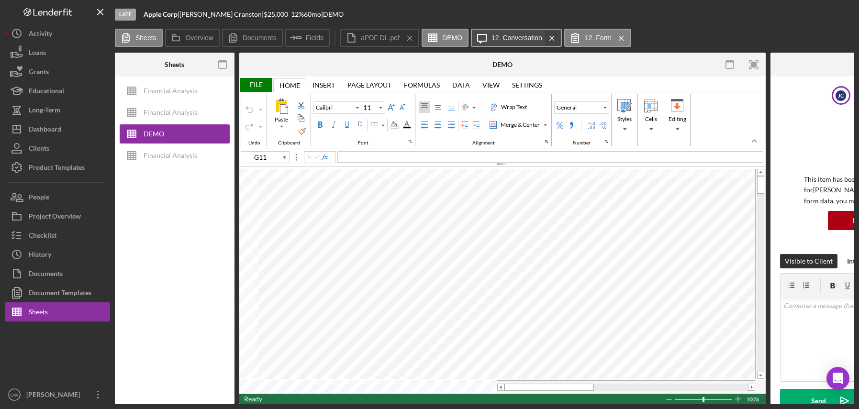
click at [551, 37] on icon "Icon/Menu Close" at bounding box center [552, 38] width 17 height 24
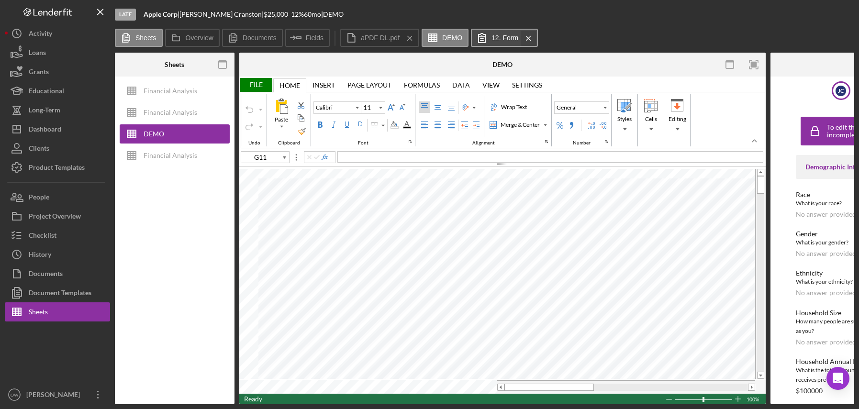
click at [529, 39] on icon "Icon/Menu Close" at bounding box center [528, 38] width 17 height 24
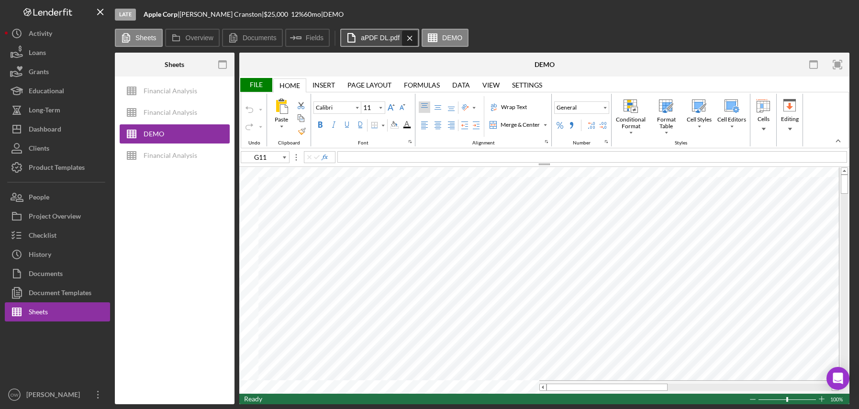
click at [412, 36] on icon "Icon/Menu Close" at bounding box center [409, 38] width 17 height 24
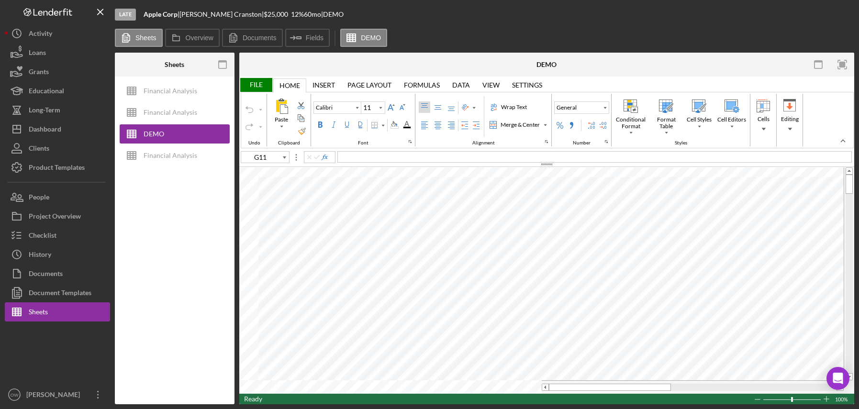
type input "C15"
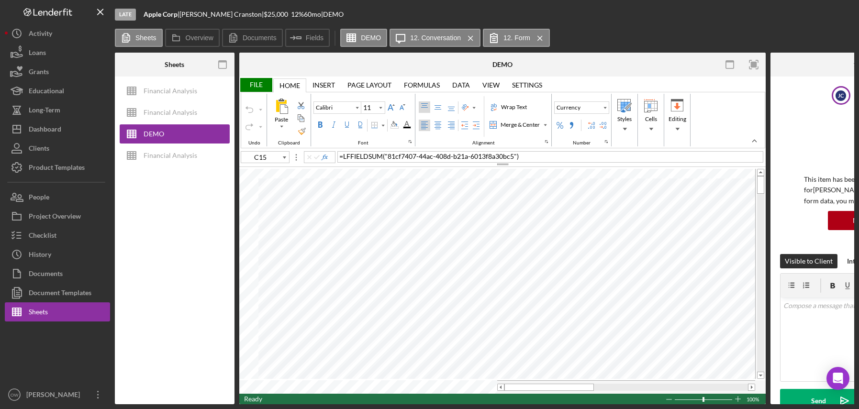
click at [466, 35] on icon "Icon/Menu Close" at bounding box center [470, 38] width 17 height 24
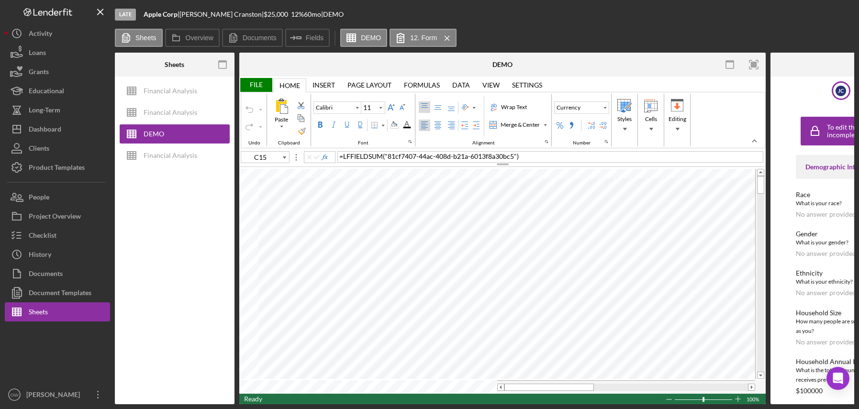
click at [449, 38] on icon "Icon/Menu Close" at bounding box center [447, 38] width 17 height 24
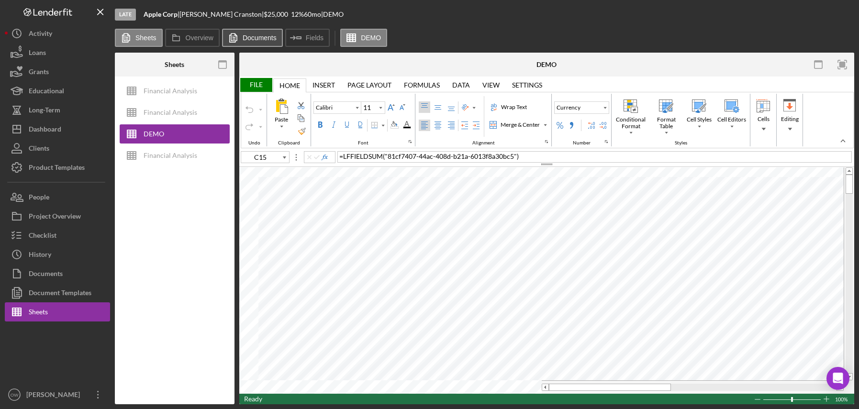
click at [247, 40] on label "Documents" at bounding box center [260, 38] width 34 height 8
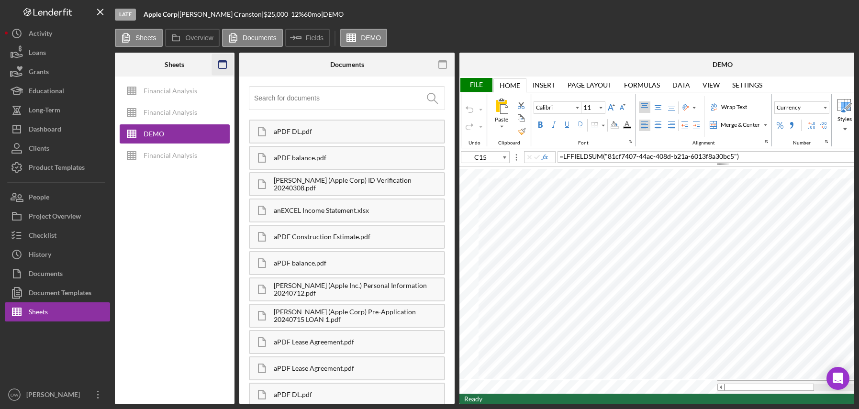
click at [219, 65] on icon "button" at bounding box center [222, 65] width 22 height 22
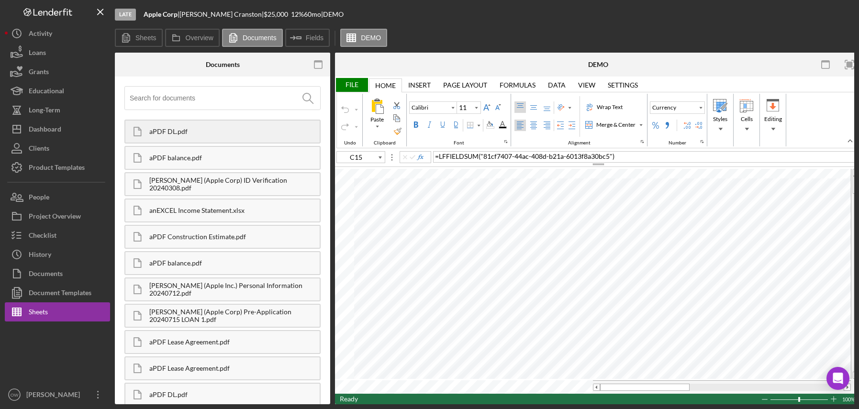
click at [189, 131] on div "aPDF DL.pdf" at bounding box center [234, 132] width 170 height 8
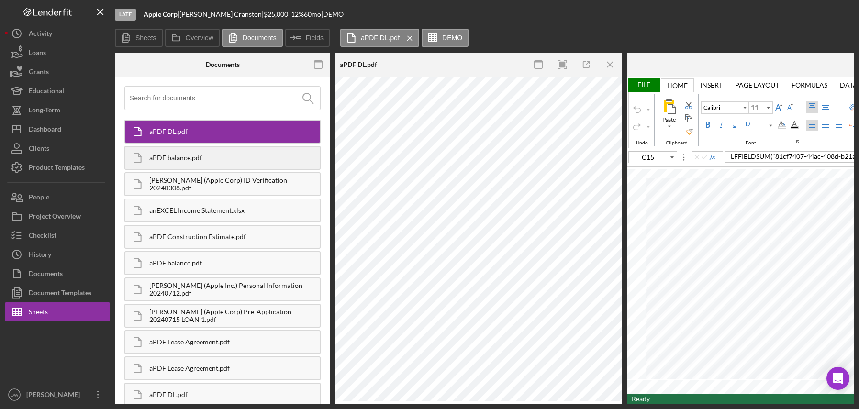
click at [198, 153] on div "aPDF balance.pdf" at bounding box center [222, 158] width 196 height 24
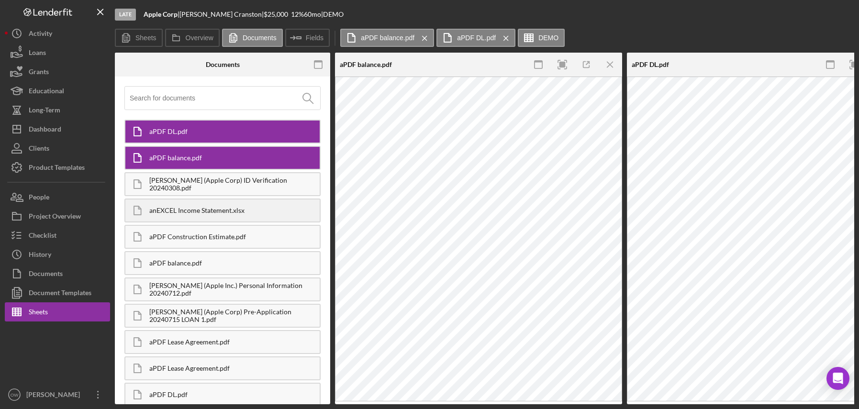
click at [201, 208] on div "anEXCEL Income Statement.xlsx" at bounding box center [234, 211] width 170 height 8
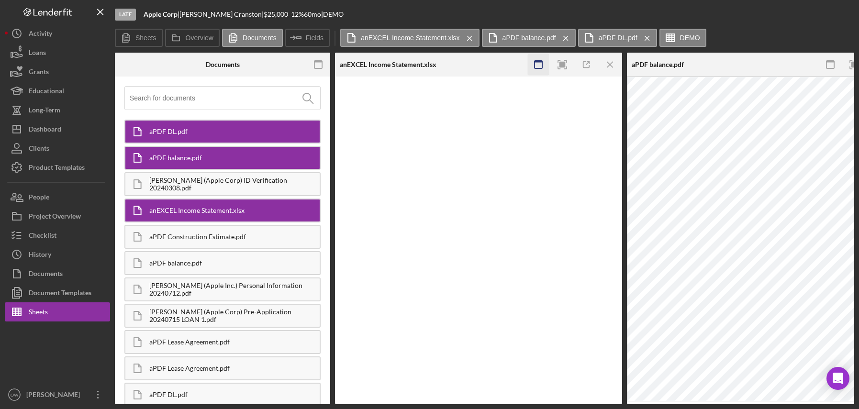
click at [318, 70] on icon "button" at bounding box center [319, 65] width 22 height 22
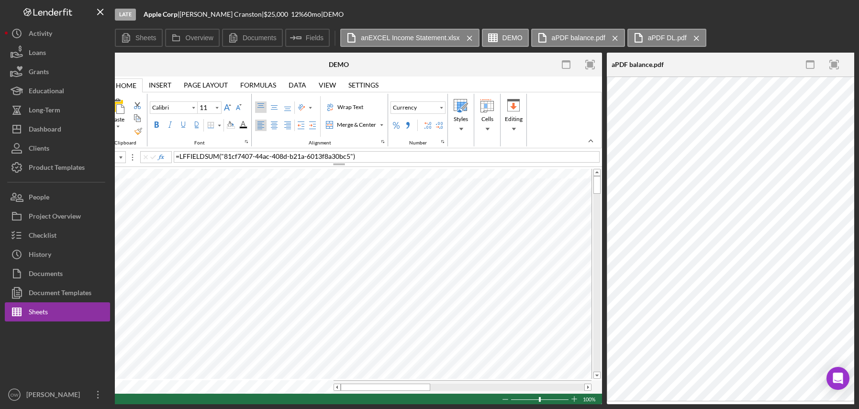
scroll to position [0, 431]
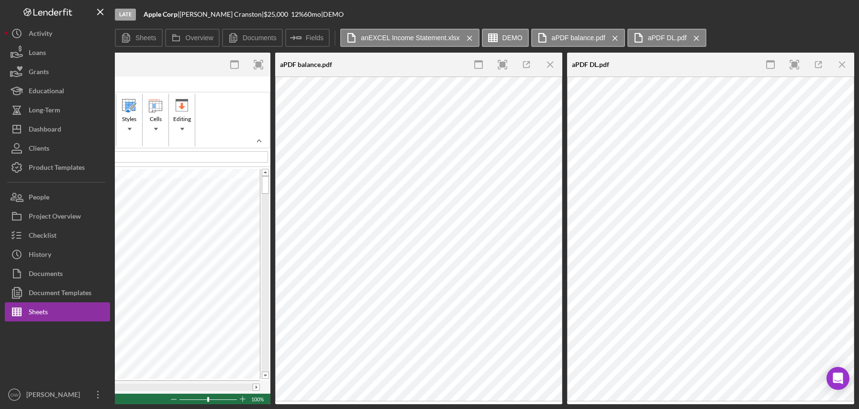
type input "B10"
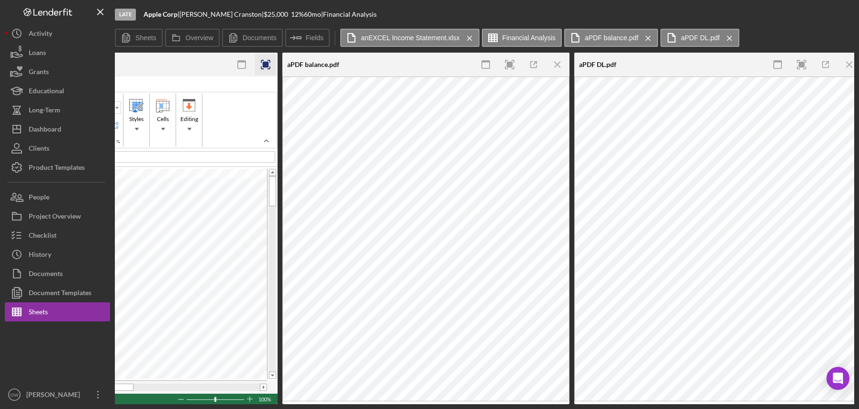
click at [554, 61] on icon "Icon/Menu Close" at bounding box center [558, 65] width 22 height 22
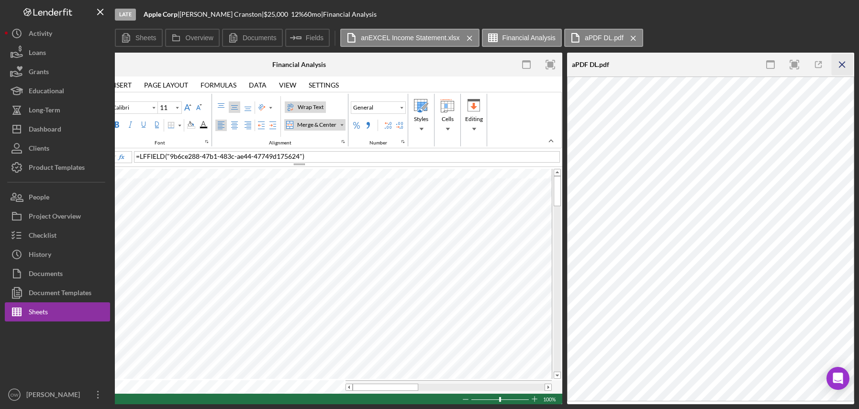
click at [842, 63] on icon "Icon/Menu Close" at bounding box center [843, 65] width 22 height 22
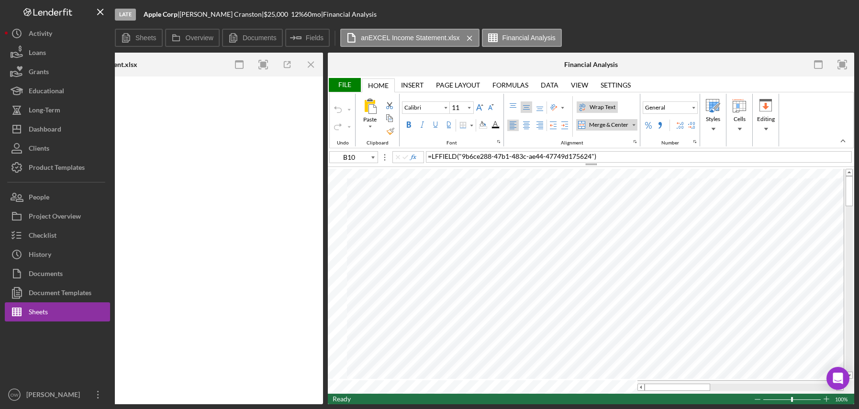
scroll to position [0, 79]
click at [528, 34] on label "Financial Analysis" at bounding box center [528, 38] width 53 height 8
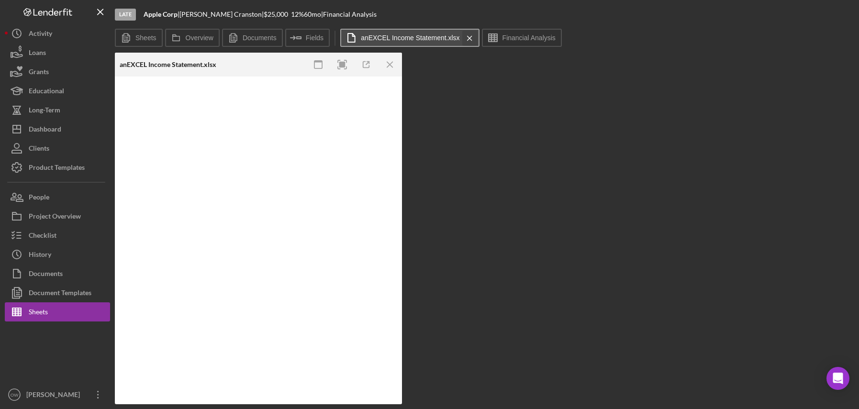
click at [466, 38] on icon "Icon/Menu Close" at bounding box center [469, 38] width 17 height 24
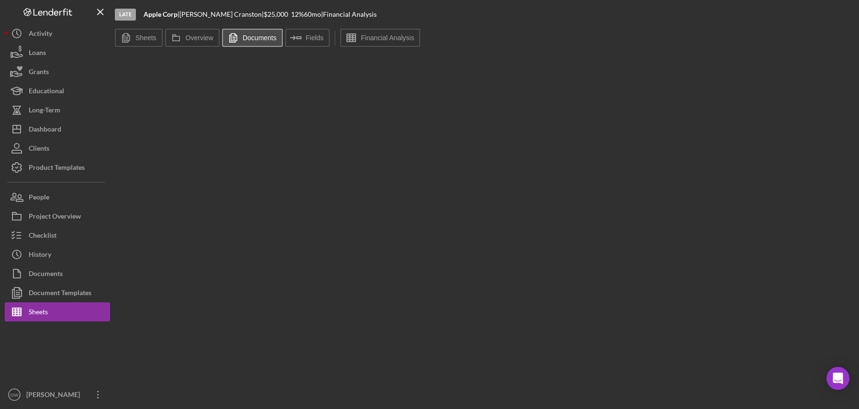
click at [257, 43] on button "Documents" at bounding box center [252, 38] width 61 height 18
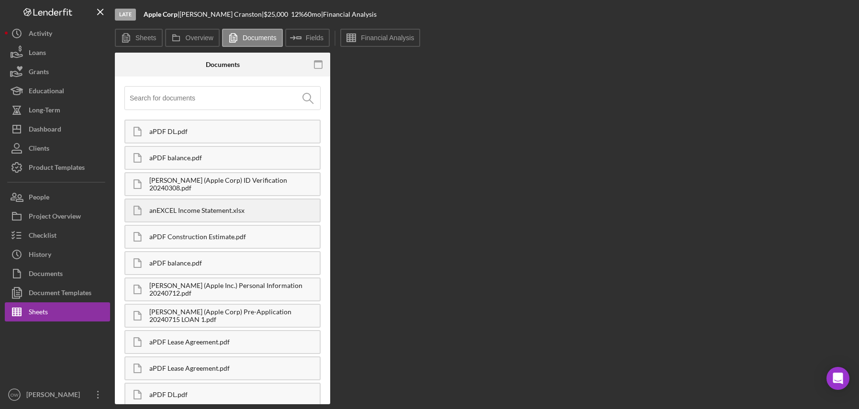
click at [185, 209] on div "anEXCEL Income Statement.xlsx" at bounding box center [234, 211] width 170 height 8
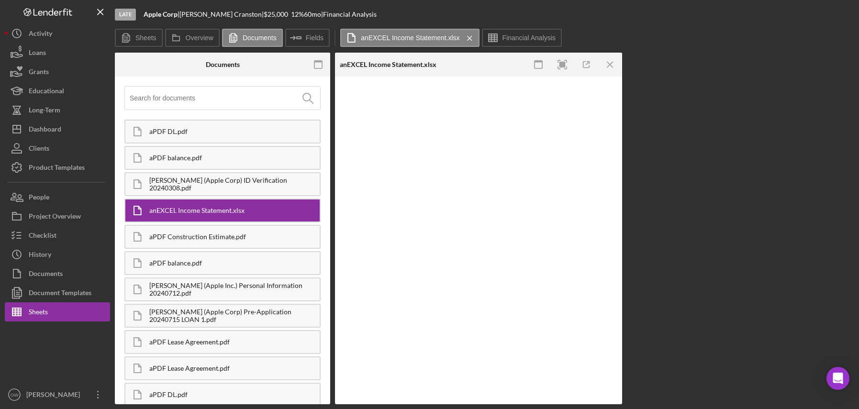
click at [184, 235] on div "aPDF Construction Estimate.pdf" at bounding box center [234, 237] width 170 height 8
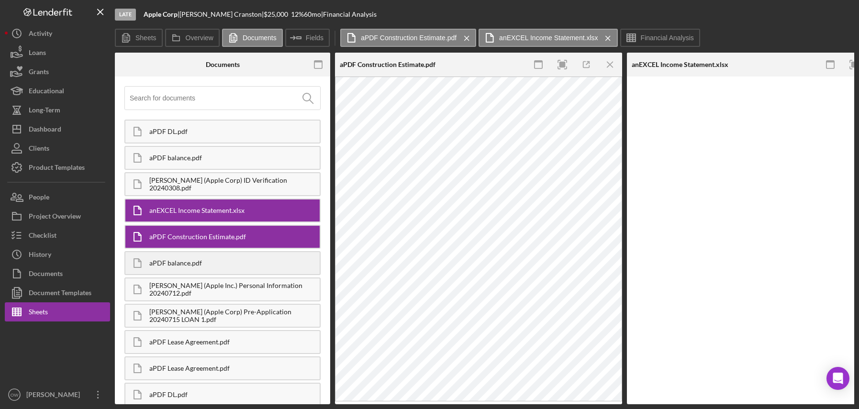
click at [185, 256] on div "aPDF balance.pdf" at bounding box center [222, 263] width 196 height 24
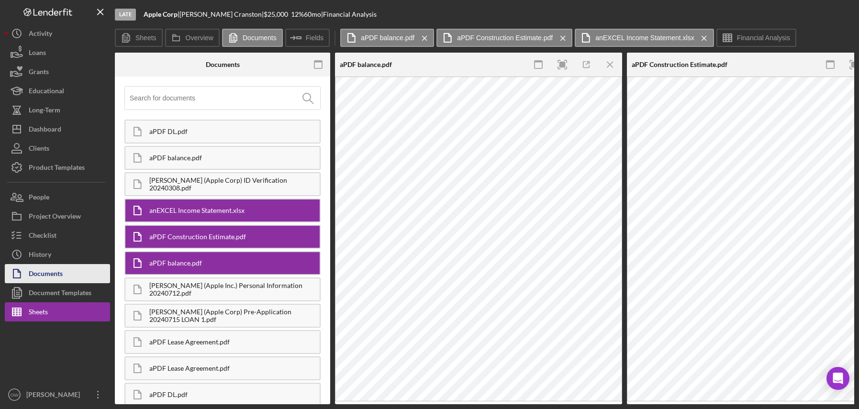
click at [58, 269] on div "Documents" at bounding box center [46, 275] width 34 height 22
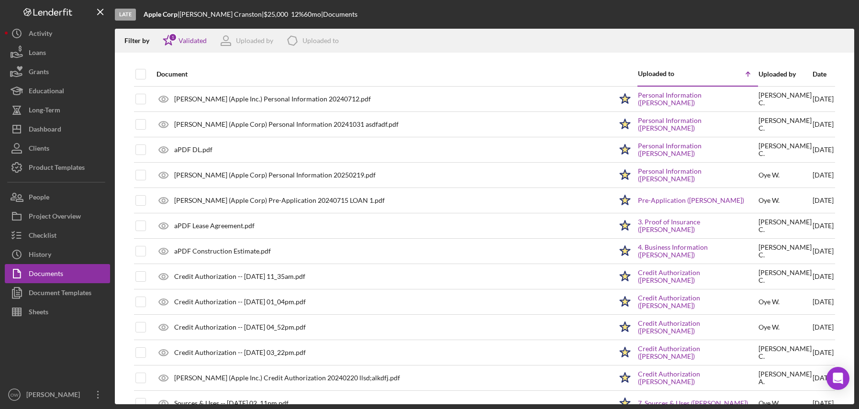
click at [139, 67] on div at bounding box center [140, 74] width 11 height 23
click at [139, 73] on input "checkbox" at bounding box center [141, 74] width 10 height 10
checkbox input "true"
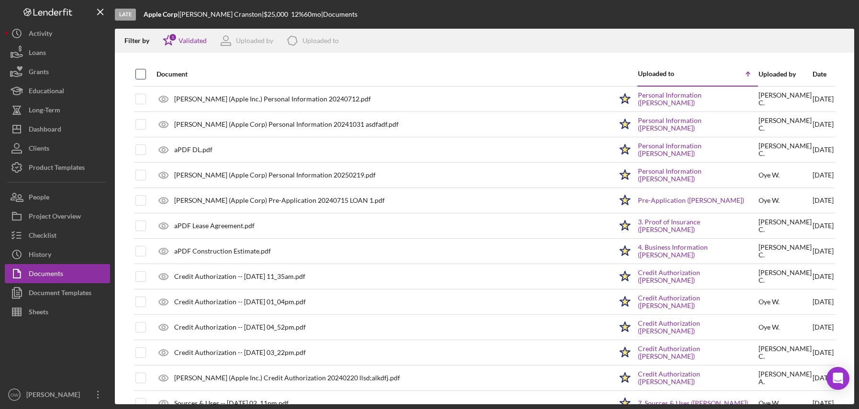
checkbox input "true"
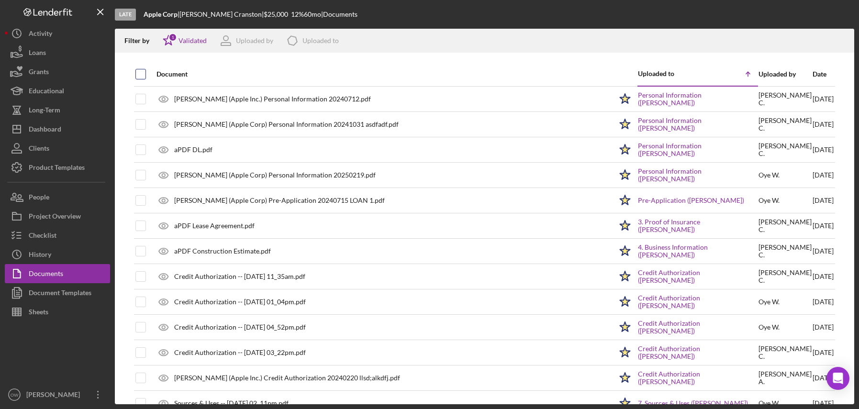
checkbox input "true"
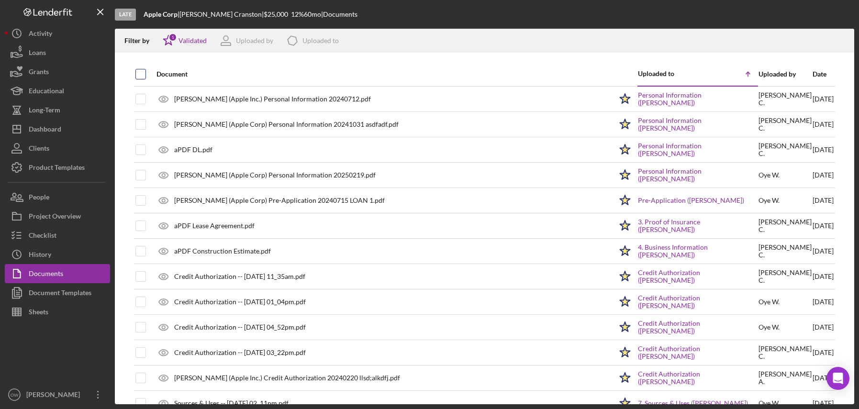
checkbox input "true"
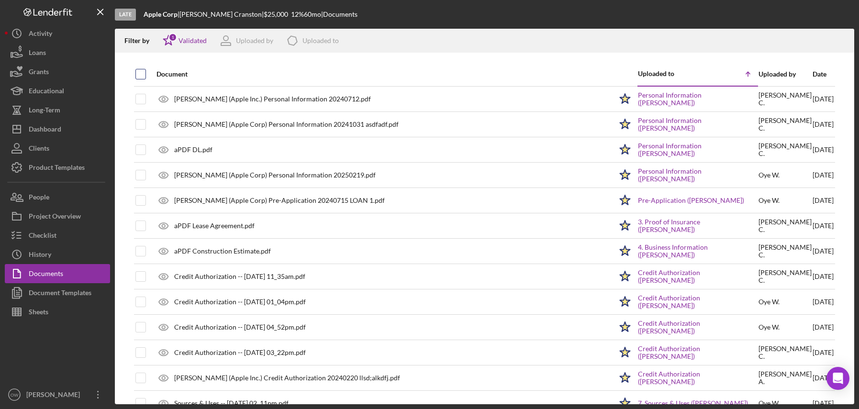
checkbox input "true"
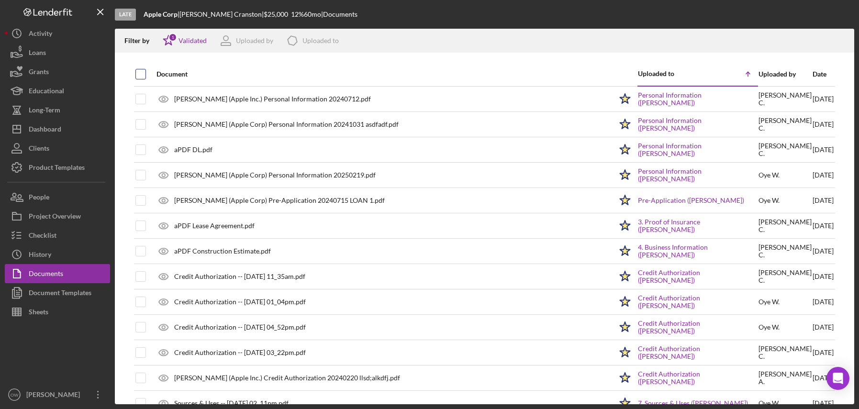
checkbox input "true"
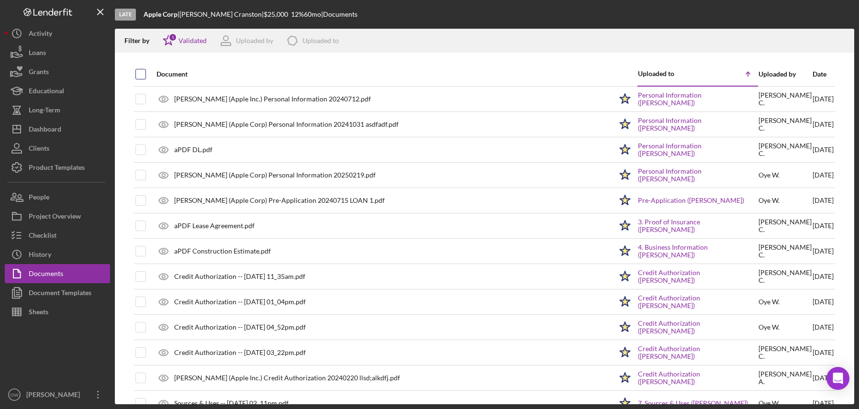
checkbox input "true"
click at [139, 73] on input "checkbox" at bounding box center [141, 74] width 10 height 10
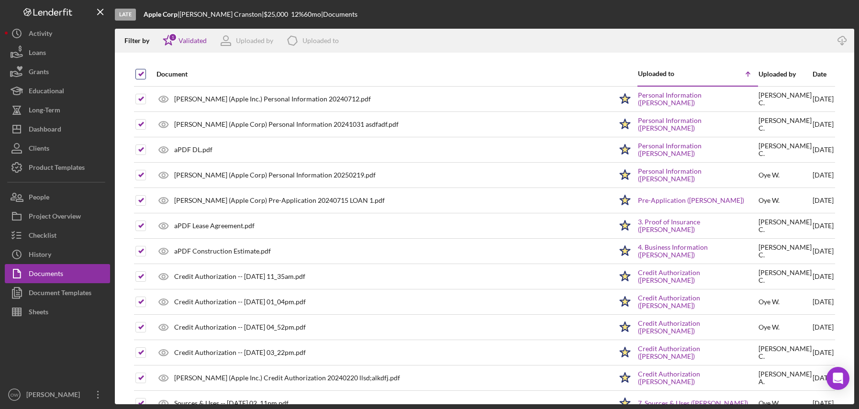
checkbox input "false"
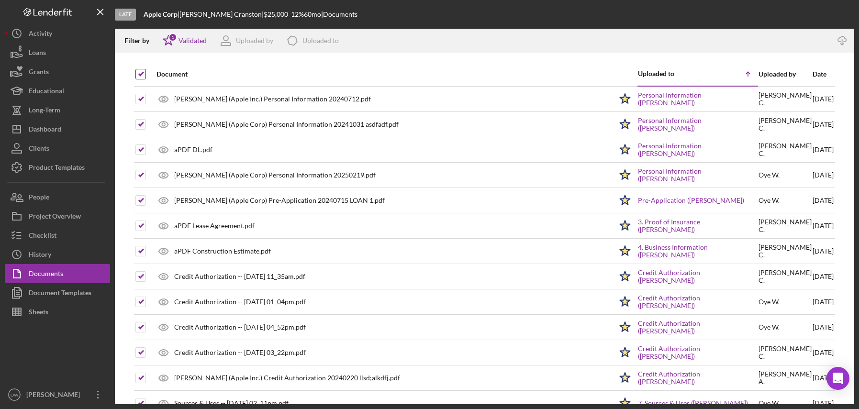
checkbox input "false"
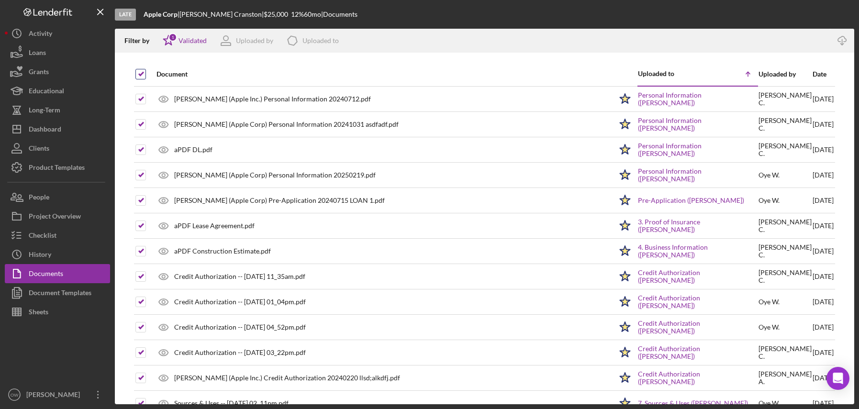
checkbox input "false"
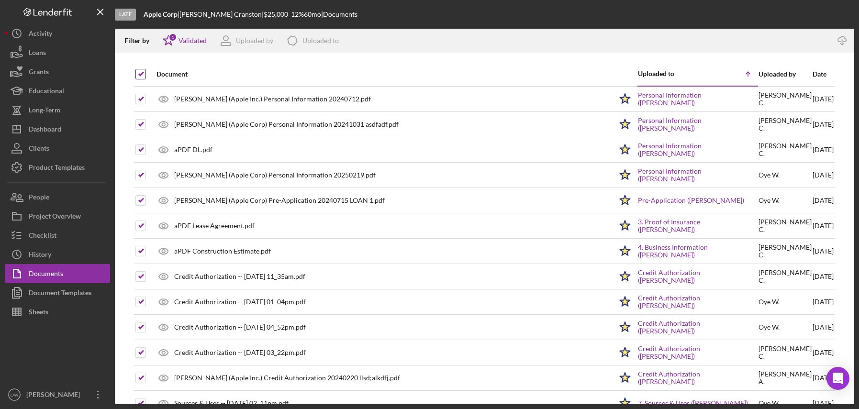
checkbox input "false"
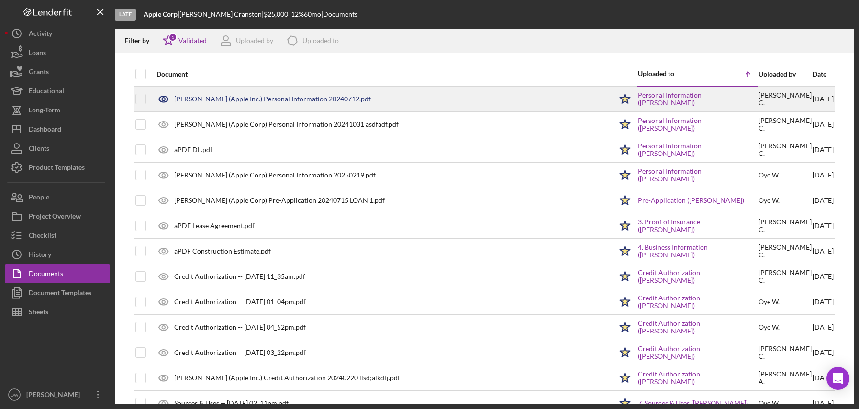
click at [311, 99] on div "Cranston, Julie (Apple Inc.) Personal Information 20240712.pdf" at bounding box center [272, 99] width 197 height 8
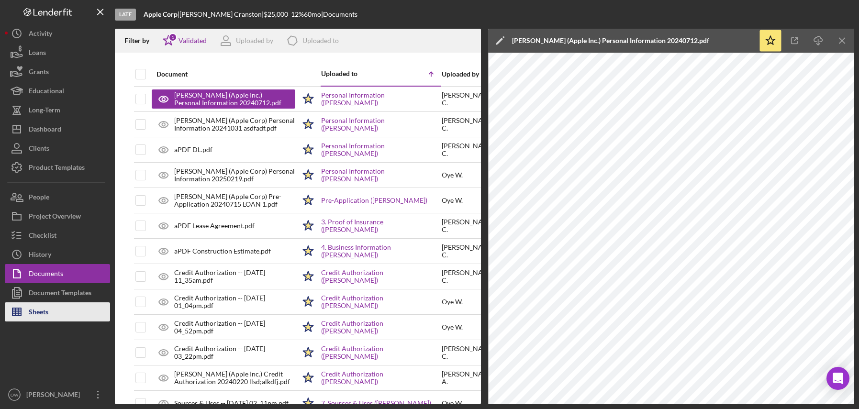
click at [29, 308] on div "Sheets" at bounding box center [39, 313] width 20 height 22
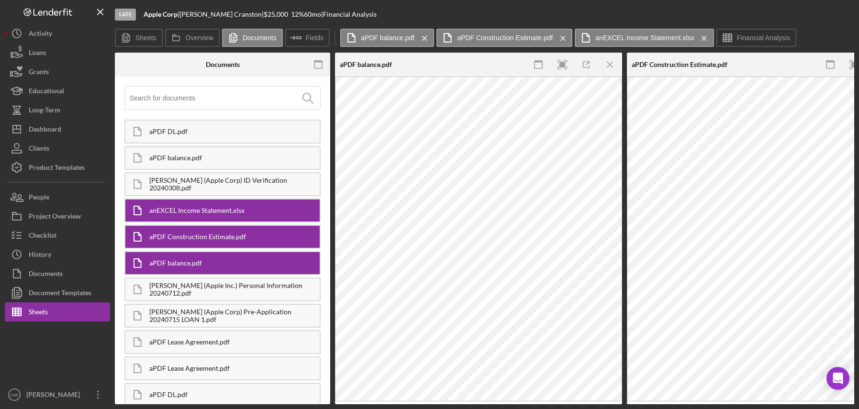
click at [173, 107] on input at bounding box center [225, 98] width 190 height 23
click at [607, 67] on line "button" at bounding box center [609, 64] width 5 height 5
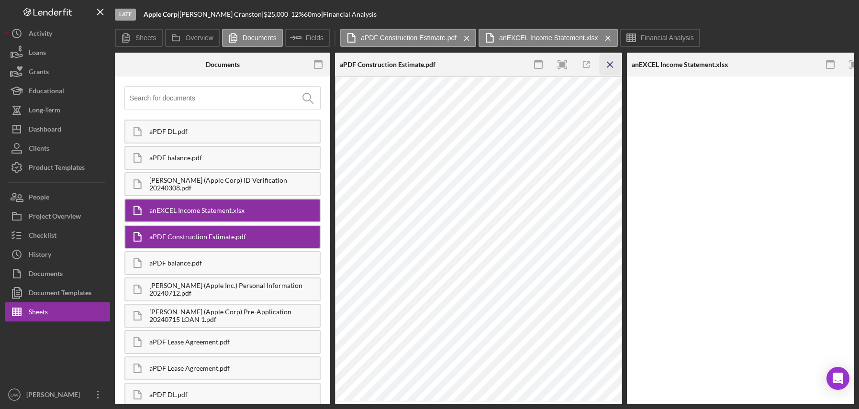
click at [607, 67] on line "button" at bounding box center [609, 64] width 5 height 5
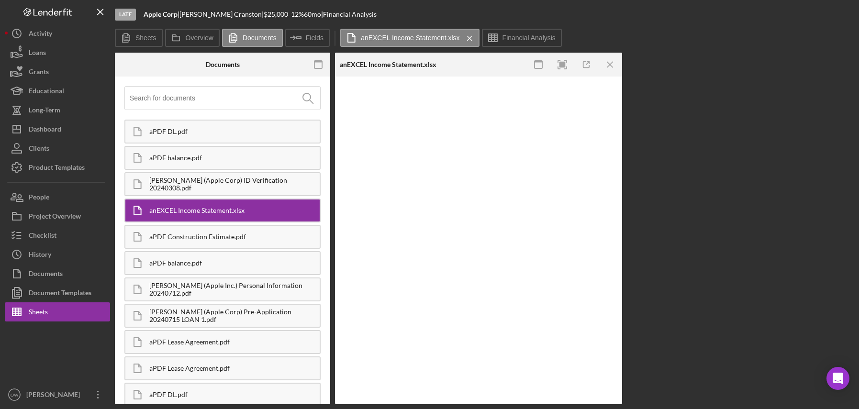
click at [607, 67] on line "button" at bounding box center [609, 64] width 5 height 5
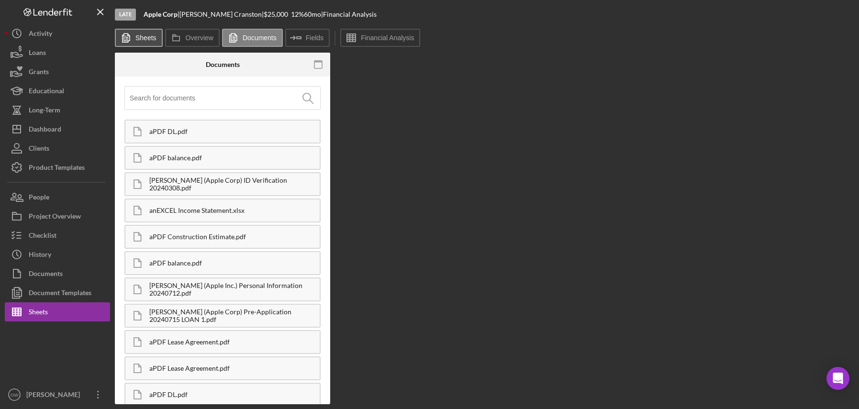
click at [139, 38] on label "Sheets" at bounding box center [145, 38] width 21 height 8
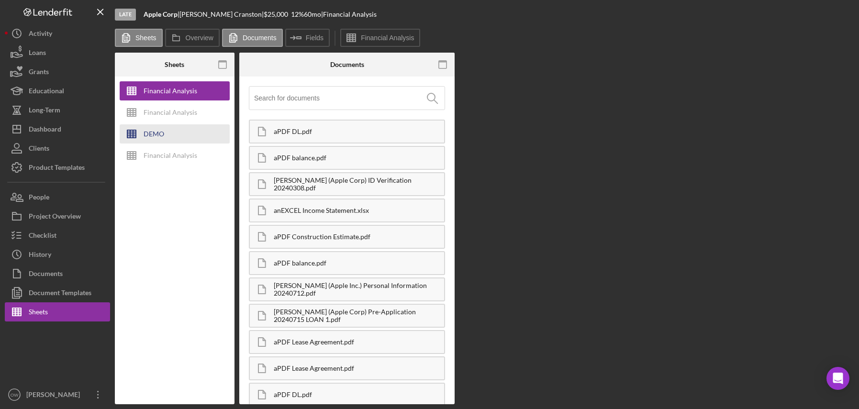
click at [152, 136] on div "DEMO" at bounding box center [154, 133] width 21 height 19
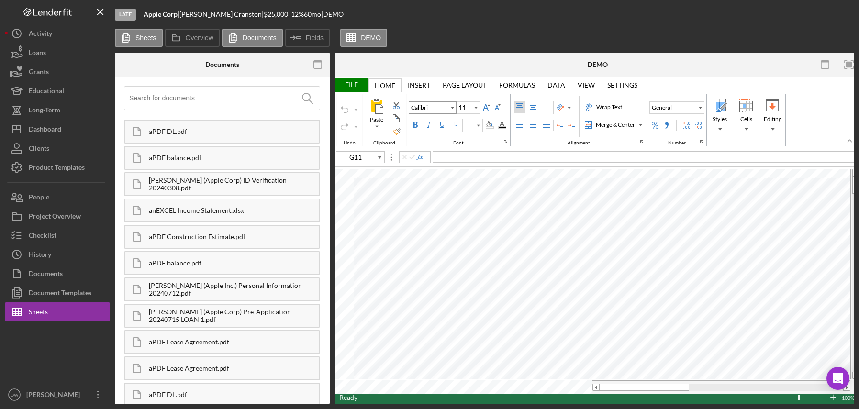
scroll to position [0, 132]
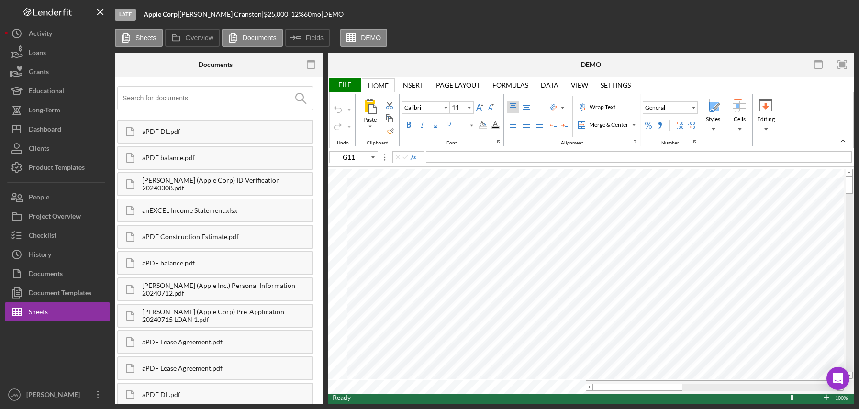
click at [350, 90] on div "File" at bounding box center [344, 85] width 33 height 14
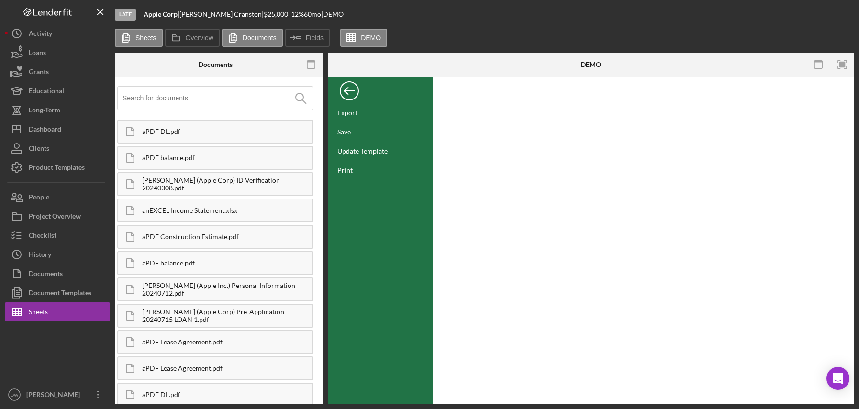
click at [346, 95] on div "Back" at bounding box center [349, 88] width 19 height 19
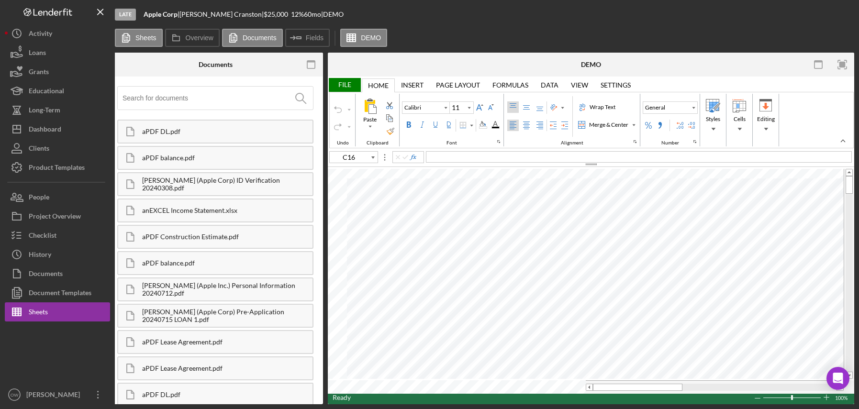
click at [480, 25] on div "Late Apple Corp | Julie Cranston | $25,000 12 % 60 mo | DEMO" at bounding box center [484, 14] width 739 height 29
click at [40, 391] on div "[PERSON_NAME]" at bounding box center [55, 396] width 62 height 22
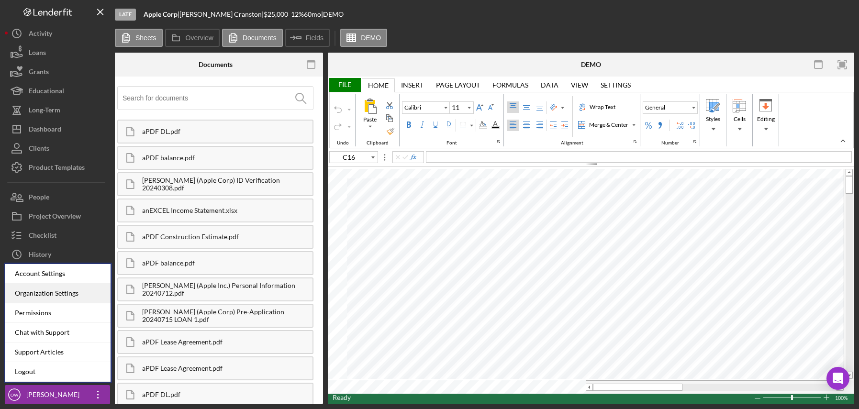
click at [43, 295] on div "Organization Settings" at bounding box center [57, 294] width 105 height 20
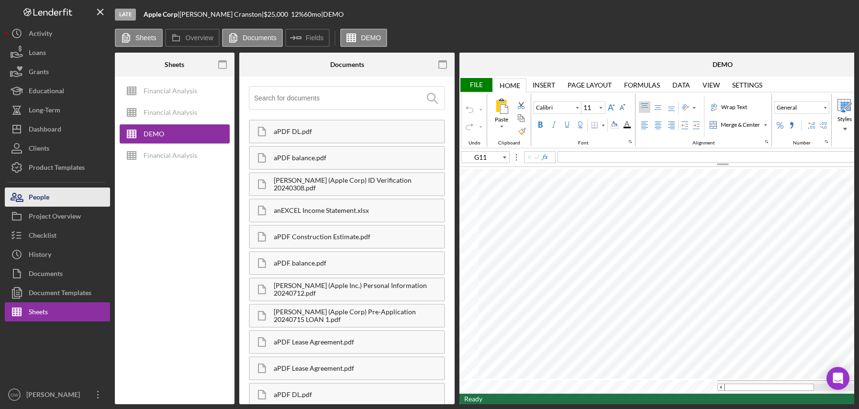
click at [39, 199] on div "People" at bounding box center [39, 199] width 21 height 22
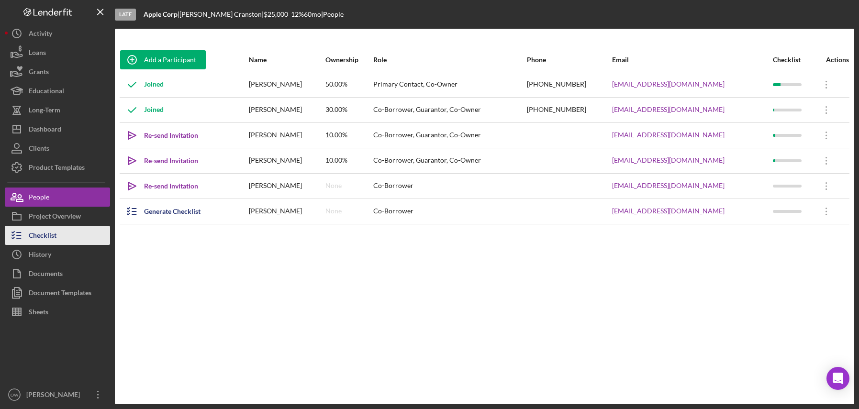
click at [71, 229] on button "Checklist" at bounding box center [57, 235] width 105 height 19
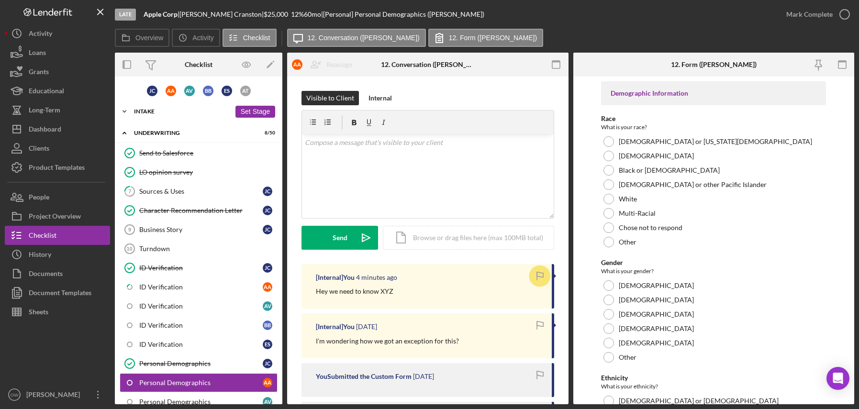
click at [179, 115] on div "Icon/Expander Intake 8 / 25 Set Stage" at bounding box center [198, 111] width 167 height 19
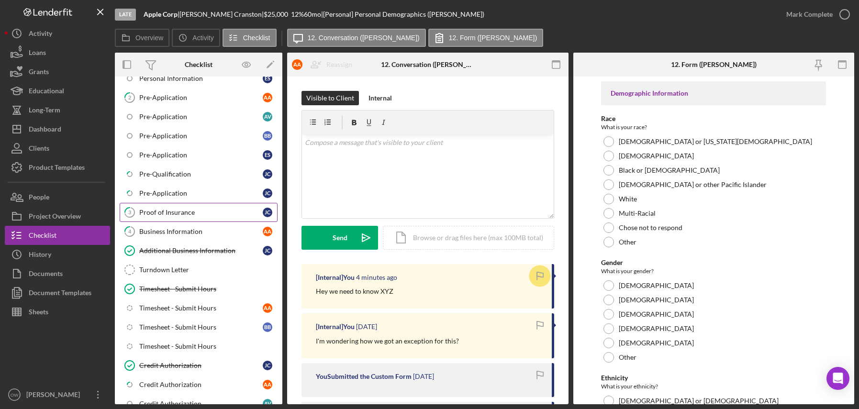
scroll to position [133, 0]
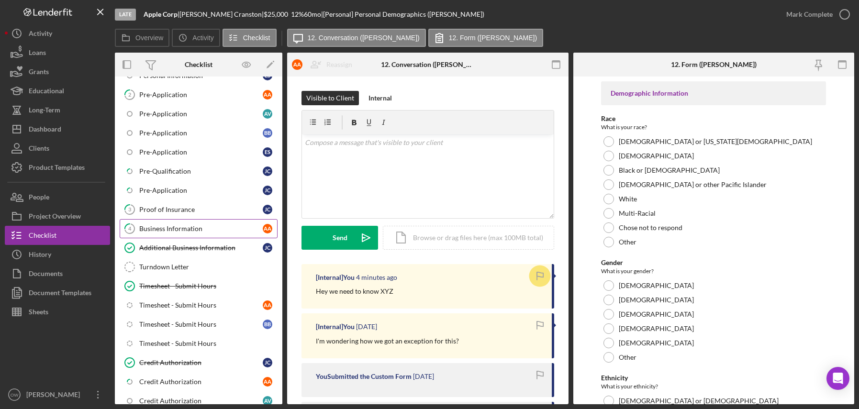
click at [198, 223] on link "4 Business Information A A" at bounding box center [199, 228] width 158 height 19
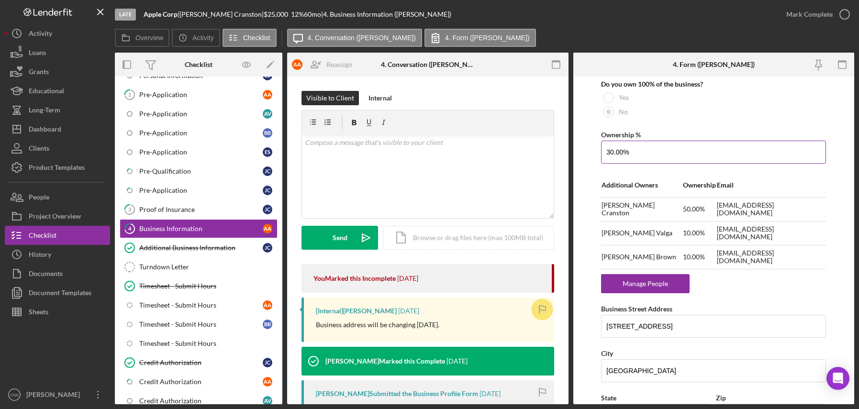
scroll to position [542, 0]
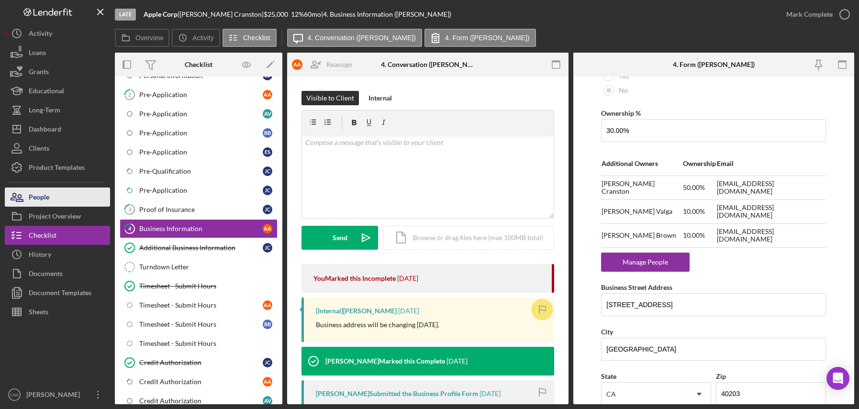
click at [46, 194] on div "People" at bounding box center [39, 199] width 21 height 22
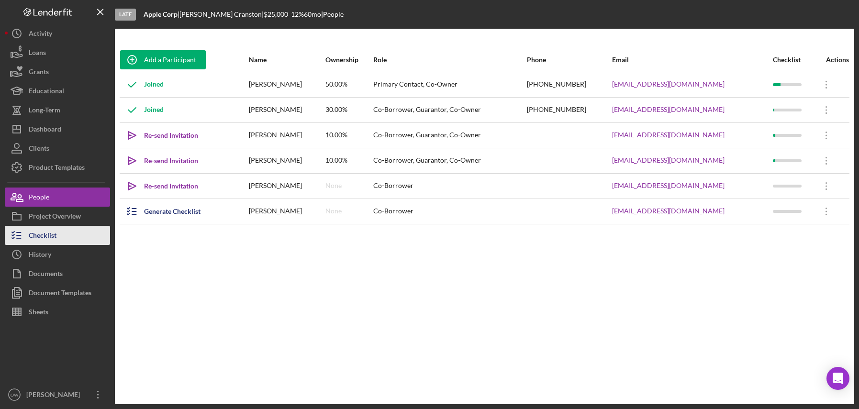
click at [34, 243] on div "Checklist" at bounding box center [43, 237] width 28 height 22
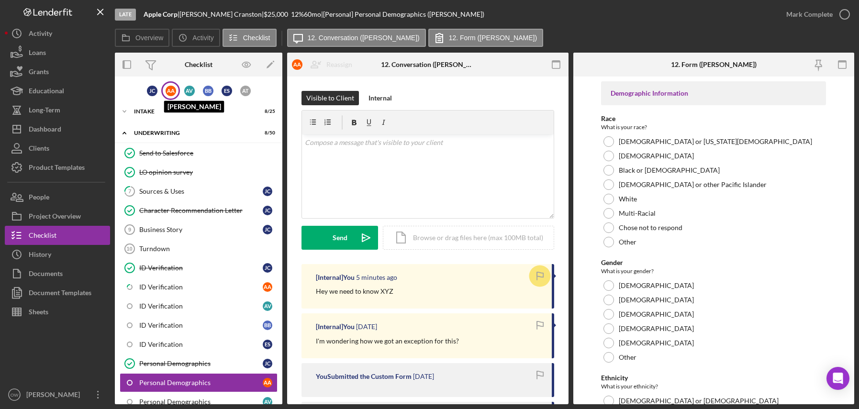
click at [168, 95] on div "A A" at bounding box center [171, 91] width 11 height 11
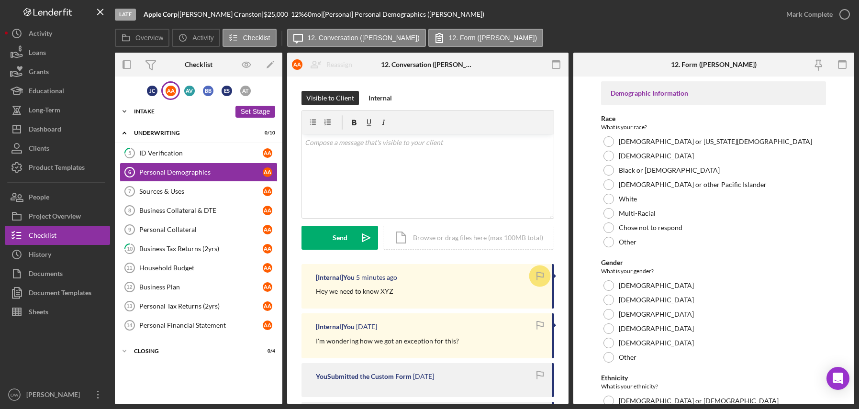
click at [143, 112] on div "Intake" at bounding box center [182, 112] width 97 height 6
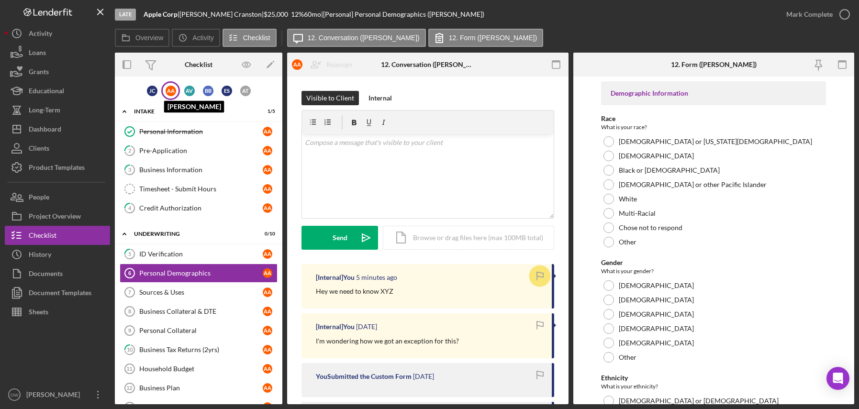
click at [171, 96] on div "A A" at bounding box center [171, 91] width 11 height 11
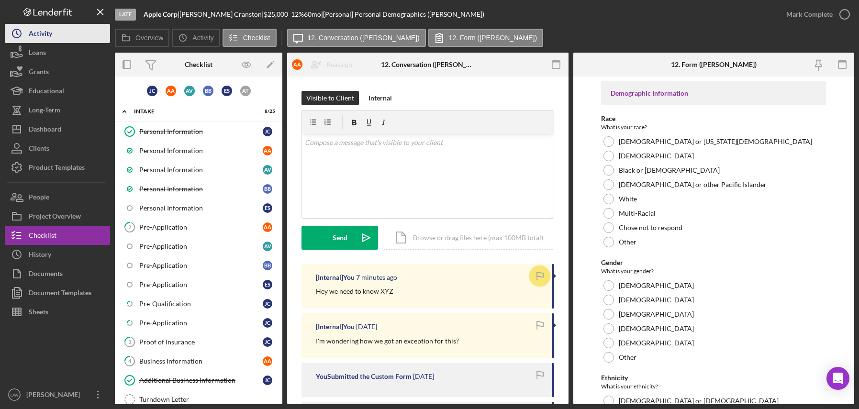
click at [41, 35] on div "Activity" at bounding box center [40, 35] width 23 height 22
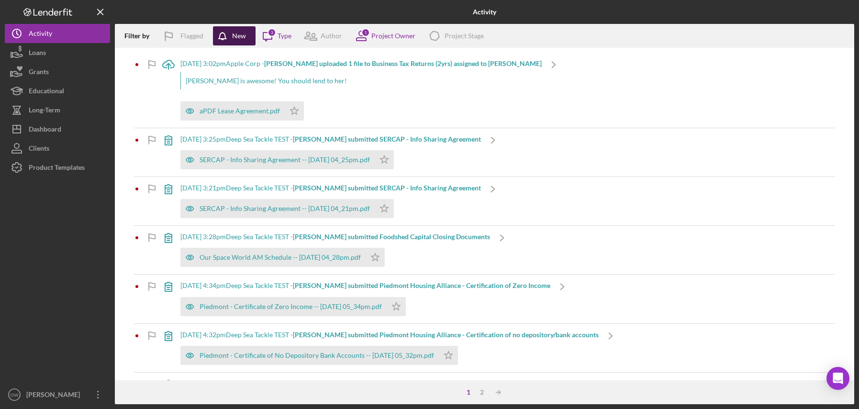
click at [235, 33] on div "New" at bounding box center [239, 35] width 14 height 19
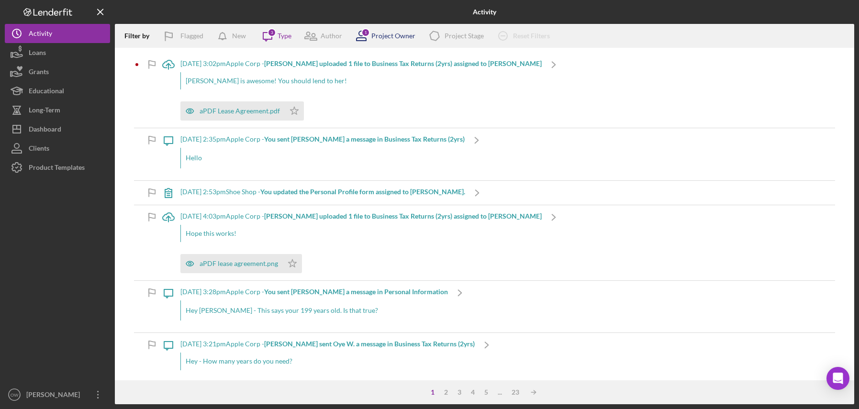
click at [394, 38] on div "Project Owner" at bounding box center [393, 36] width 44 height 8
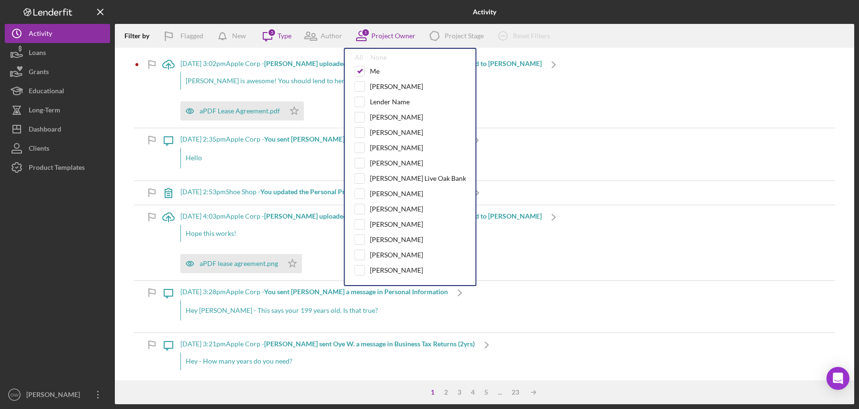
click at [616, 26] on div "Filter by Flagged New Icon/Message 3 Type Author 1 Project Owner All None Me Je…" at bounding box center [484, 36] width 739 height 24
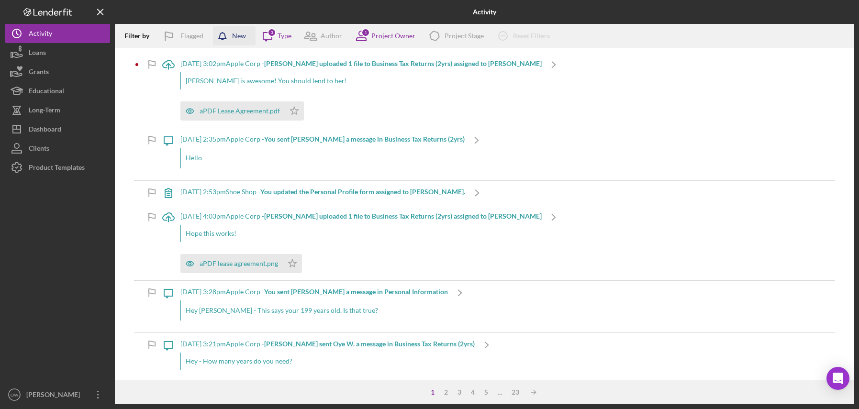
click at [227, 38] on icon "button" at bounding box center [225, 38] width 24 height 24
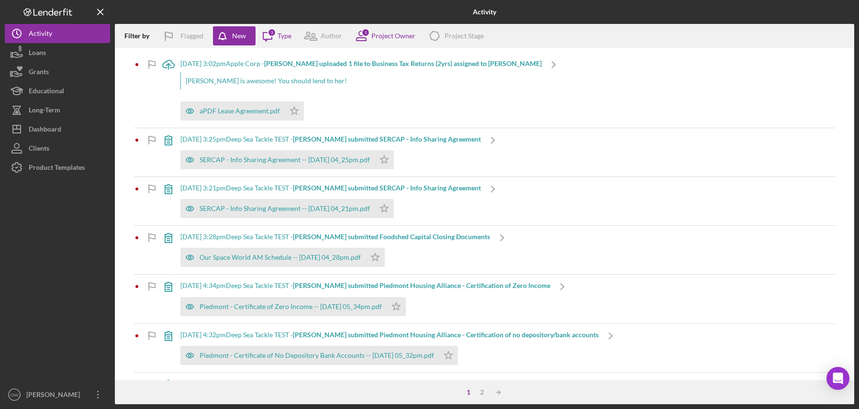
click at [309, 83] on div "Julie is awesome! You should lend to her!" at bounding box center [360, 80] width 361 height 17
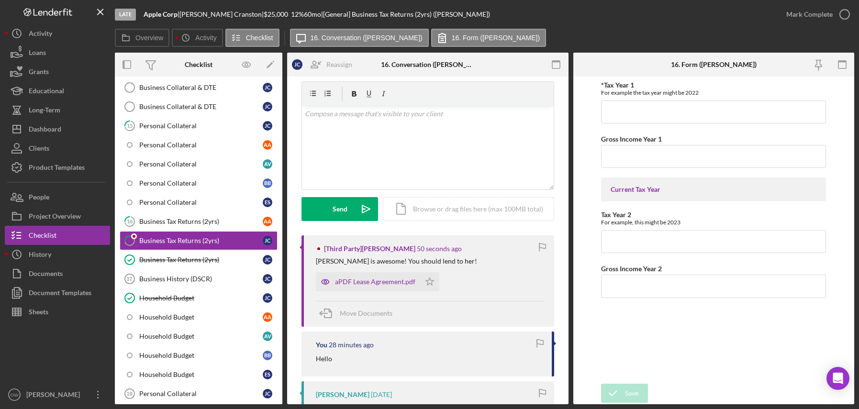
scroll to position [29, 0]
click at [383, 286] on div "aPDF Lease Agreement.pdf" at bounding box center [368, 281] width 104 height 19
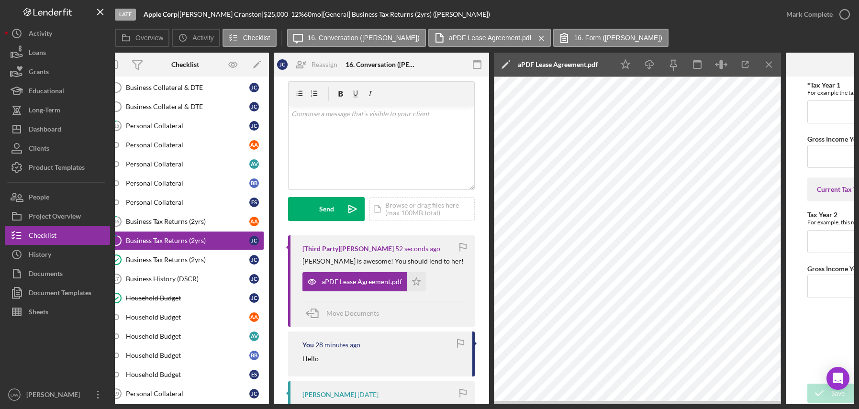
scroll to position [0, 7]
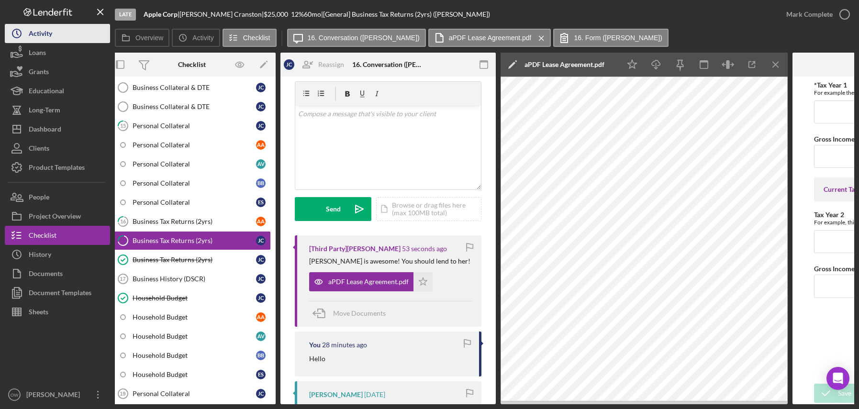
click at [69, 25] on button "Icon/History Activity" at bounding box center [57, 33] width 105 height 19
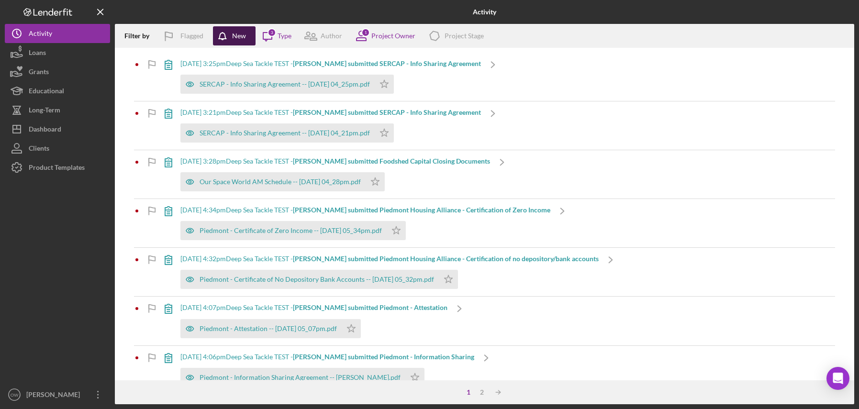
click at [224, 37] on icon "button" at bounding box center [225, 38] width 24 height 24
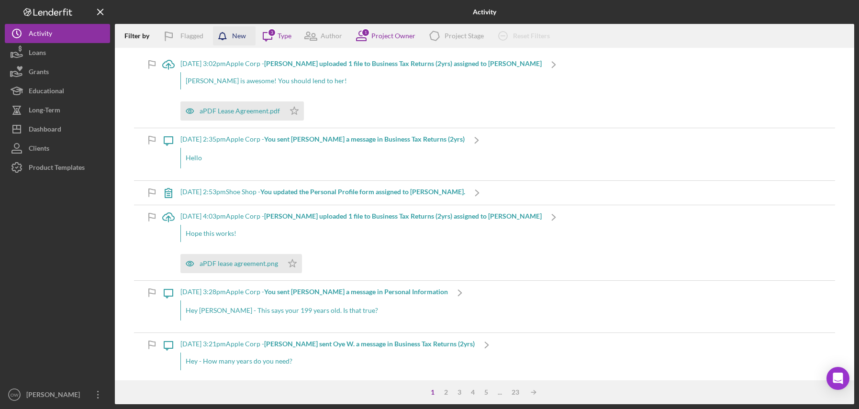
click at [237, 40] on div "New" at bounding box center [239, 35] width 14 height 19
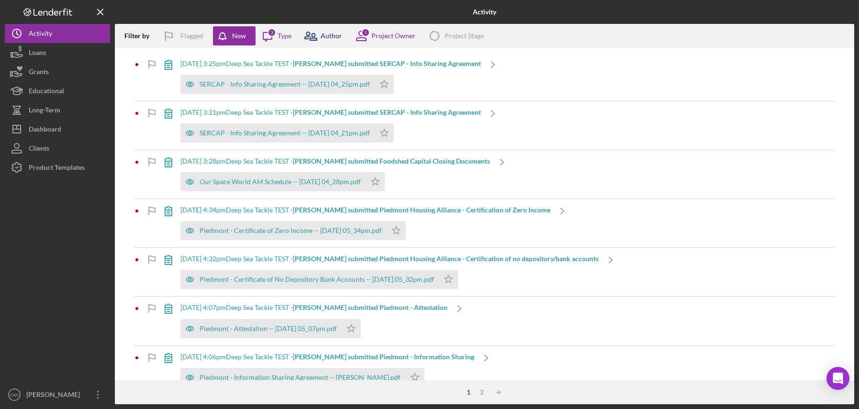
click at [309, 34] on icon at bounding box center [307, 35] width 5 height 7
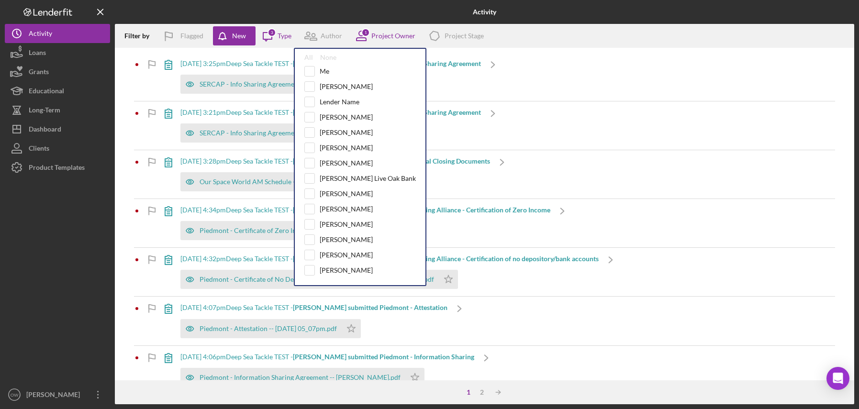
click at [319, 21] on div at bounding box center [238, 12] width 246 height 24
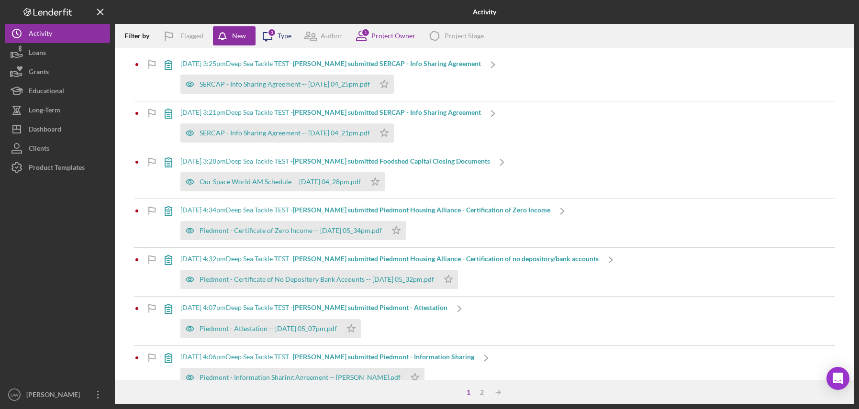
click at [280, 36] on div "Type" at bounding box center [284, 36] width 14 height 8
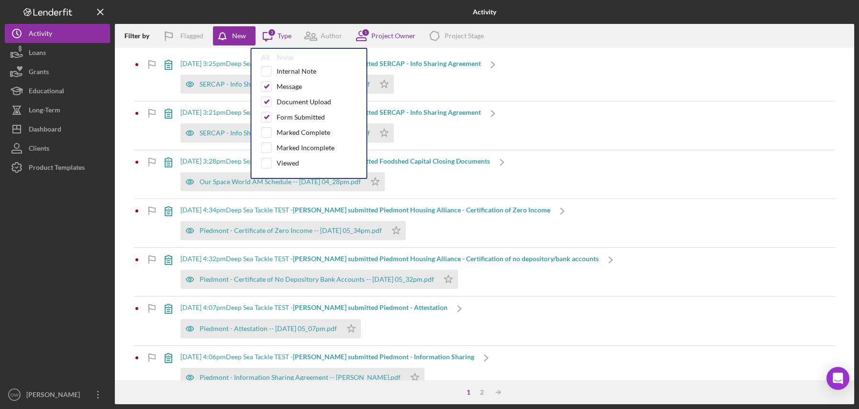
click at [294, 18] on div at bounding box center [238, 12] width 246 height 24
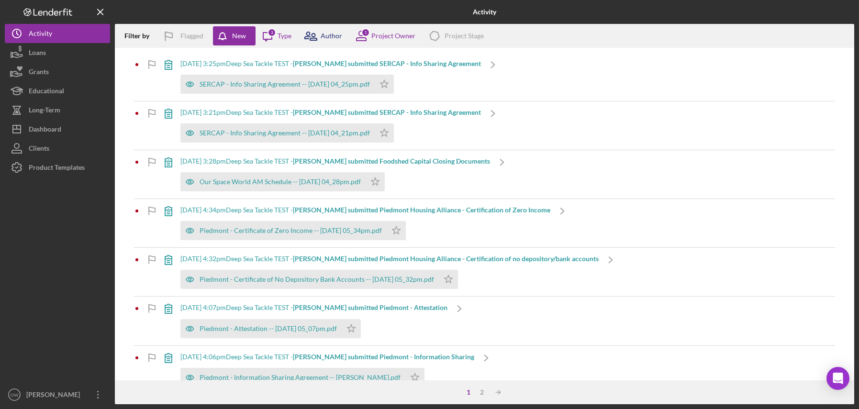
click at [321, 39] on icon at bounding box center [311, 36] width 24 height 24
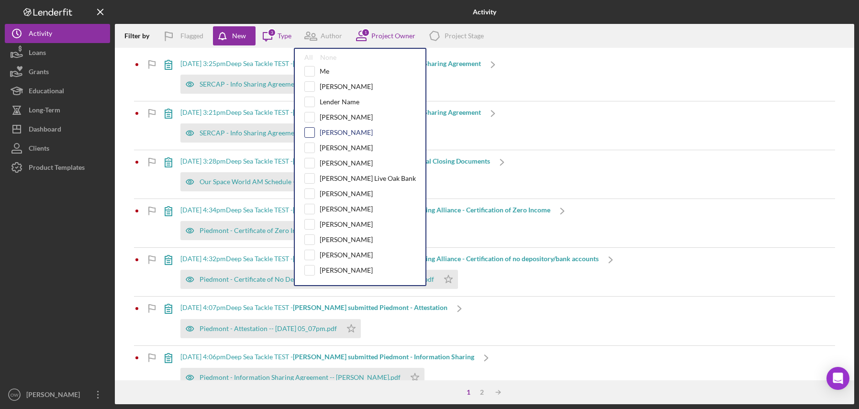
click at [310, 133] on input "checkbox" at bounding box center [310, 133] width 10 height 10
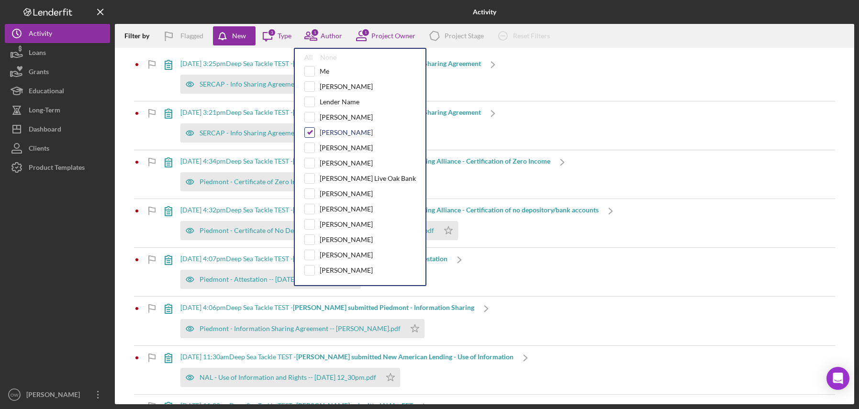
click at [312, 133] on input "checkbox" at bounding box center [310, 133] width 10 height 10
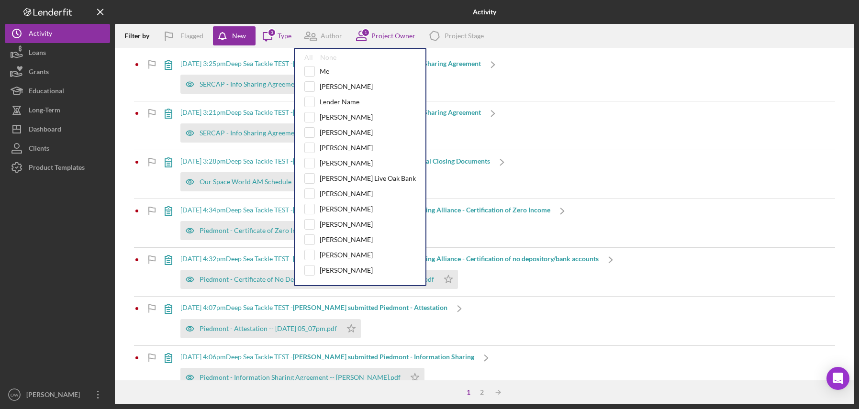
click at [489, 89] on div "5/12/2025 at 3:25pm Deep Sea Tackle TEST - Allison W. submitted SERCAP - Info S…" at bounding box center [330, 77] width 348 height 48
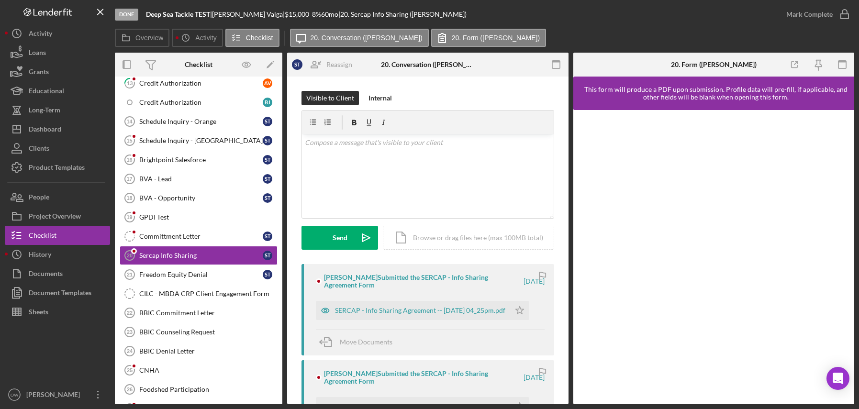
scroll to position [238, 0]
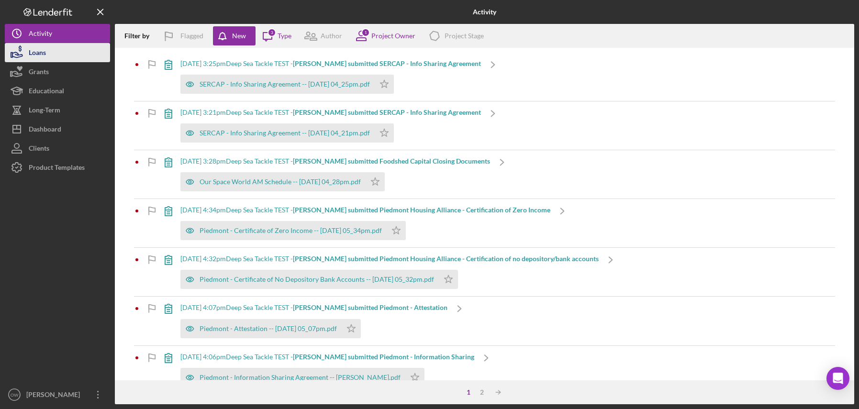
click at [58, 52] on button "Loans" at bounding box center [57, 52] width 105 height 19
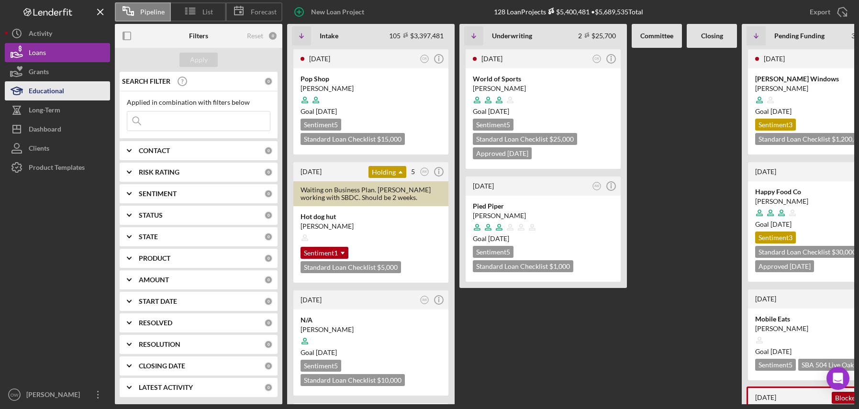
click at [71, 87] on button "Educational" at bounding box center [57, 90] width 105 height 19
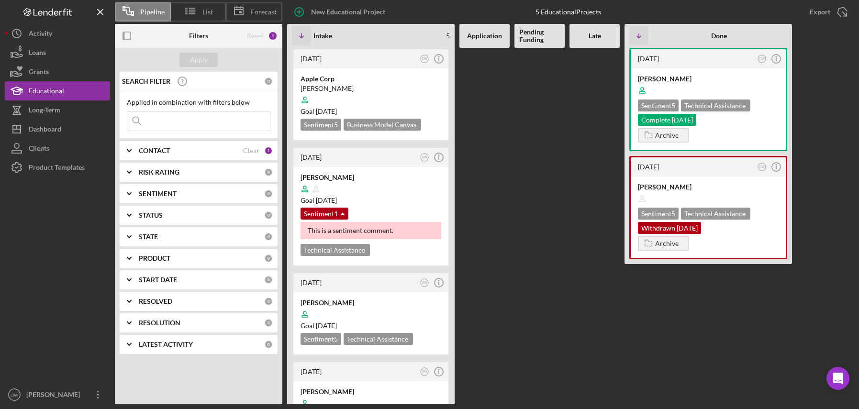
click at [256, 34] on div "Reset" at bounding box center [255, 36] width 16 height 8
click at [251, 152] on div "Clear" at bounding box center [251, 151] width 16 height 8
click at [201, 57] on div "Apply" at bounding box center [199, 60] width 18 height 14
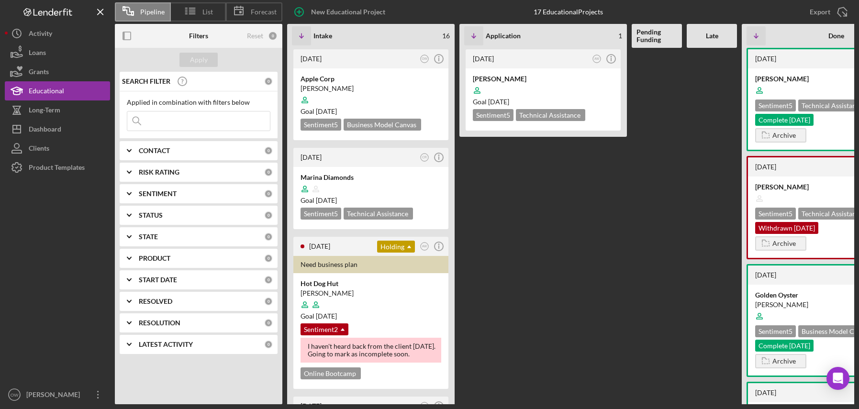
click at [182, 260] on div "PRODUCT" at bounding box center [201, 259] width 125 height 8
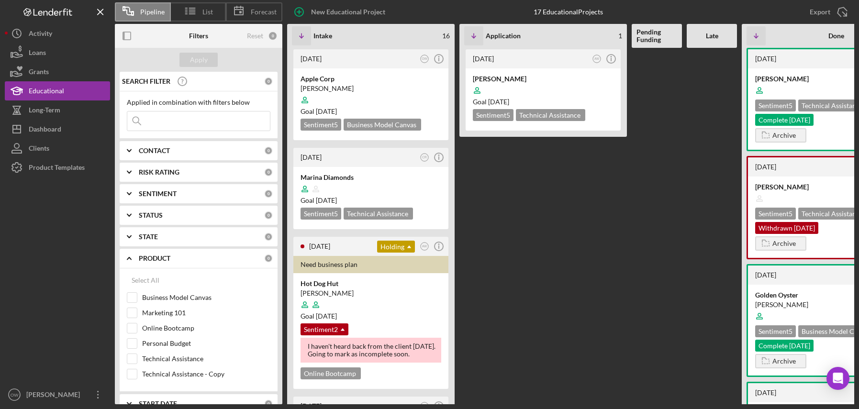
click at [182, 260] on div "PRODUCT" at bounding box center [201, 259] width 125 height 8
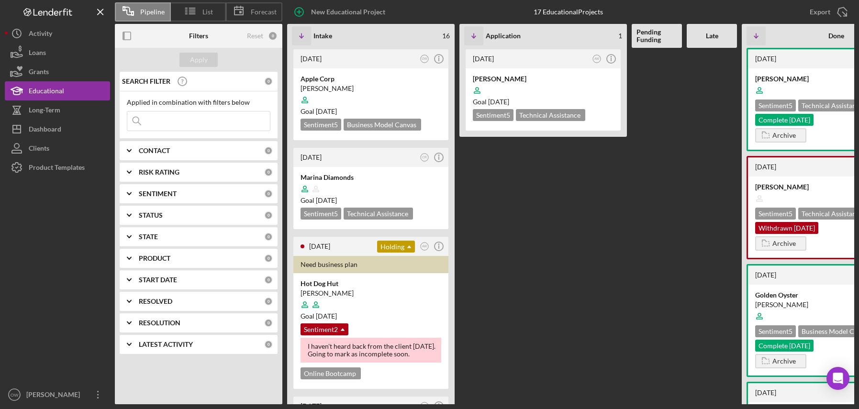
click at [178, 261] on div "PRODUCT" at bounding box center [201, 259] width 125 height 8
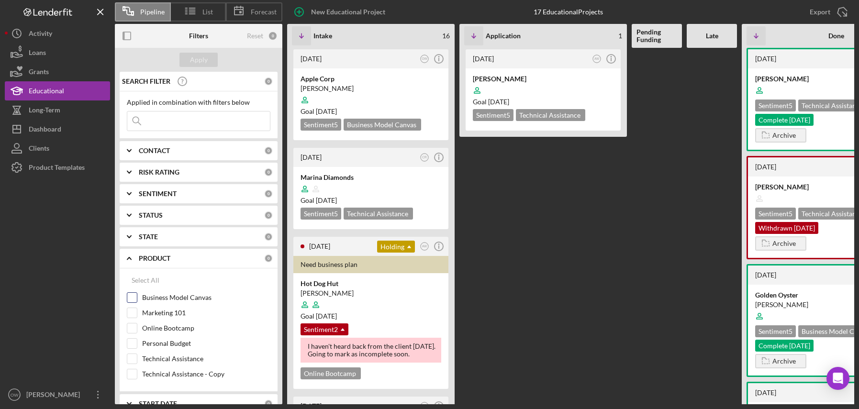
click at [173, 307] on div "Business Model Canvas" at bounding box center [199, 299] width 144 height 15
click at [171, 295] on label "Business Model Canvas" at bounding box center [206, 298] width 128 height 10
click at [137, 295] on input "Business Model Canvas" at bounding box center [132, 298] width 10 height 10
click at [212, 56] on button "Apply" at bounding box center [198, 60] width 38 height 14
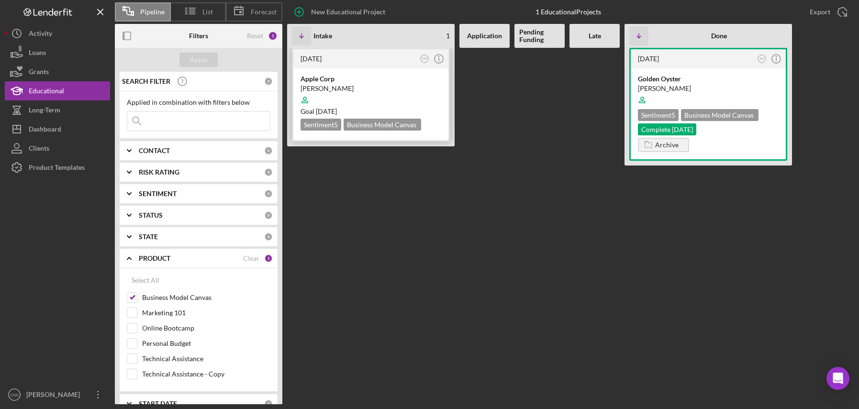
click at [401, 84] on div "[PERSON_NAME]" at bounding box center [370, 89] width 141 height 10
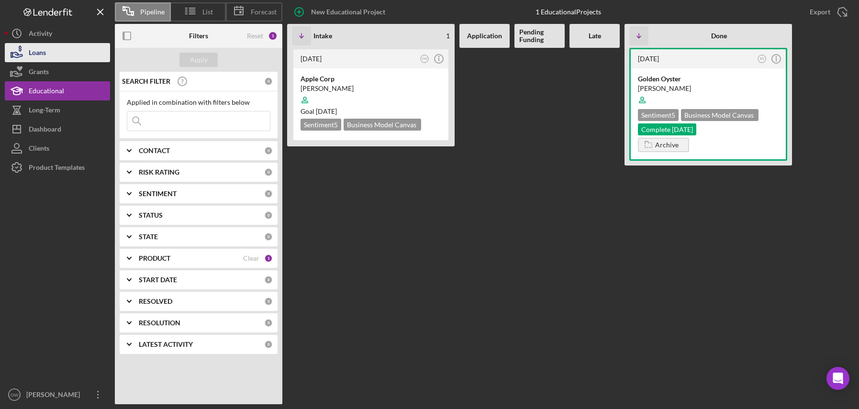
click at [56, 51] on button "Loans" at bounding box center [57, 52] width 105 height 19
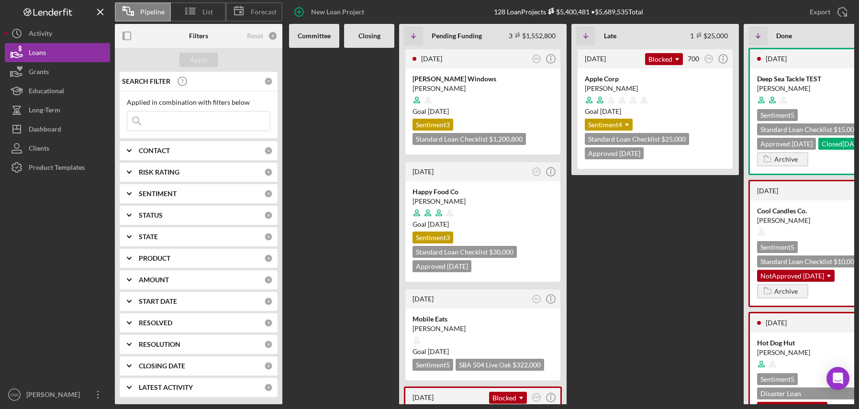
scroll to position [0, 339]
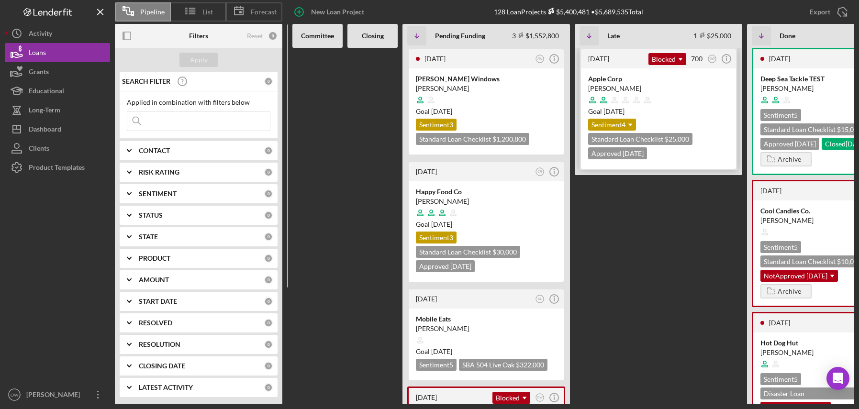
click at [658, 91] on div at bounding box center [658, 100] width 141 height 18
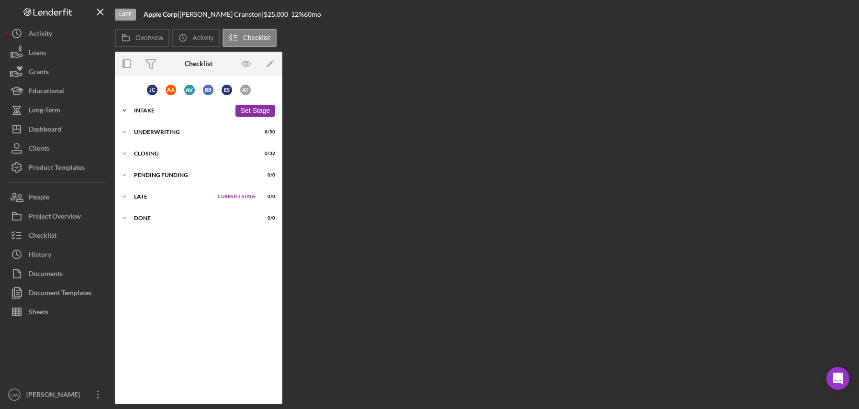
click at [139, 108] on div "Intake" at bounding box center [182, 111] width 97 height 6
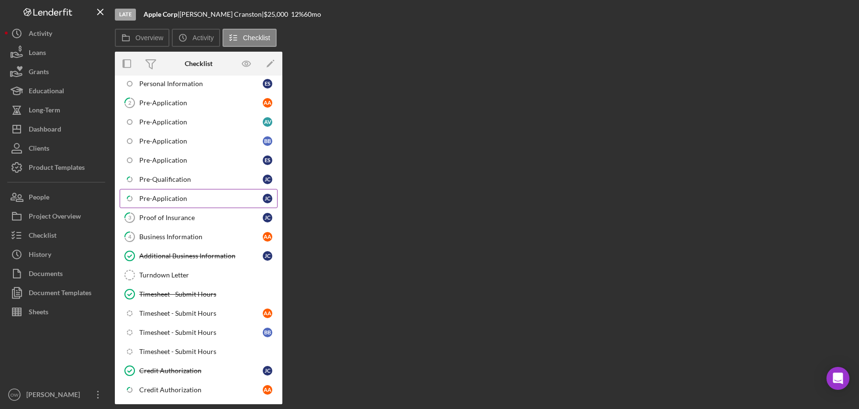
scroll to position [130, 0]
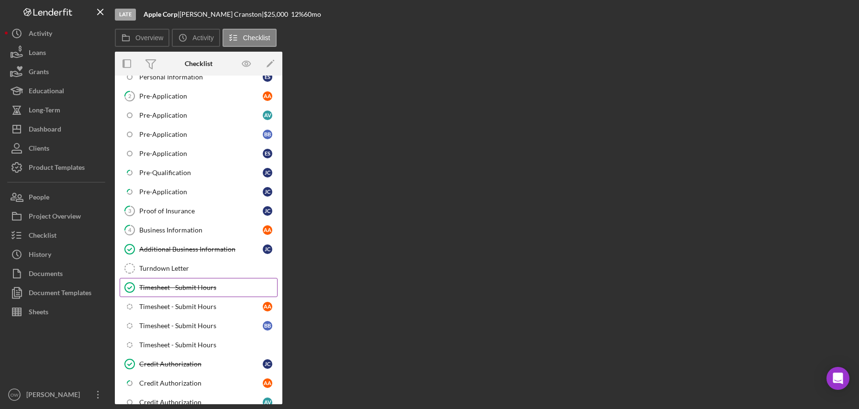
click at [180, 288] on div "Timesheet - Submit Hours" at bounding box center [208, 288] width 138 height 8
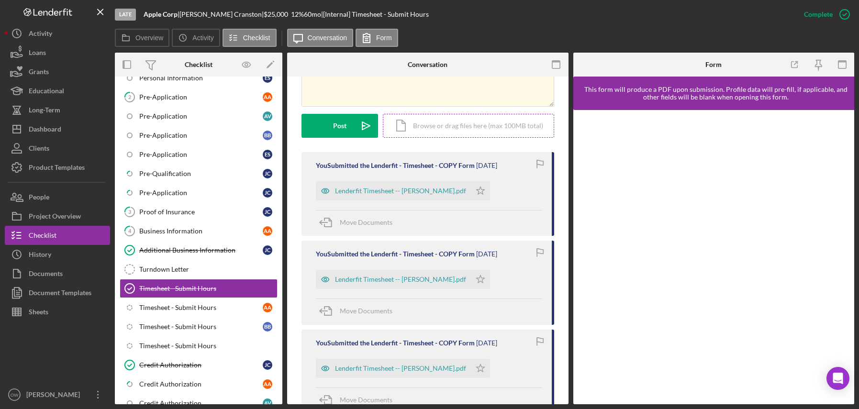
scroll to position [235, 0]
click at [180, 306] on div "Timesheet - Submit Hours" at bounding box center [200, 308] width 123 height 8
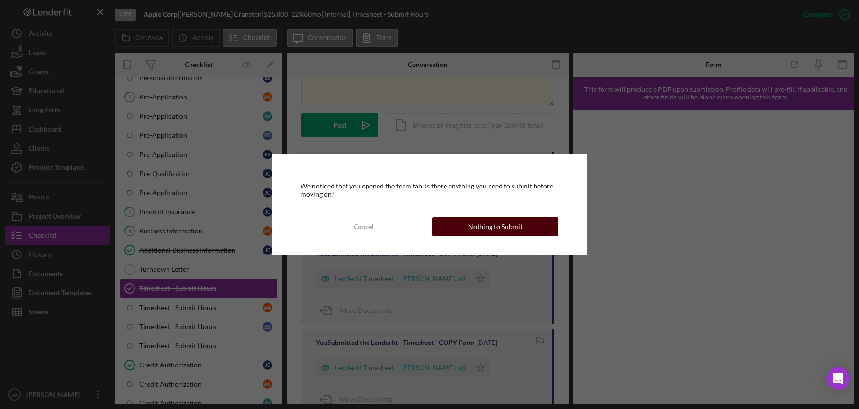
click at [493, 225] on div "Nothing to Submit" at bounding box center [495, 226] width 55 height 19
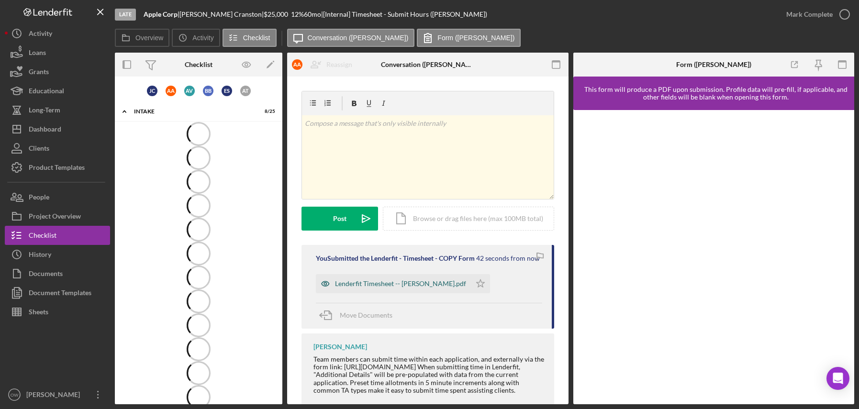
click at [392, 288] on div "Lenderfit Timesheet -- [PERSON_NAME].pdf" at bounding box center [400, 284] width 131 height 8
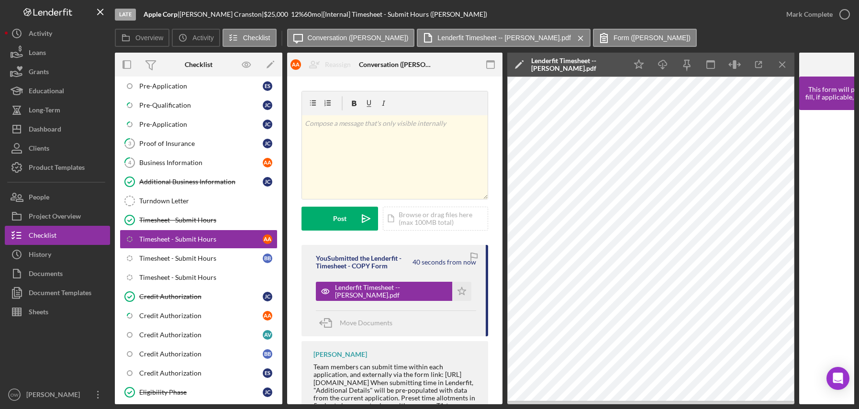
scroll to position [199, 0]
click at [90, 261] on button "Icon/History History" at bounding box center [57, 254] width 105 height 19
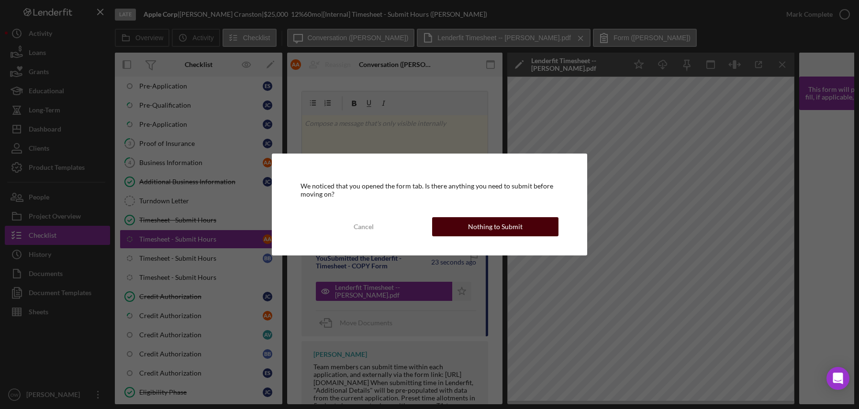
click at [536, 229] on button "Nothing to Submit" at bounding box center [495, 226] width 126 height 19
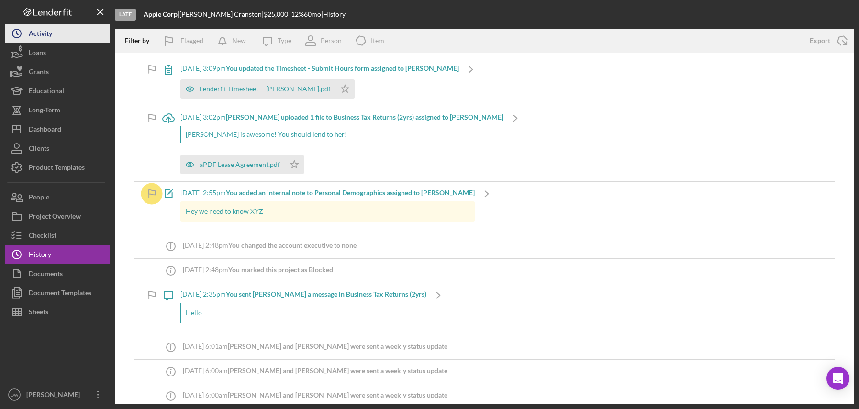
click at [45, 33] on div "Activity" at bounding box center [40, 35] width 23 height 22
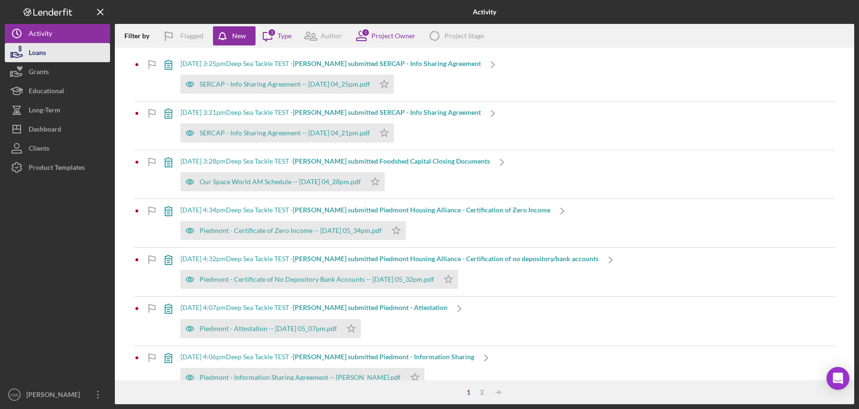
click at [27, 46] on icon "button" at bounding box center [17, 53] width 24 height 24
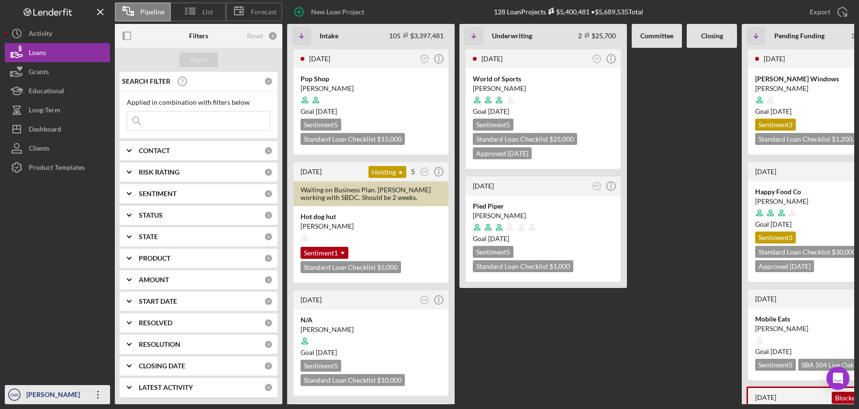
click at [78, 395] on div "[PERSON_NAME]" at bounding box center [55, 396] width 62 height 22
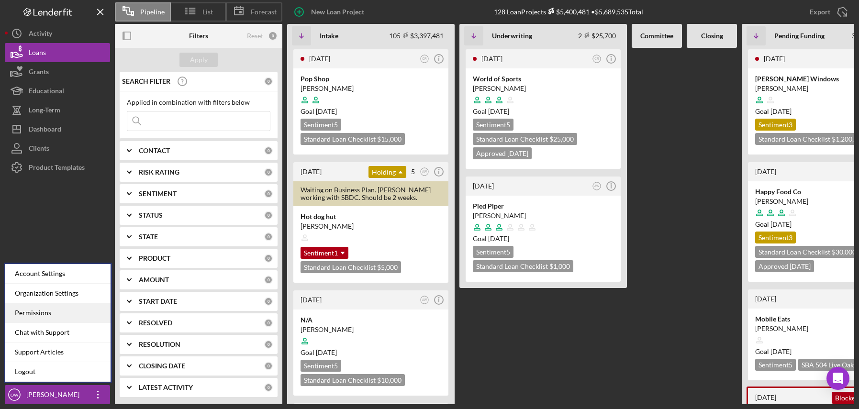
click at [68, 310] on div "Permissions" at bounding box center [57, 313] width 105 height 20
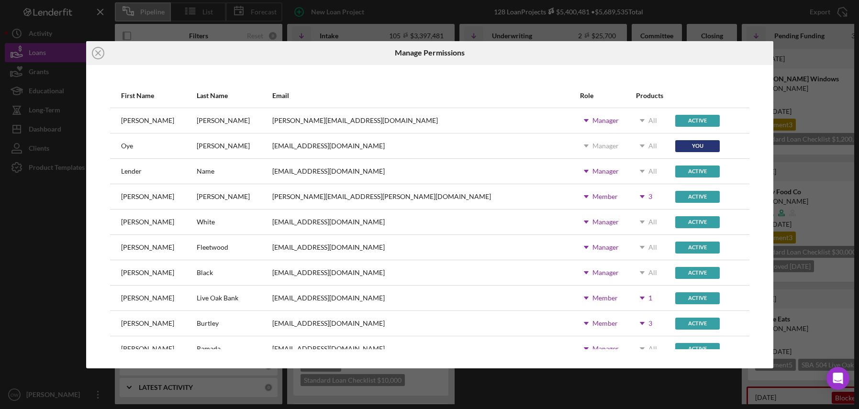
click at [630, 196] on icon "Icon/Dropdown Arrow" at bounding box center [642, 197] width 24 height 24
click at [309, 58] on div "Icon/Close" at bounding box center [200, 53] width 229 height 24
click at [99, 55] on icon "Icon/Close" at bounding box center [98, 53] width 24 height 24
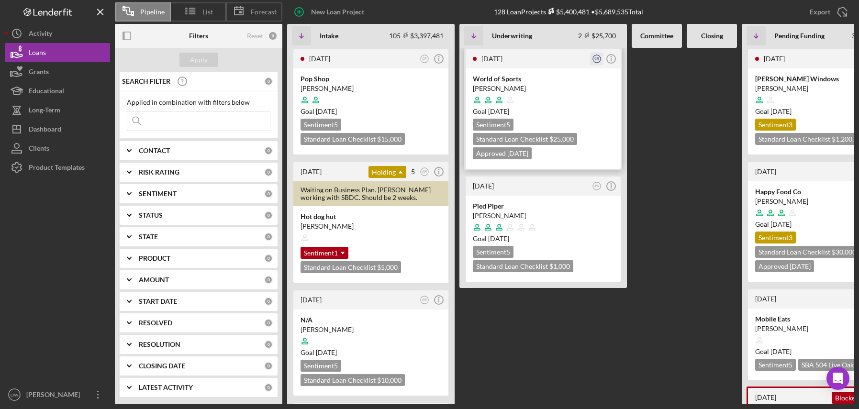
click at [595, 60] on text "CR" at bounding box center [596, 58] width 5 height 3
click at [551, 329] on div "1 month ago CR Icon/Info World of Sports Oscar Dukes Goal 3 months ago Sentimen…" at bounding box center [542, 226] width 167 height 356
click at [255, 33] on div "Reset" at bounding box center [255, 36] width 16 height 8
click at [200, 52] on div "Apply" at bounding box center [198, 60] width 167 height 24
click at [201, 56] on div "Apply" at bounding box center [199, 60] width 18 height 14
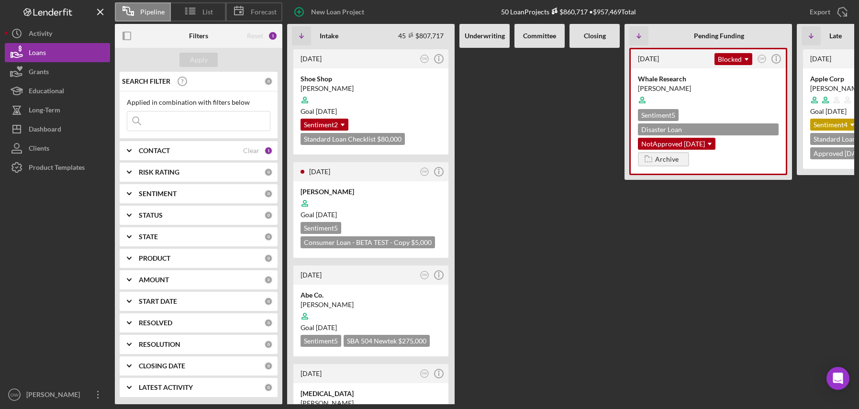
scroll to position [0, 87]
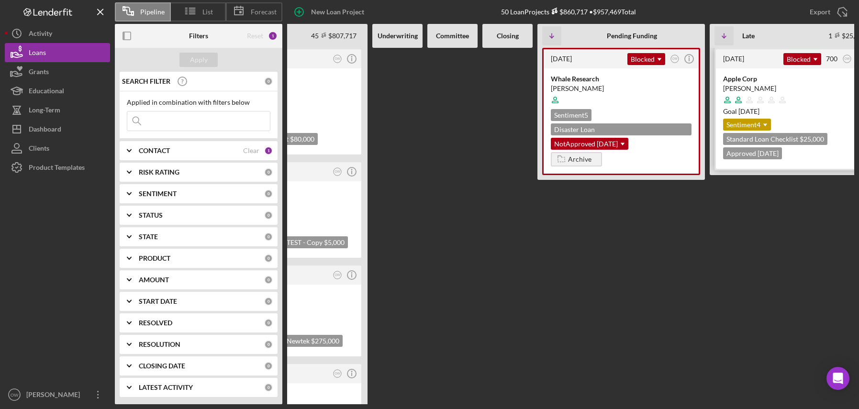
click at [822, 101] on div at bounding box center [793, 100] width 141 height 18
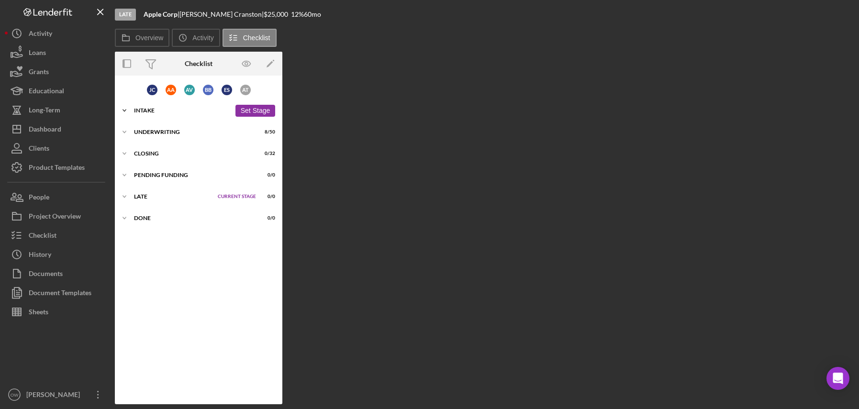
click at [183, 111] on div "Intake" at bounding box center [182, 111] width 97 height 6
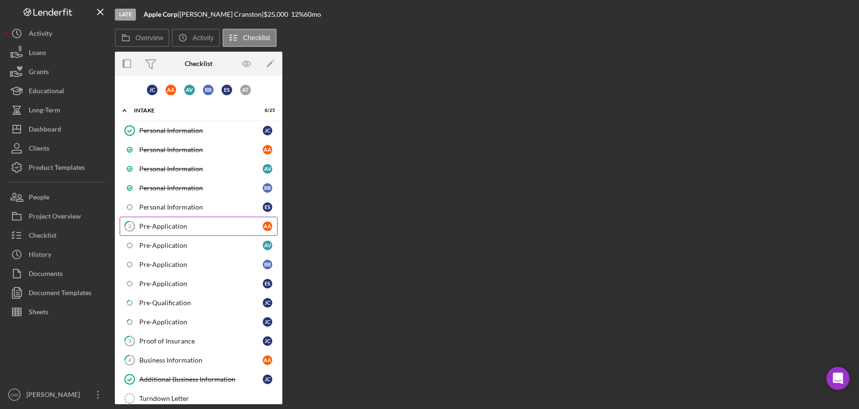
click at [168, 225] on div "Pre-Application" at bounding box center [200, 226] width 123 height 8
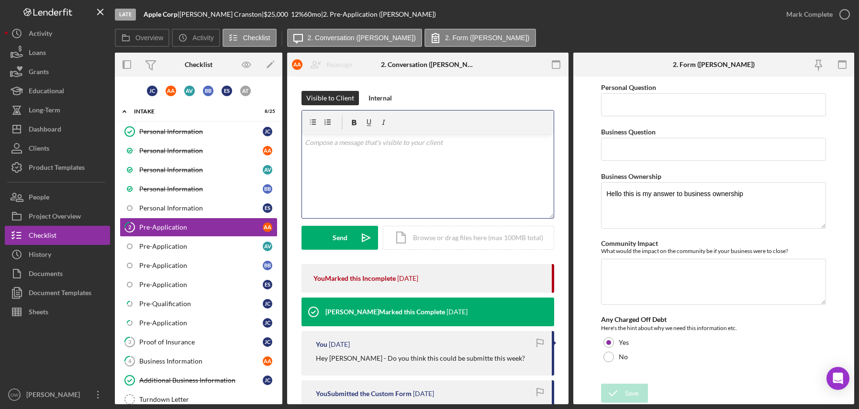
click at [384, 157] on div "v Color teal Color pink Remove color Add row above Add row below Add column bef…" at bounding box center [428, 176] width 252 height 84
click at [50, 267] on div "Documents" at bounding box center [46, 275] width 34 height 22
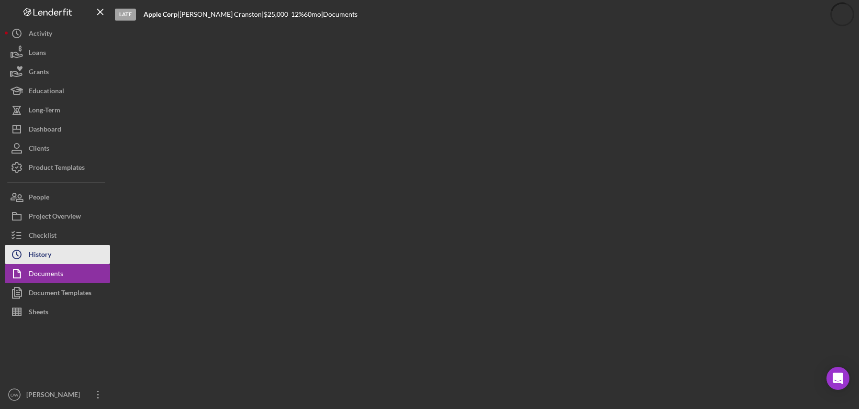
click at [48, 255] on div "History" at bounding box center [40, 256] width 22 height 22
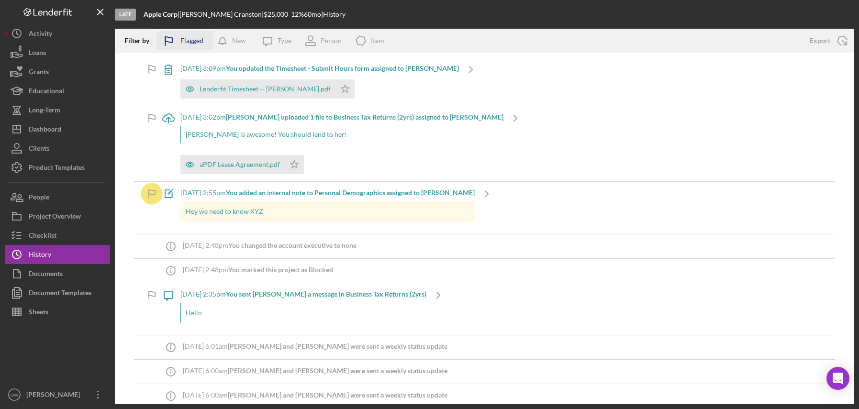
click at [177, 42] on icon "button" at bounding box center [168, 41] width 24 height 24
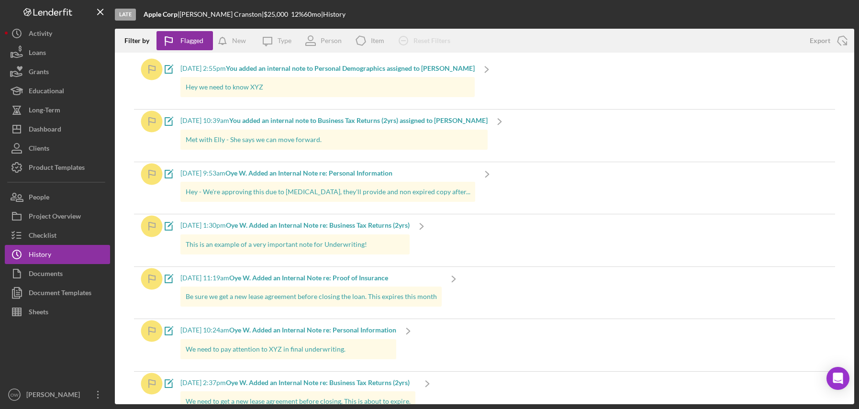
click at [320, 61] on div "9/15/2025 at 2:55pm You added an internal note to Personal Demographics assigne…" at bounding box center [327, 83] width 294 height 52
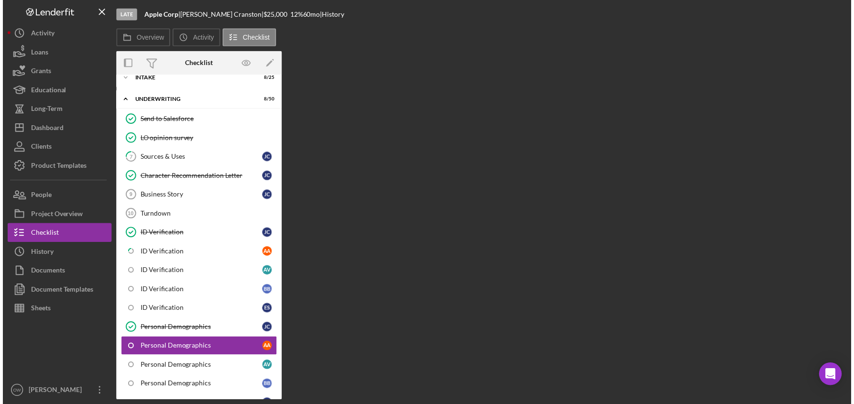
scroll to position [142, 0]
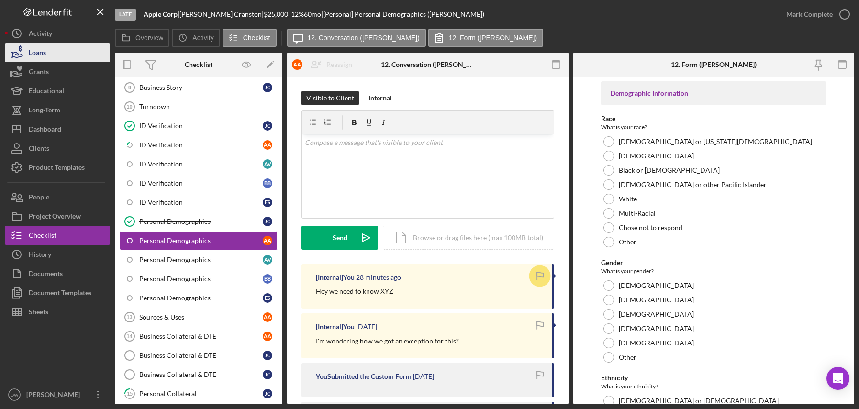
click at [40, 53] on div "Loans" at bounding box center [37, 54] width 17 height 22
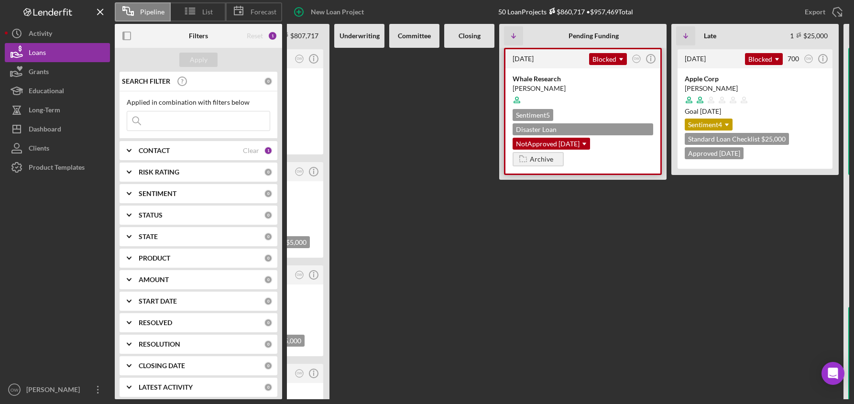
scroll to position [0, 291]
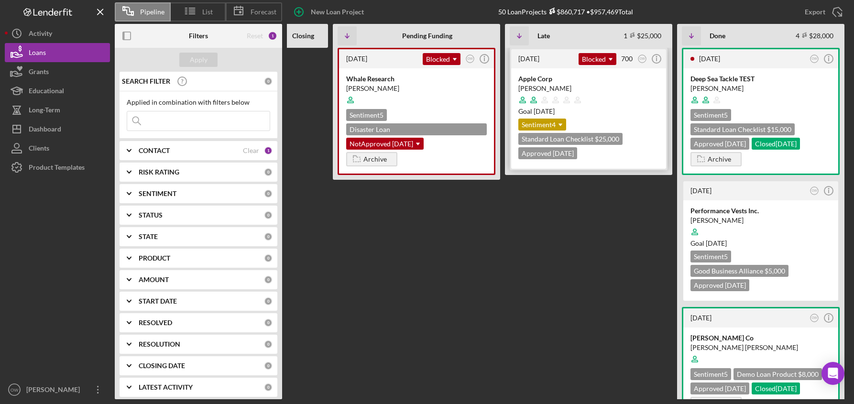
click at [642, 102] on div at bounding box center [589, 100] width 141 height 18
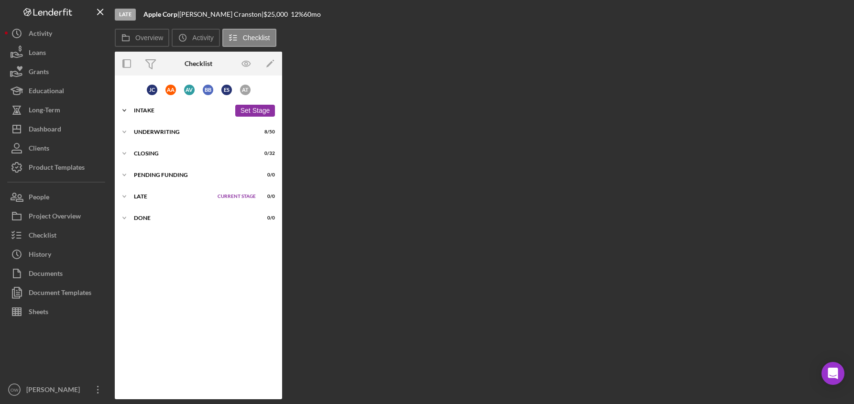
click at [136, 114] on div "Icon/Expander Intake 8 / 25 Set Stage" at bounding box center [198, 110] width 167 height 19
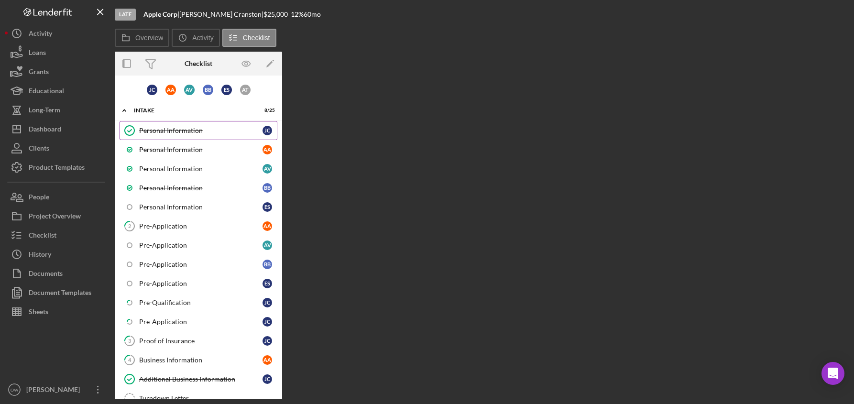
click at [176, 137] on link "Personal Information Personal Information J C" at bounding box center [199, 130] width 158 height 19
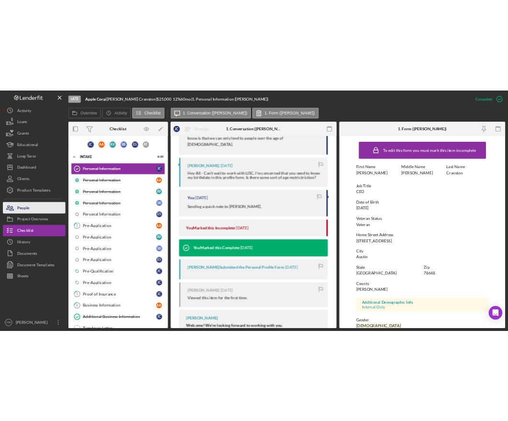
scroll to position [12339, 0]
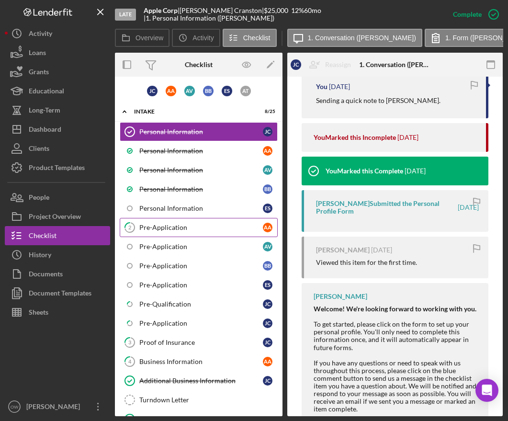
click at [185, 230] on div "Pre-Application" at bounding box center [200, 227] width 123 height 8
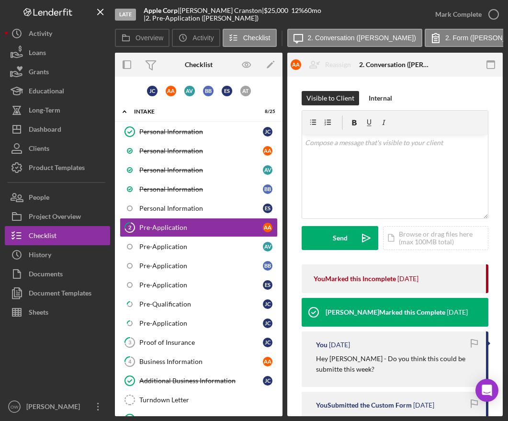
scroll to position [535, 0]
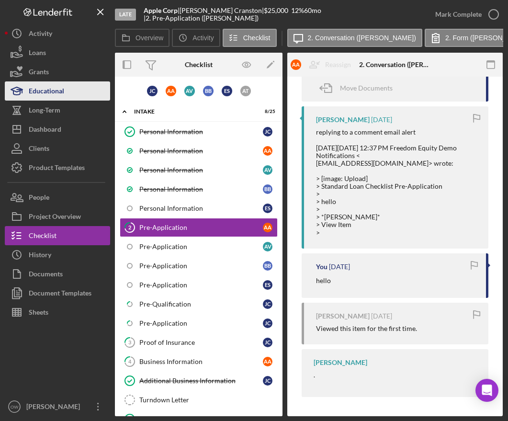
click at [53, 96] on div "Educational" at bounding box center [46, 92] width 35 height 22
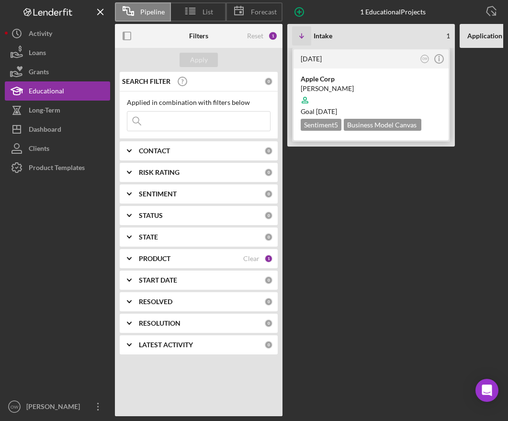
click at [351, 90] on div "[PERSON_NAME]" at bounding box center [370, 89] width 141 height 10
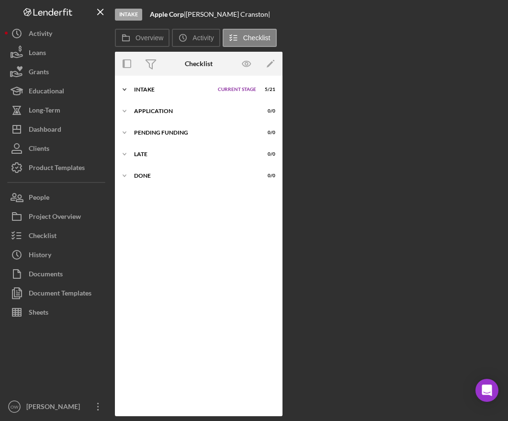
click at [160, 96] on div "Icon/Expander Intake Current Stage 5 / 21 Set Stage" at bounding box center [198, 89] width 167 height 19
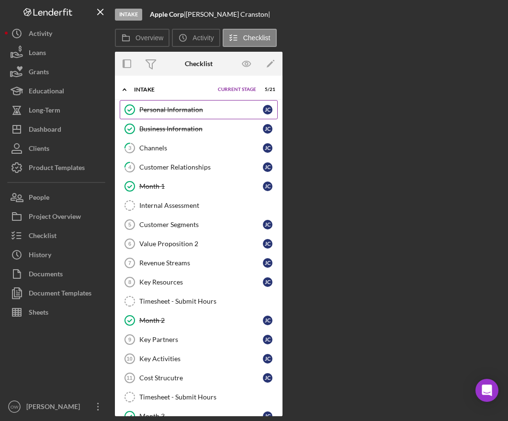
click at [162, 114] on link "Personal Information Personal Information J C" at bounding box center [199, 109] width 158 height 19
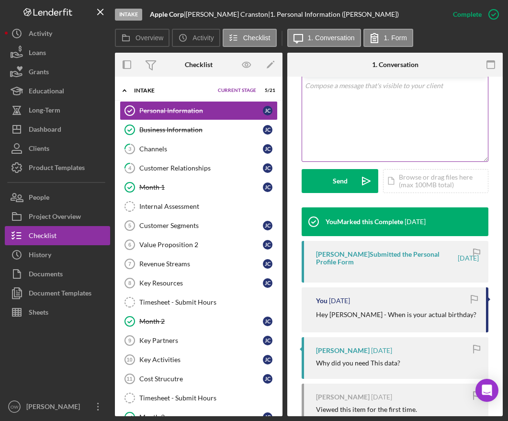
scroll to position [283, 0]
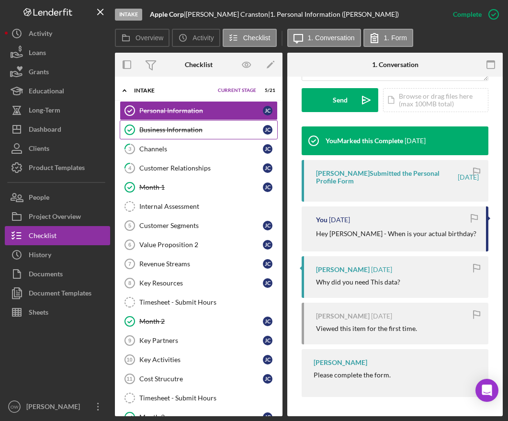
click at [177, 127] on div "Business Information" at bounding box center [200, 130] width 123 height 8
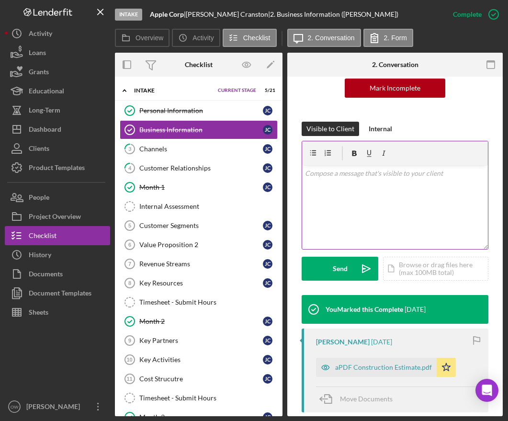
scroll to position [229, 0]
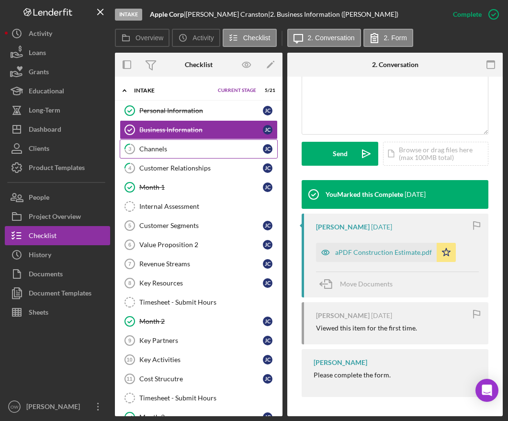
click at [175, 146] on div "Channels" at bounding box center [200, 149] width 123 height 8
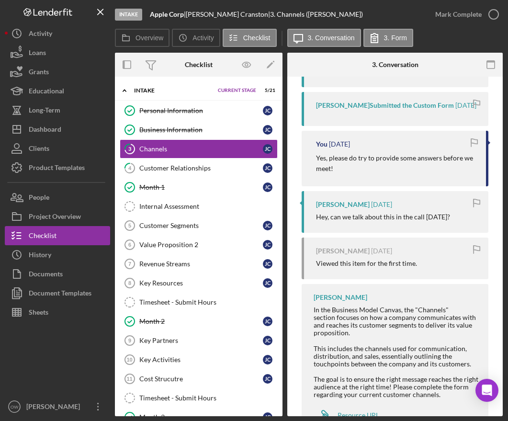
scroll to position [949, 0]
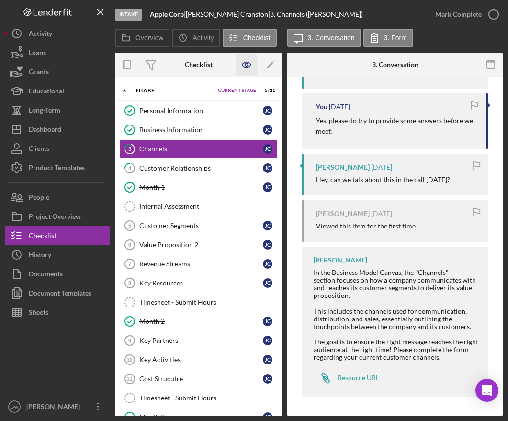
click at [247, 65] on icon "button" at bounding box center [247, 65] width 22 height 22
